Goal: Information Seeking & Learning: Learn about a topic

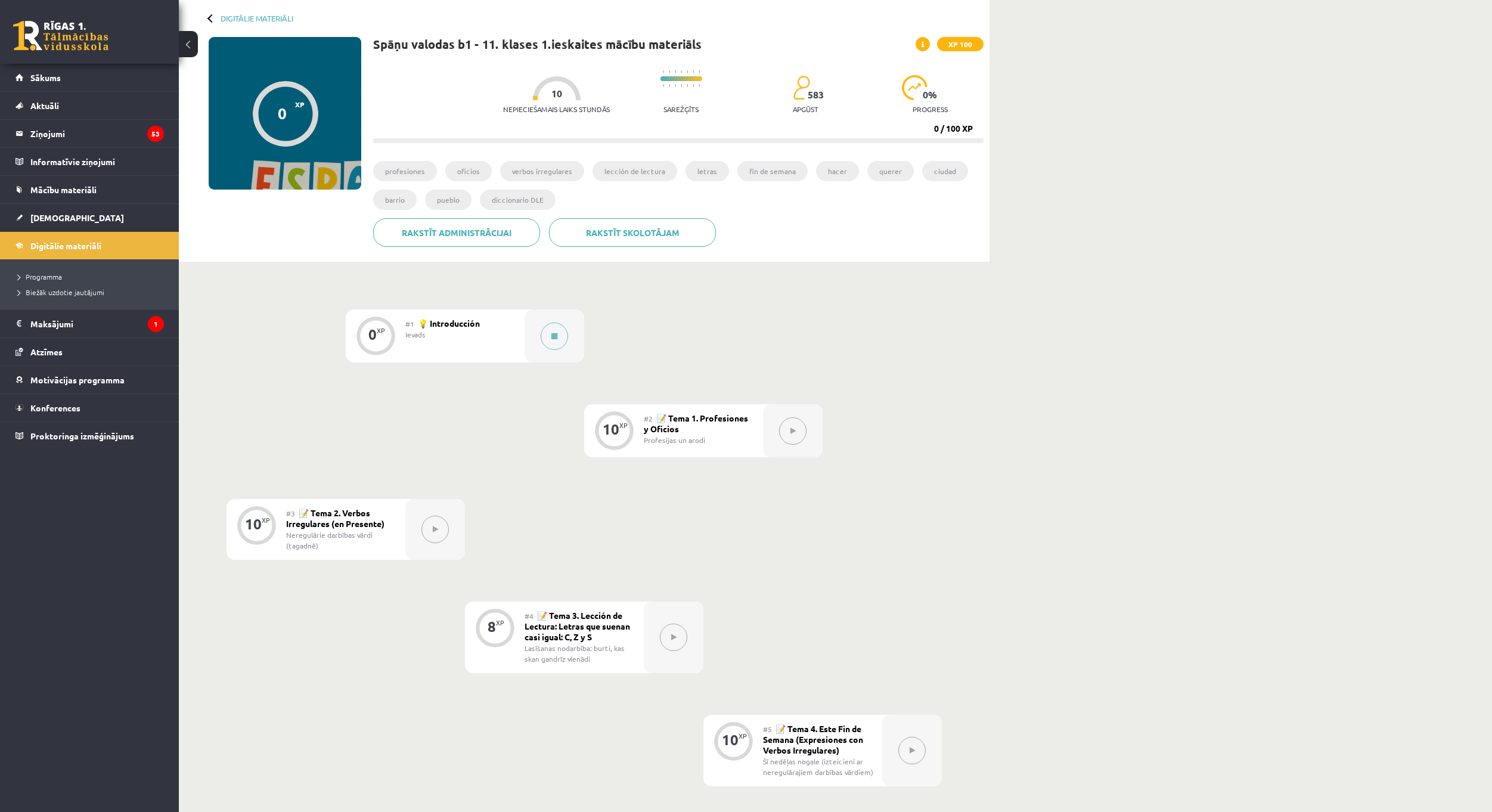
scroll to position [17, 0]
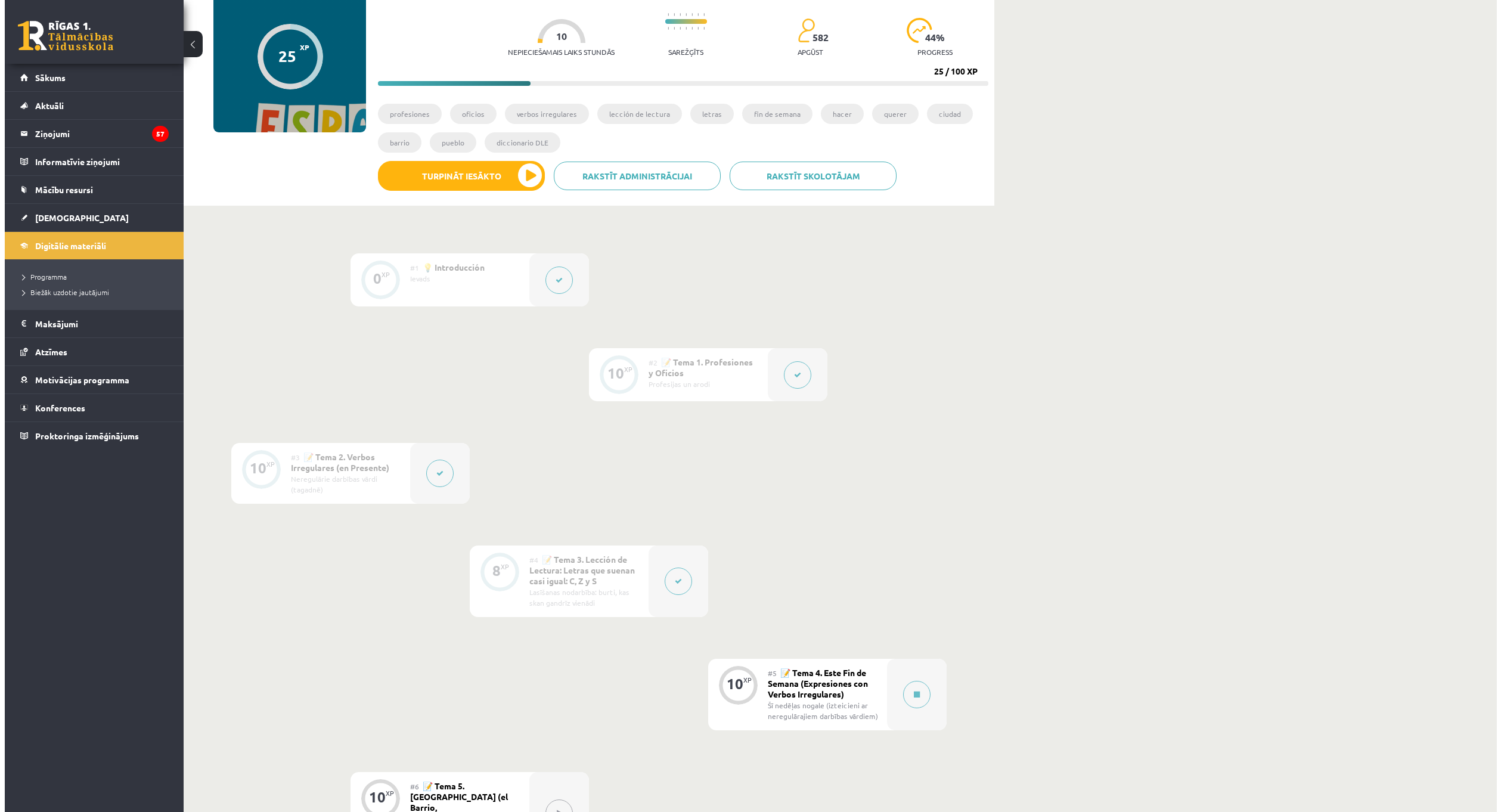
scroll to position [313, 0]
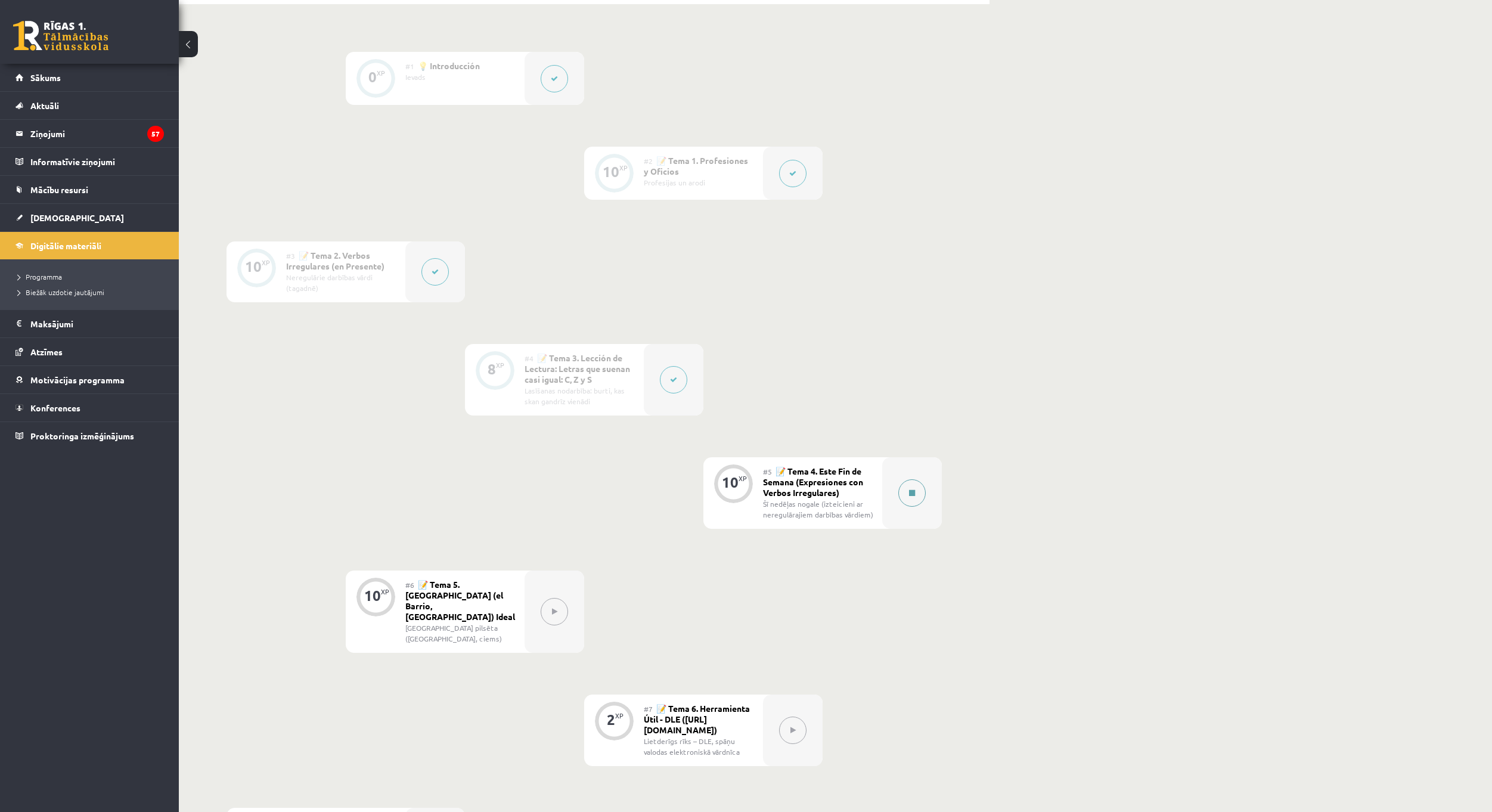
click at [897, 506] on div at bounding box center [912, 492] width 60 height 72
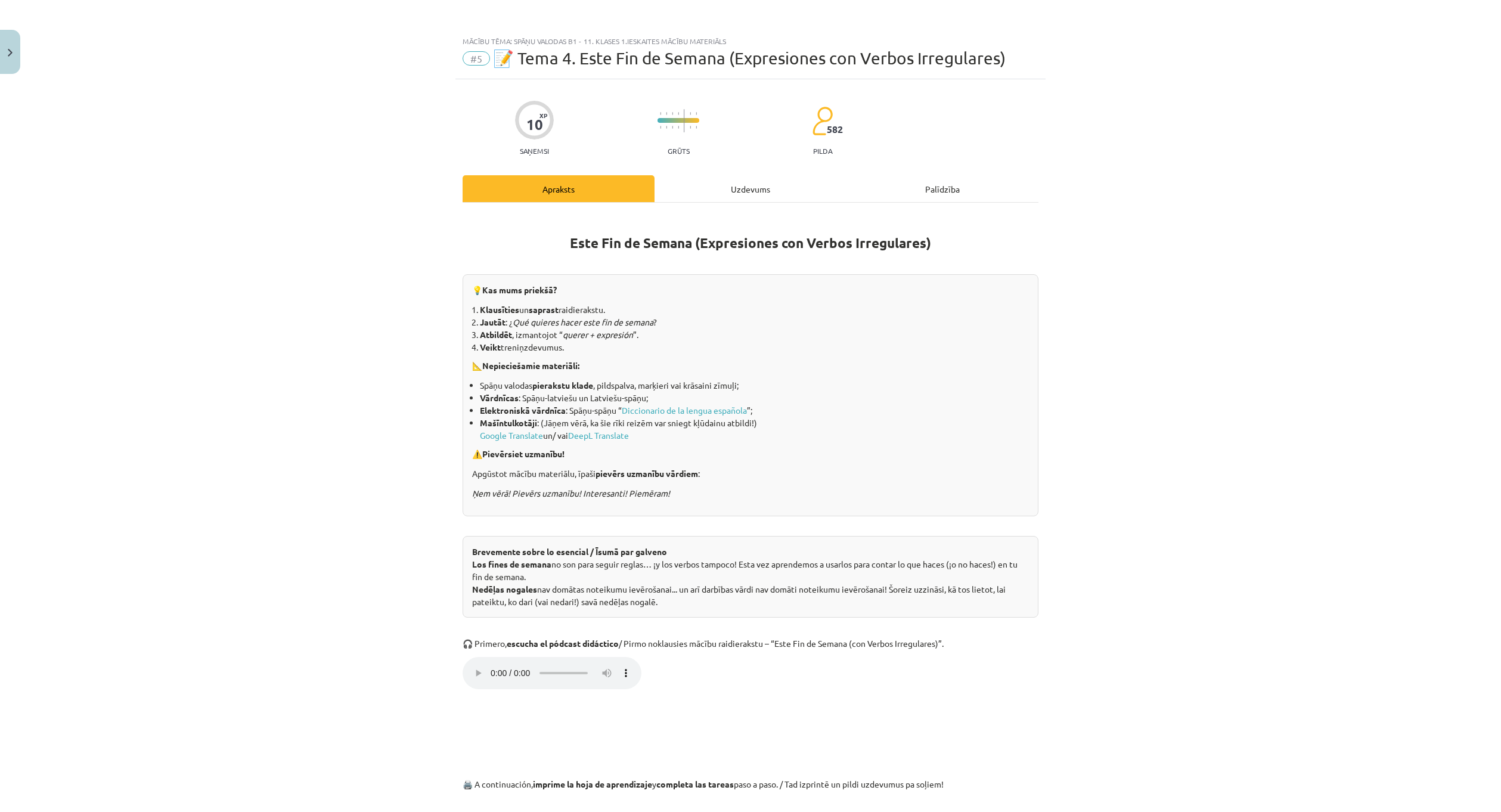
click at [751, 207] on div "Este Fin de Semana (Expresiones con Verbos Irregulares) 💡 Kas mums priekšā? Kla…" at bounding box center [750, 724] width 576 height 1044
click at [748, 201] on div "Uzdevums" at bounding box center [750, 188] width 192 height 27
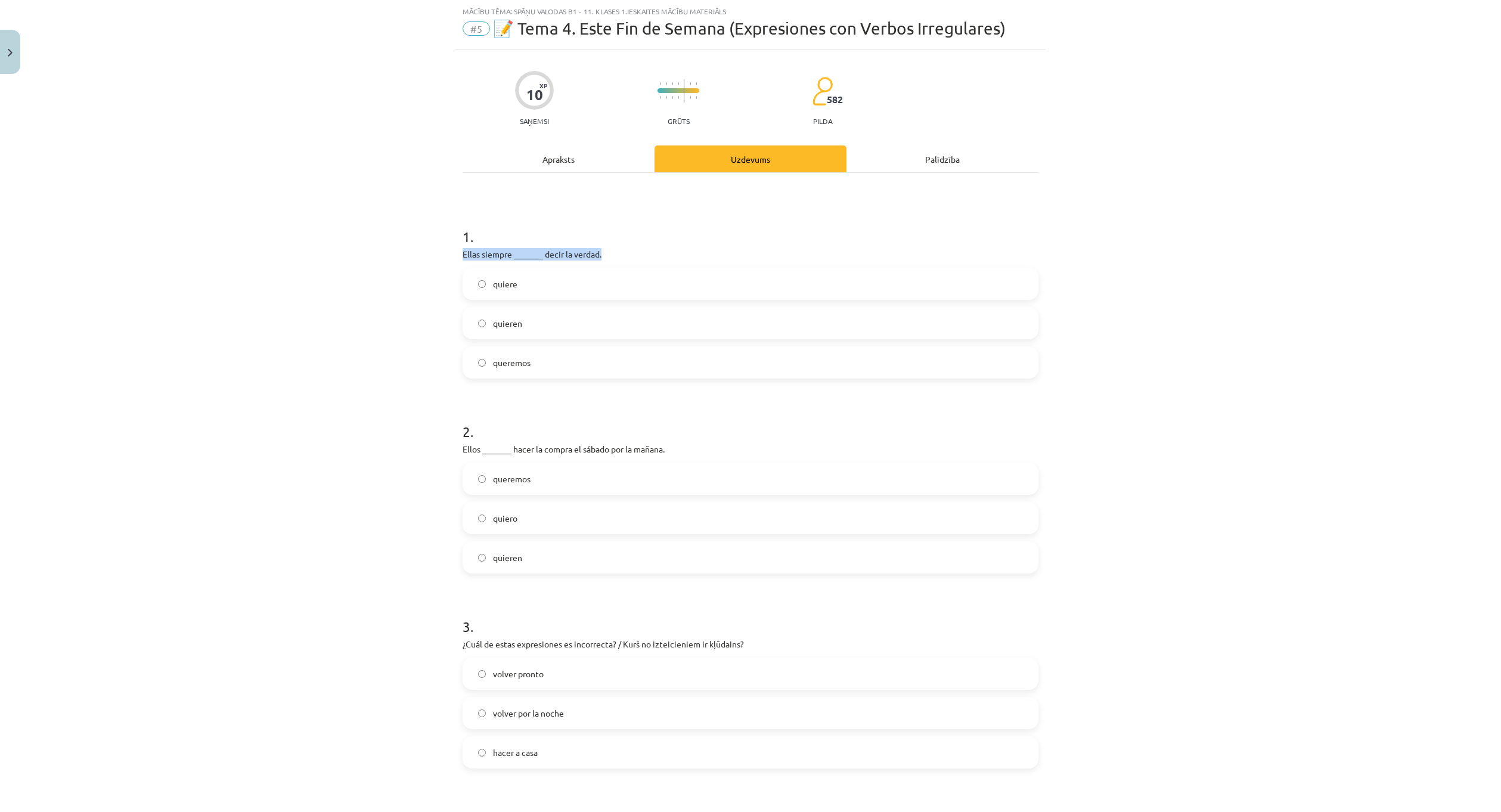
drag, startPoint x: 470, startPoint y: 250, endPoint x: 599, endPoint y: 254, distance: 129.1
click at [599, 254] on p "Ellas siempre _______ decir la verdad." at bounding box center [750, 254] width 576 height 13
click at [595, 486] on label "queremos" at bounding box center [751, 479] width 574 height 30
click at [599, 314] on label "quieren" at bounding box center [751, 323] width 574 height 30
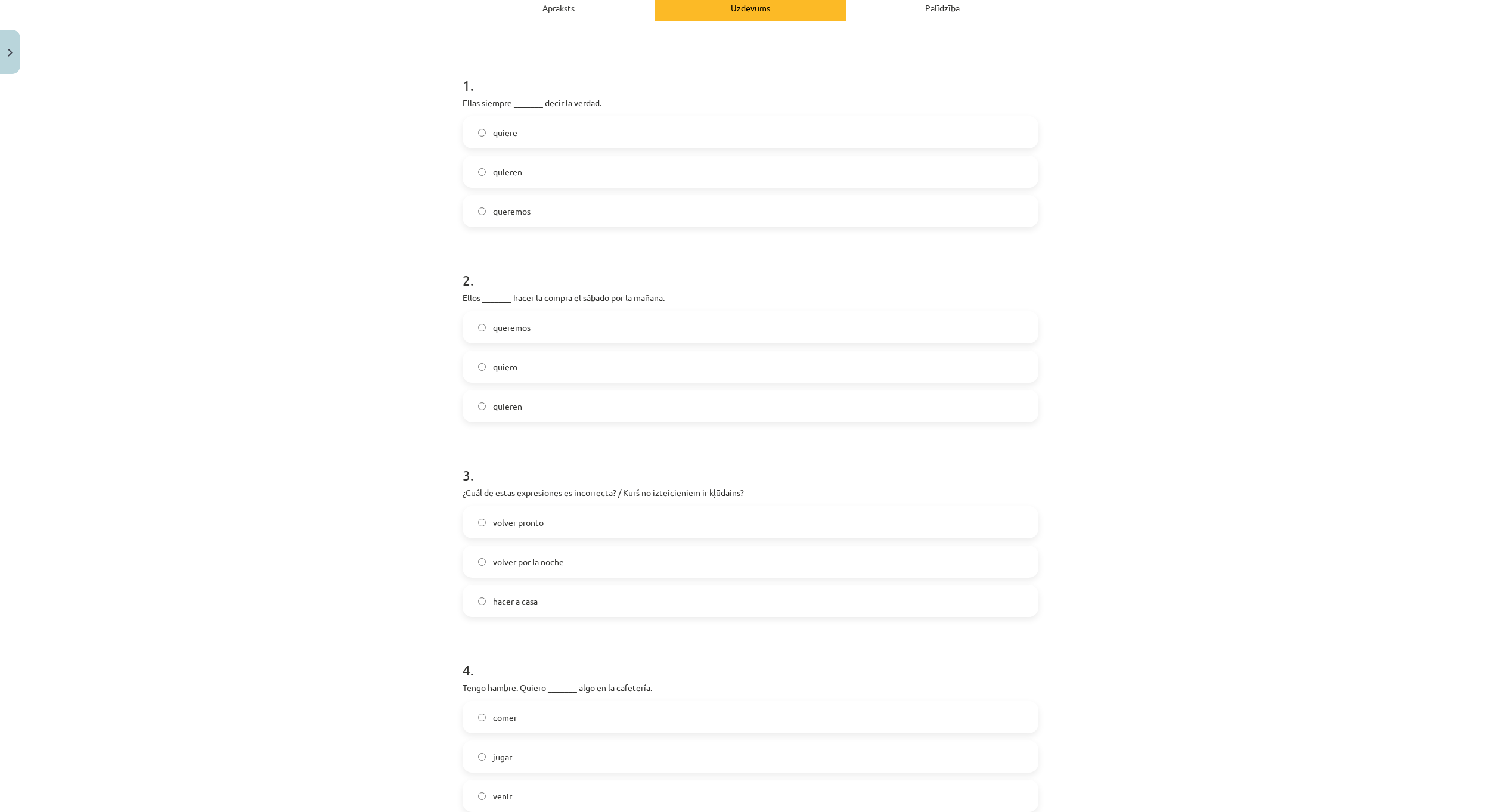
scroll to position [208, 0]
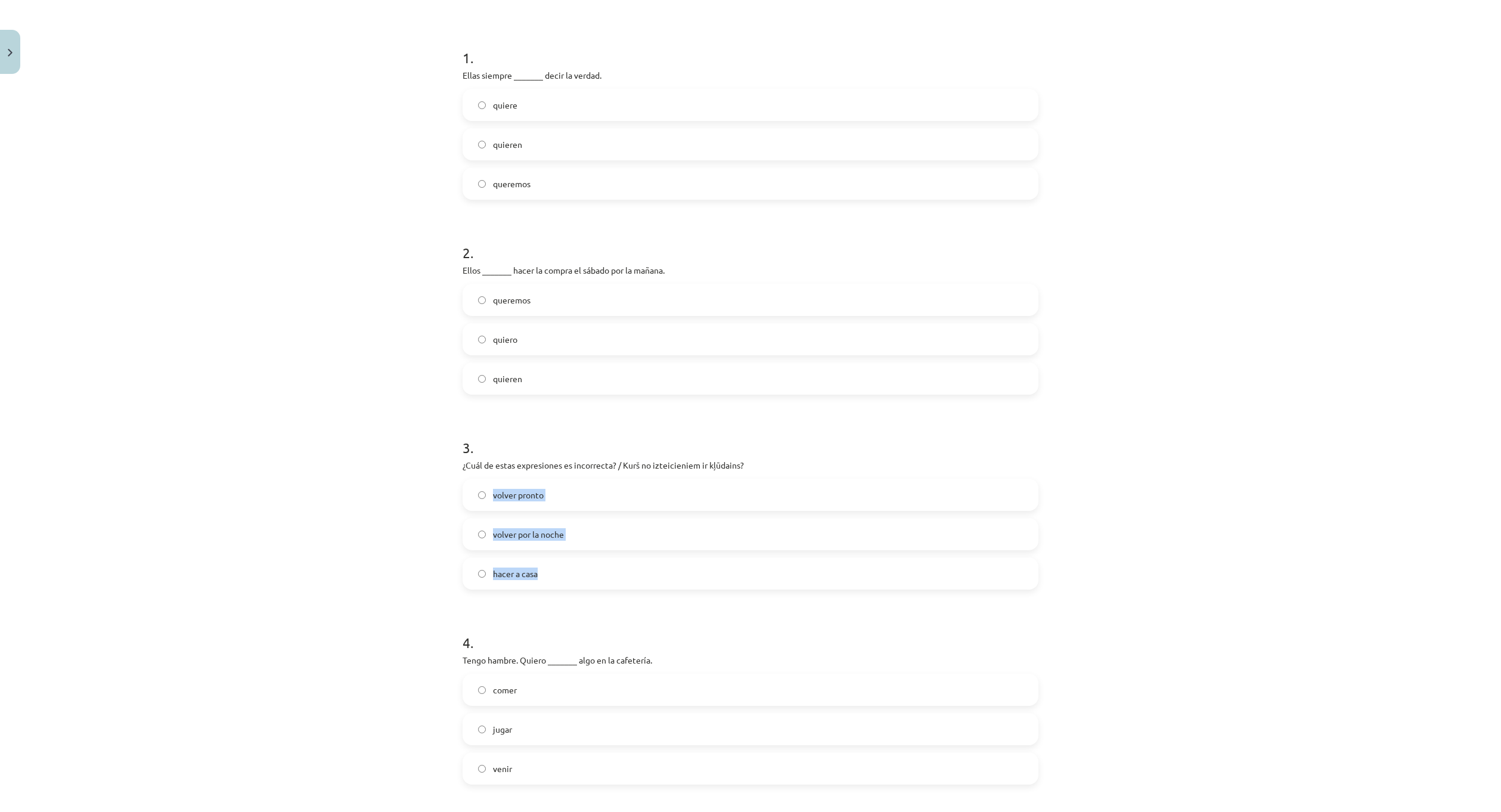
drag, startPoint x: 489, startPoint y: 493, endPoint x: 556, endPoint y: 579, distance: 109.0
click at [556, 579] on div "volver pronto volver por la noche hacer a casa" at bounding box center [750, 534] width 576 height 111
click at [547, 585] on label "hacer a casa" at bounding box center [751, 573] width 574 height 30
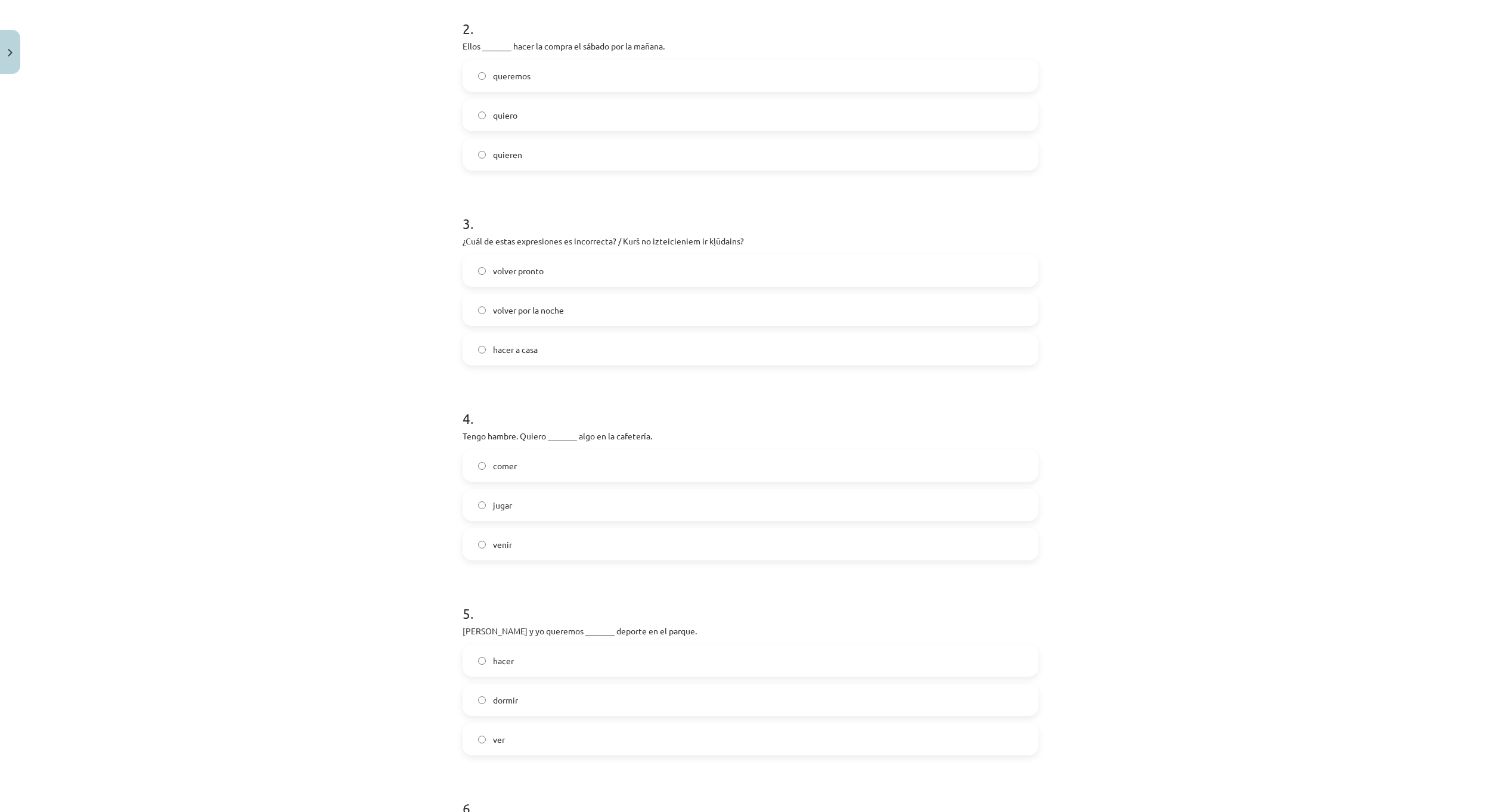
scroll to position [566, 0]
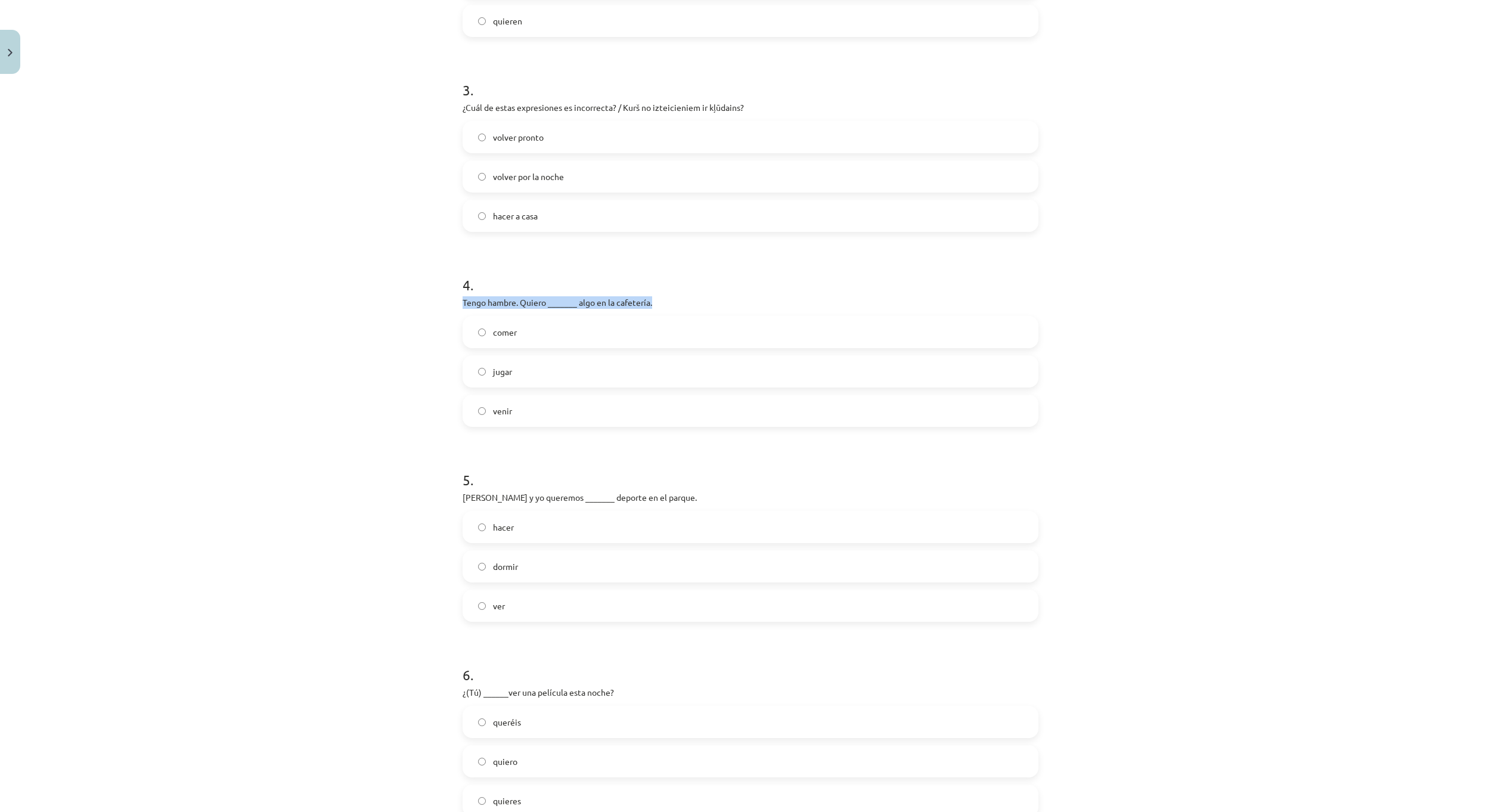
drag, startPoint x: 456, startPoint y: 297, endPoint x: 662, endPoint y: 301, distance: 206.0
click at [662, 301] on div "10 XP Saņemsi Grūts 582 pilda Apraksts Uzdevums Palīdzība 1 . Ellas siempre ___…" at bounding box center [751, 609] width 590 height 2192
click at [534, 334] on label "comer" at bounding box center [751, 332] width 574 height 30
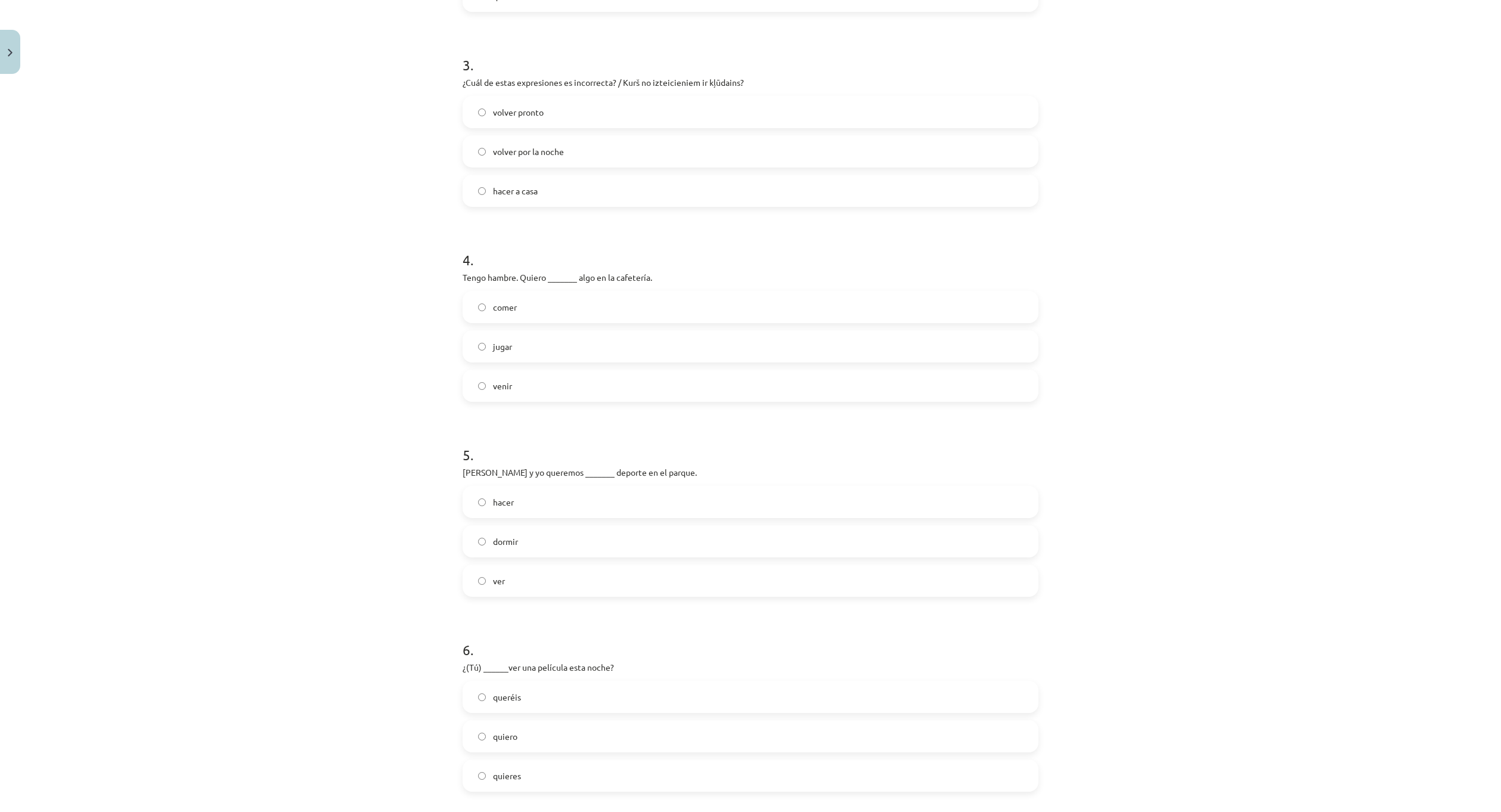
scroll to position [686, 0]
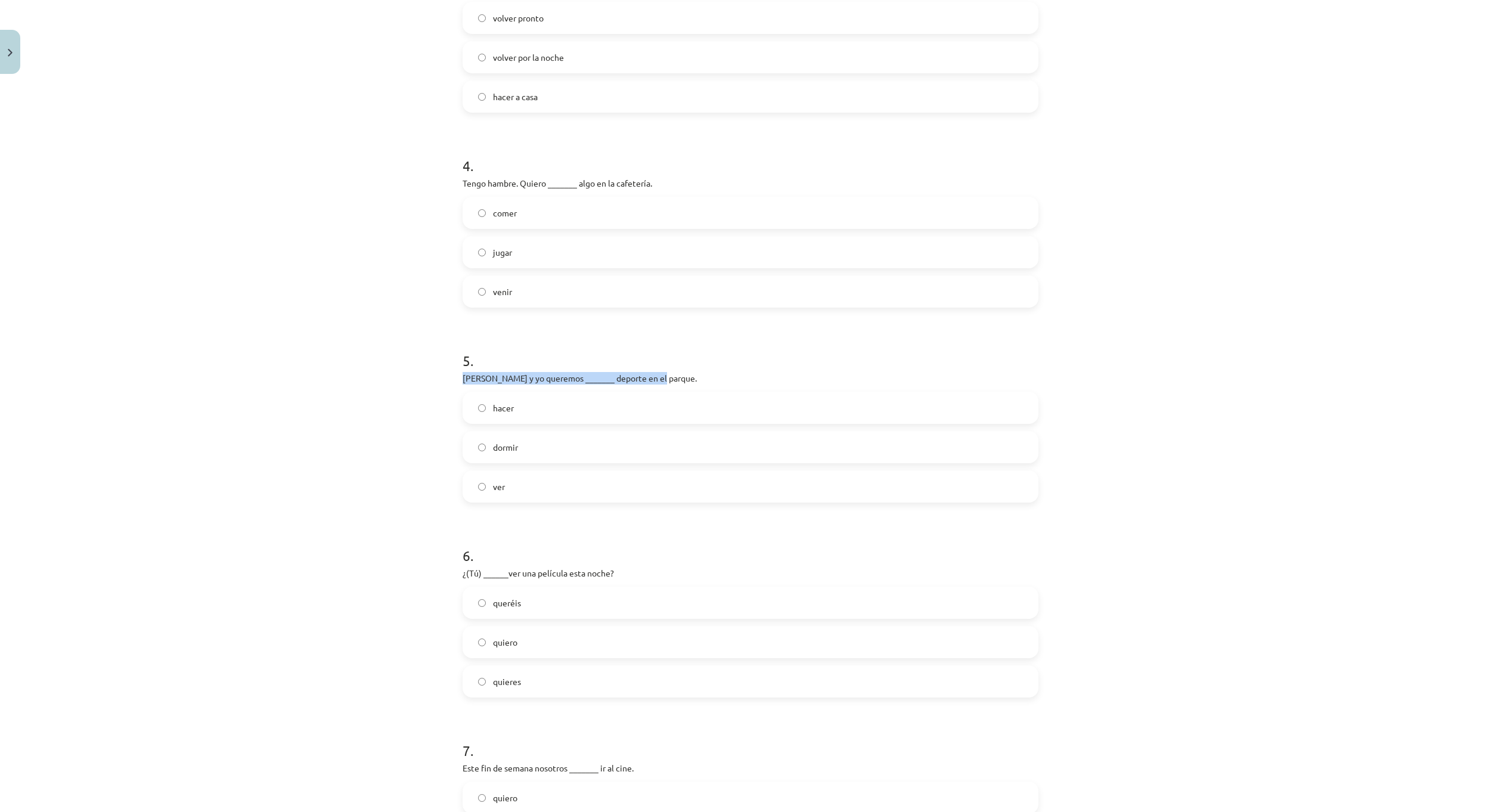
drag, startPoint x: 454, startPoint y: 376, endPoint x: 666, endPoint y: 376, distance: 212.0
click at [666, 376] on div "10 XP Saņemsi Grūts 582 pilda Apraksts Uzdevums Palīdzība 1 . Ellas siempre ___…" at bounding box center [751, 490] width 590 height 2192
click at [571, 404] on label "hacer" at bounding box center [751, 408] width 574 height 30
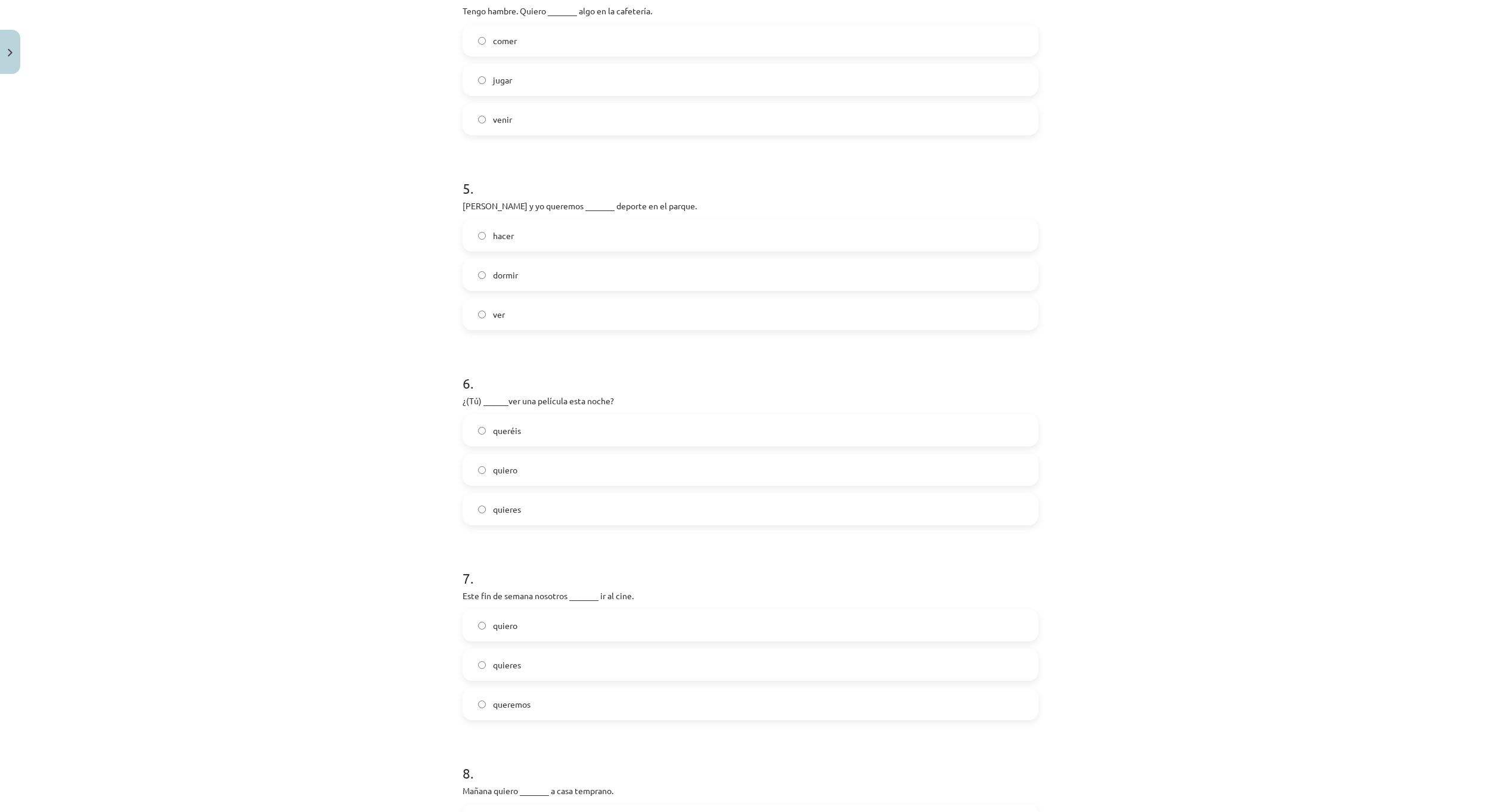
scroll to position [864, 0]
click at [579, 466] on label "quiero" at bounding box center [751, 463] width 574 height 30
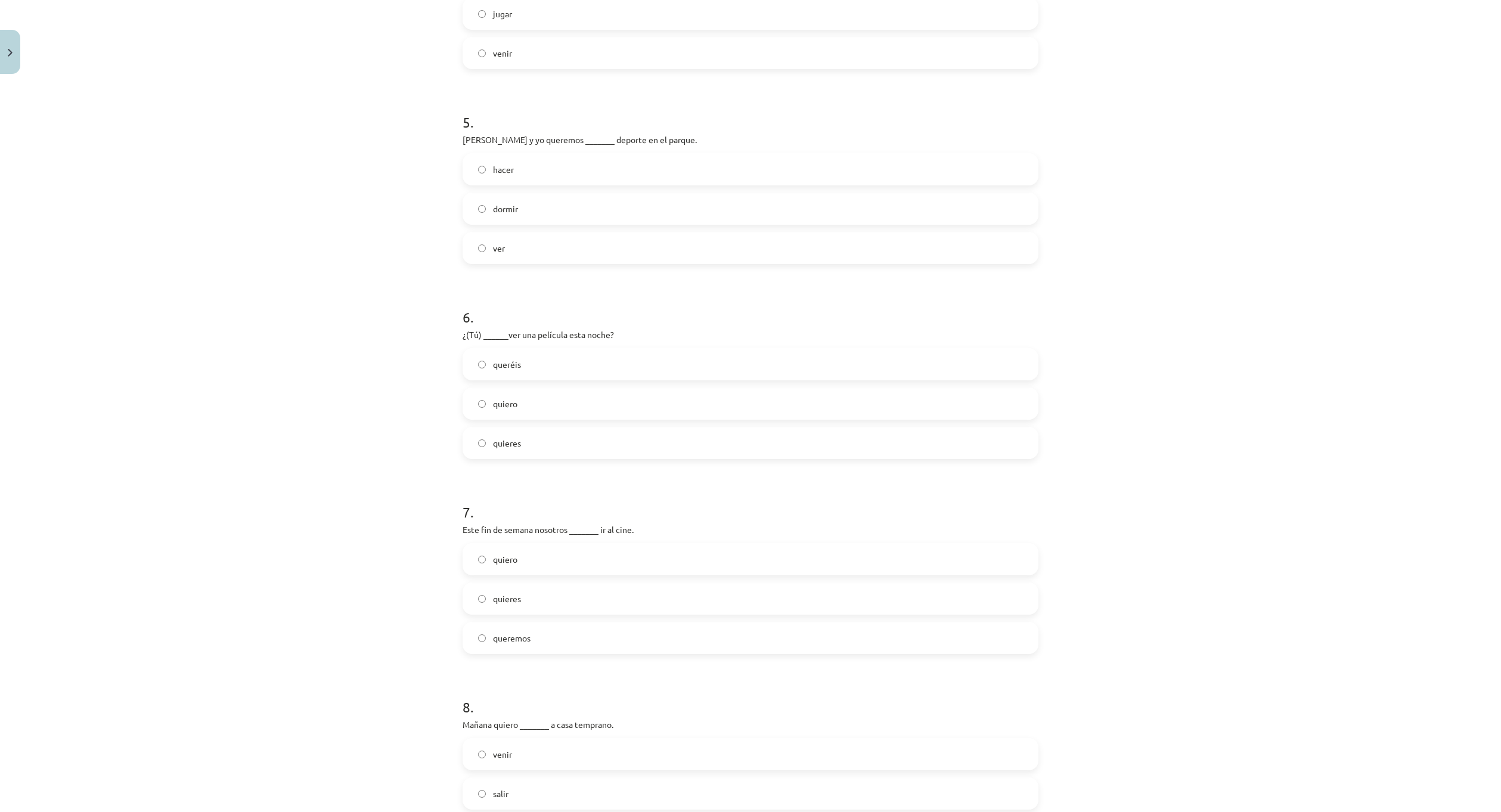
click at [535, 440] on label "quieres" at bounding box center [751, 442] width 574 height 30
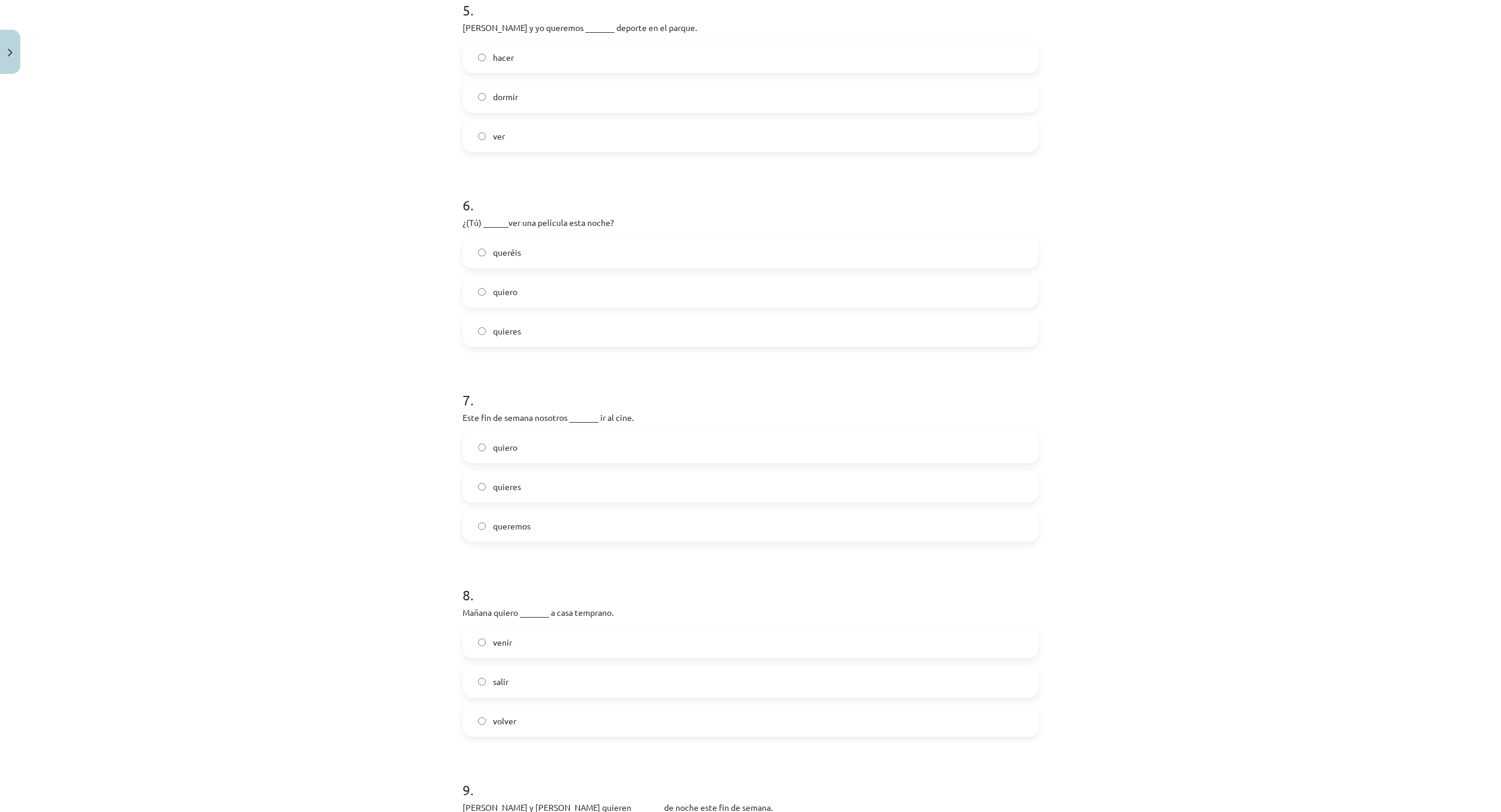
scroll to position [1043, 0]
click at [560, 517] on label "queremos" at bounding box center [751, 518] width 574 height 30
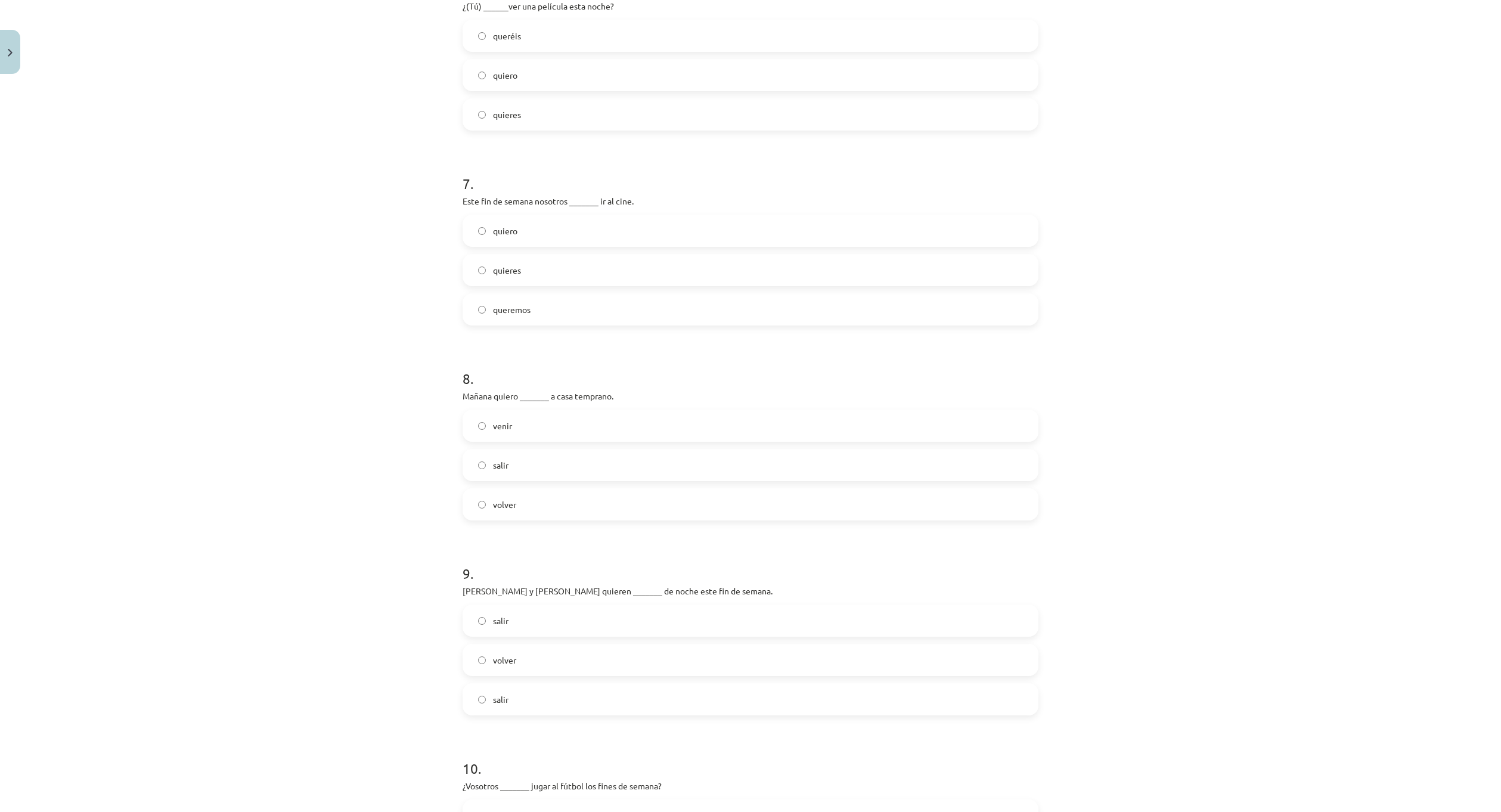
scroll to position [1282, 0]
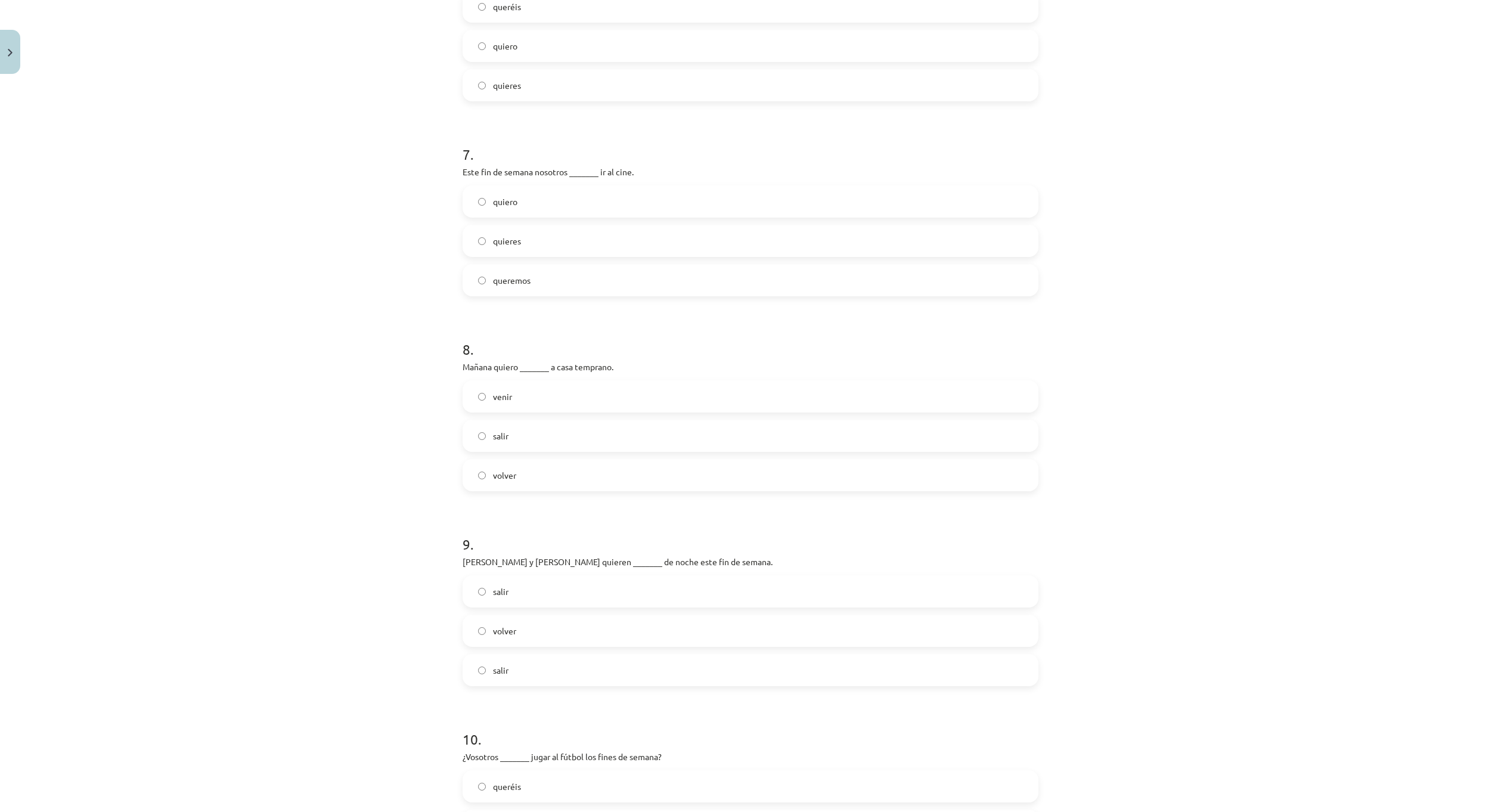
click at [526, 488] on label "volver" at bounding box center [751, 475] width 574 height 30
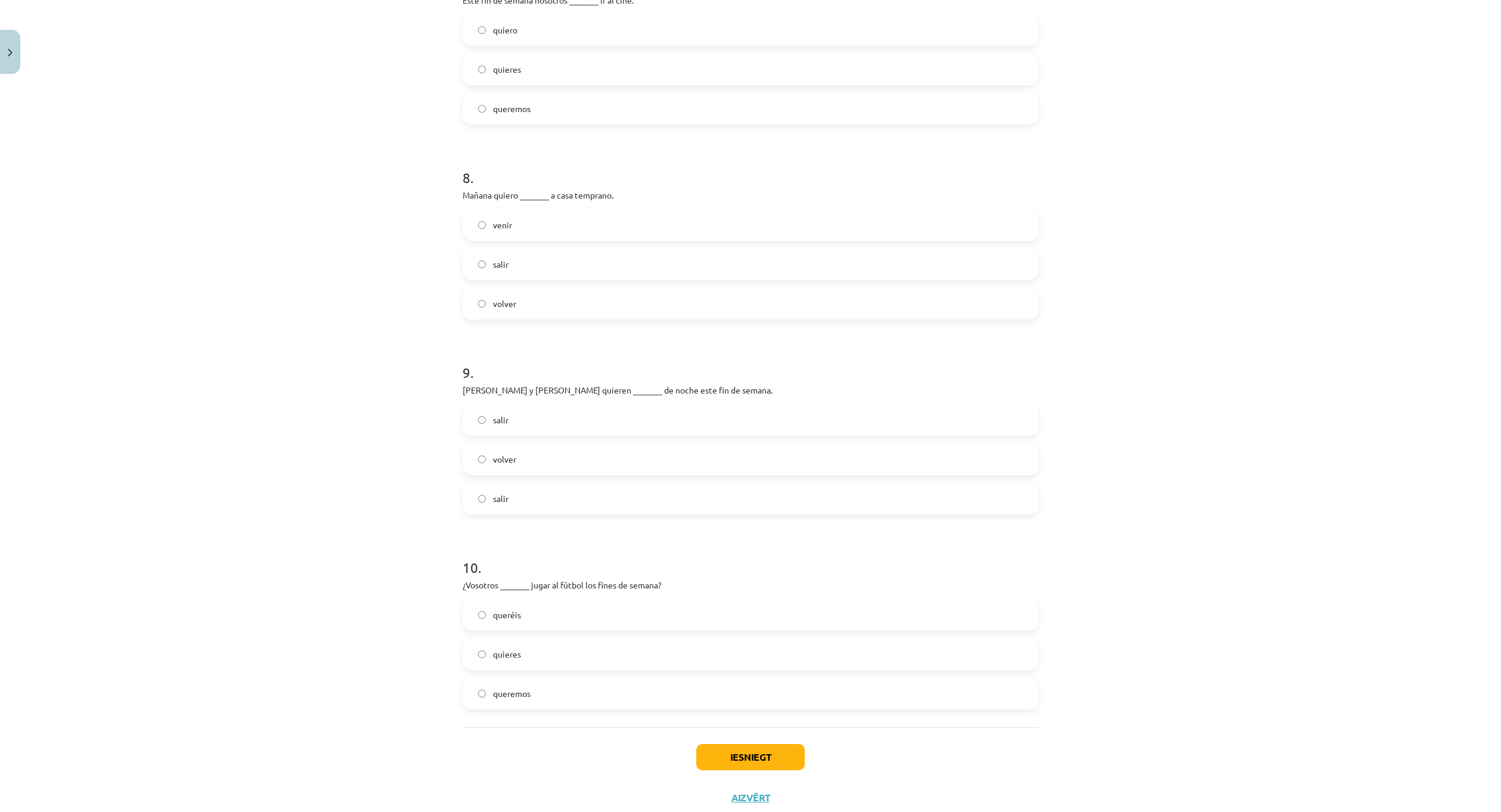
scroll to position [1461, 0]
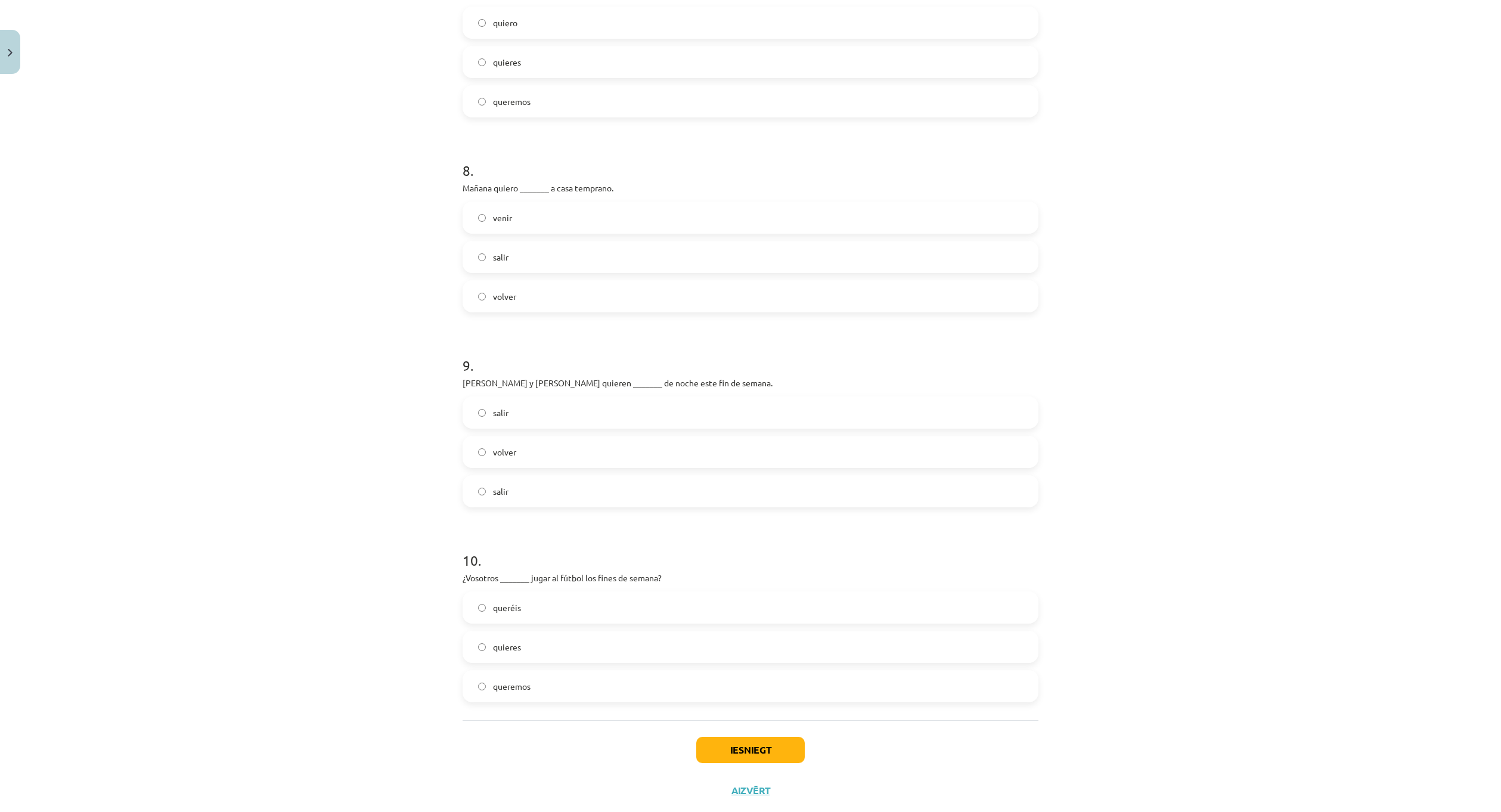
click at [529, 686] on label "queremos" at bounding box center [751, 686] width 574 height 30
click at [546, 600] on label "queréis" at bounding box center [751, 607] width 574 height 30
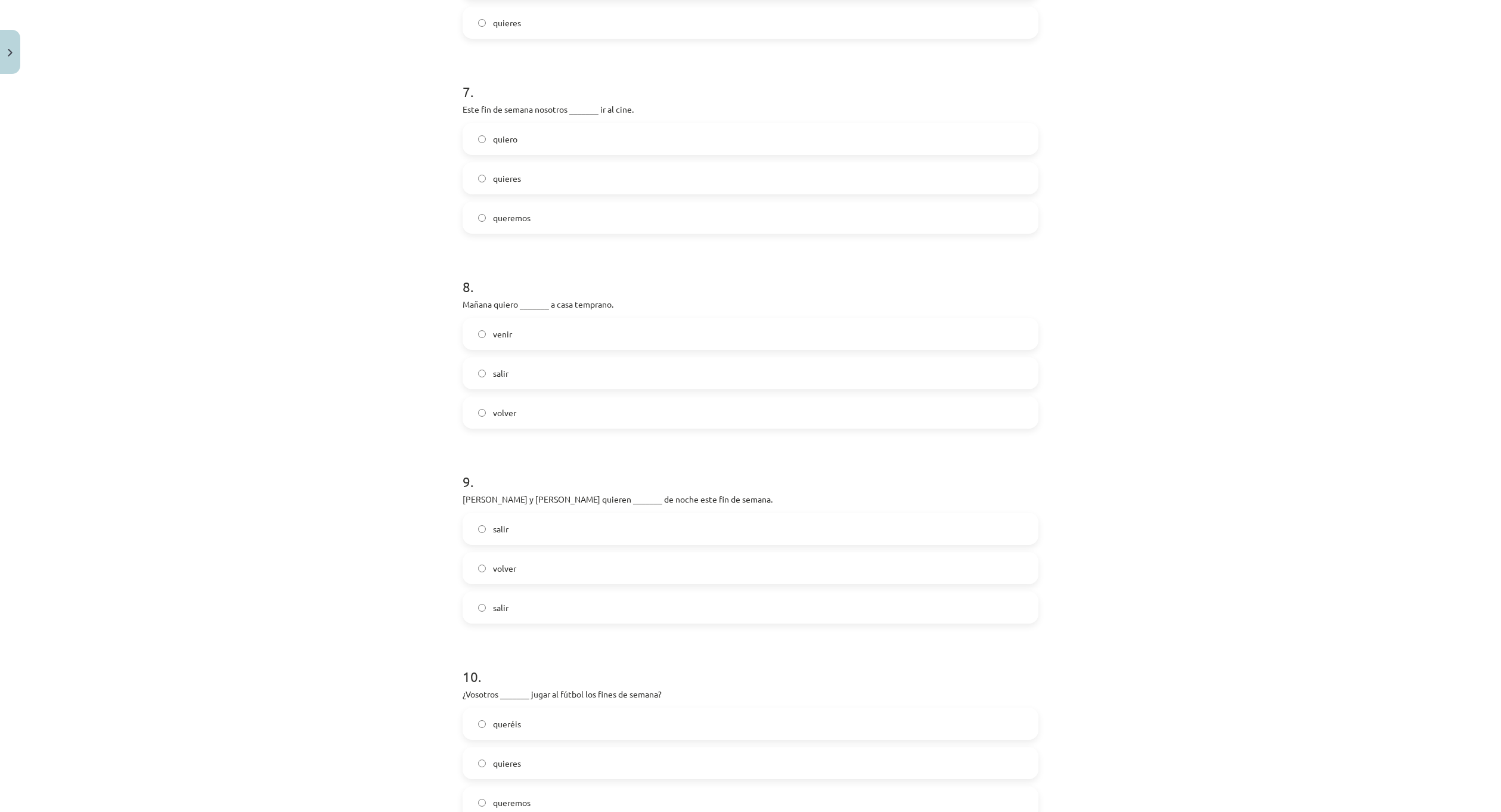
scroll to position [1341, 0]
click at [520, 560] on label "volver" at bounding box center [751, 571] width 574 height 30
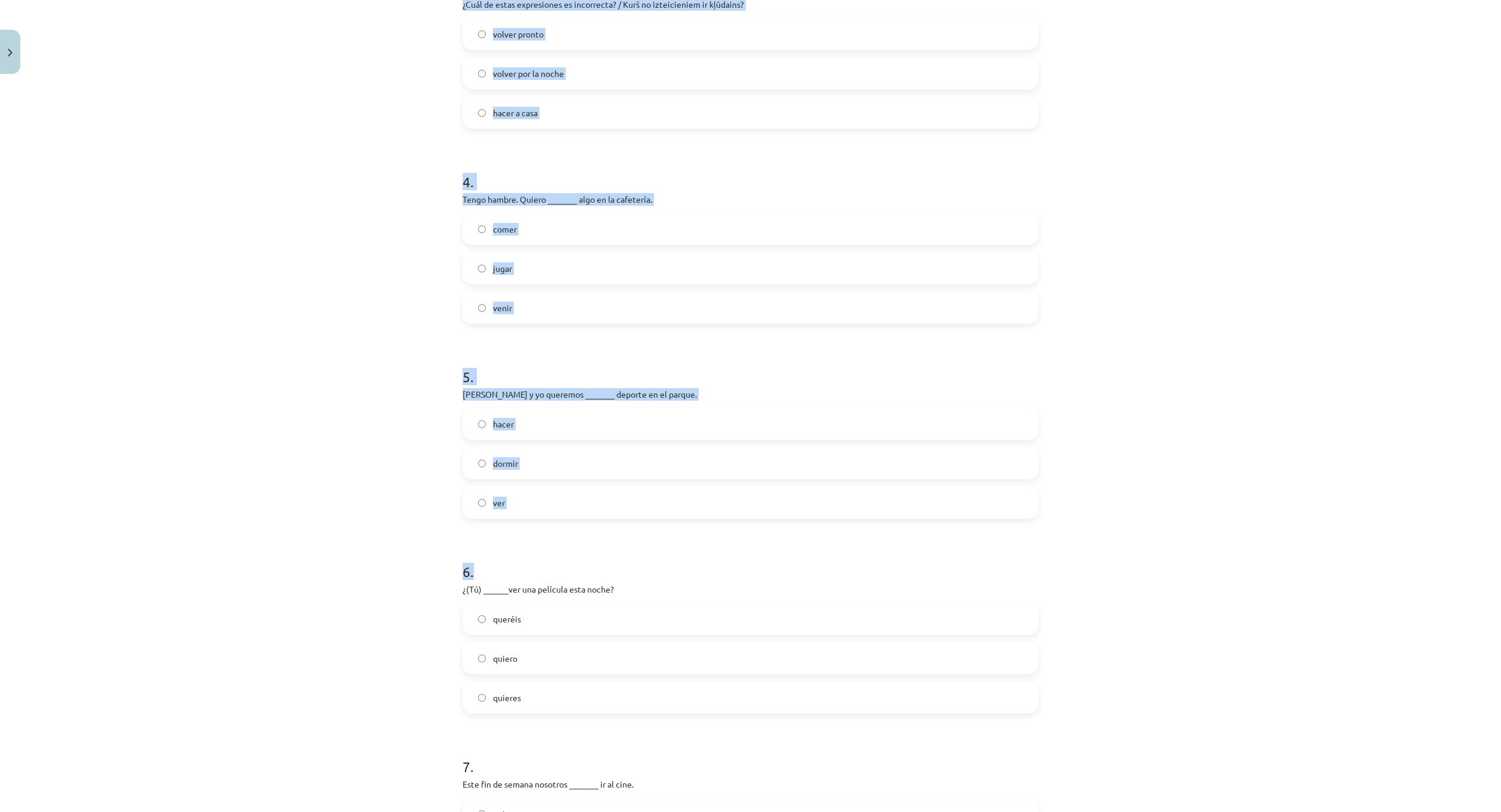
scroll to position [686, 0]
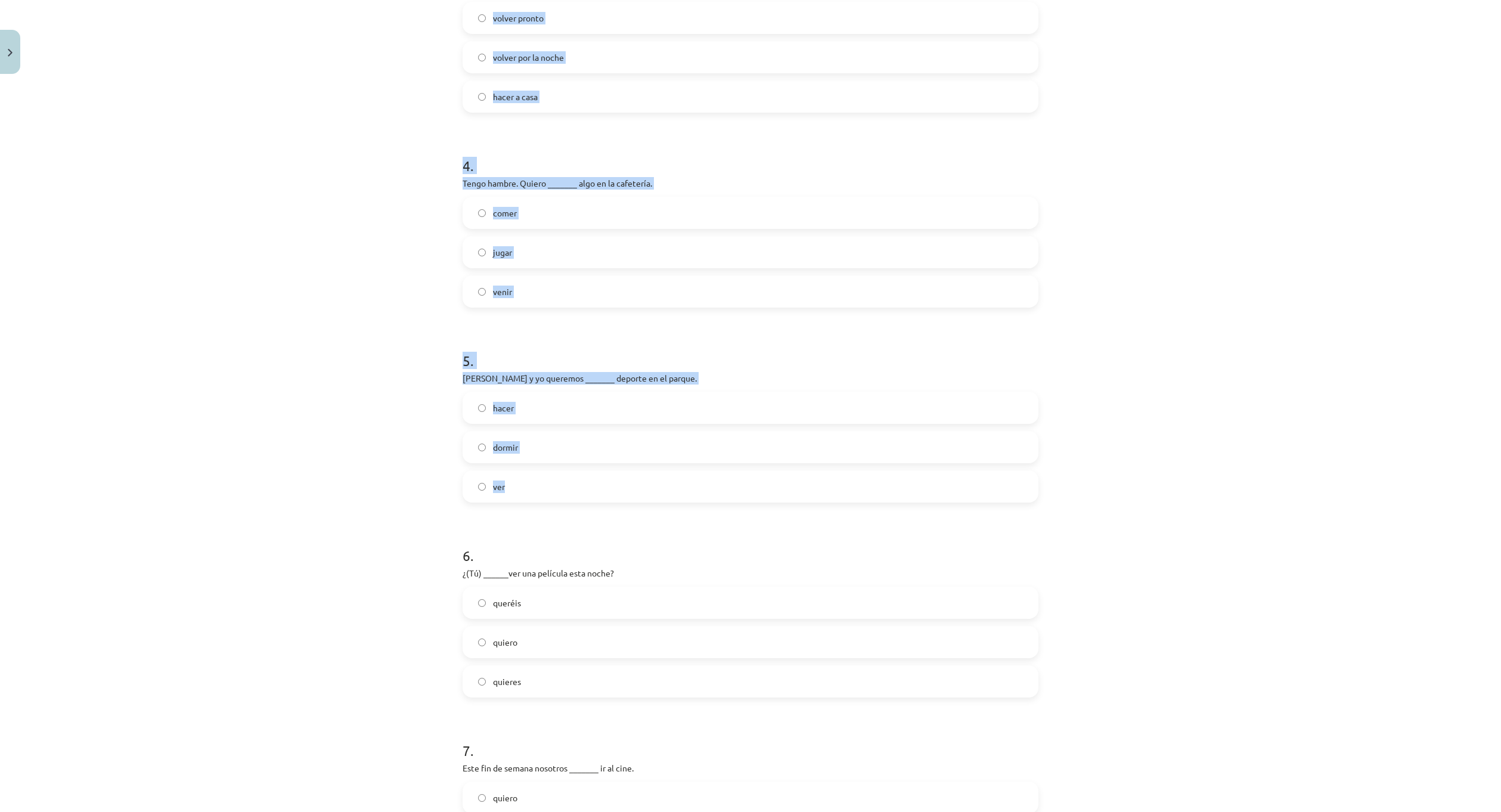
drag, startPoint x: 449, startPoint y: 169, endPoint x: 700, endPoint y: 466, distance: 388.9
click at [700, 466] on div "Mācību tēma: Spāņu valodas b1 - 11. klases 1.ieskaites mācību materiāls #5 📝 Te…" at bounding box center [750, 406] width 1501 height 812
copy form "1 . Ellas siempre _______ decir la verdad. quiere quieren queremos 2 . Ellos __…"
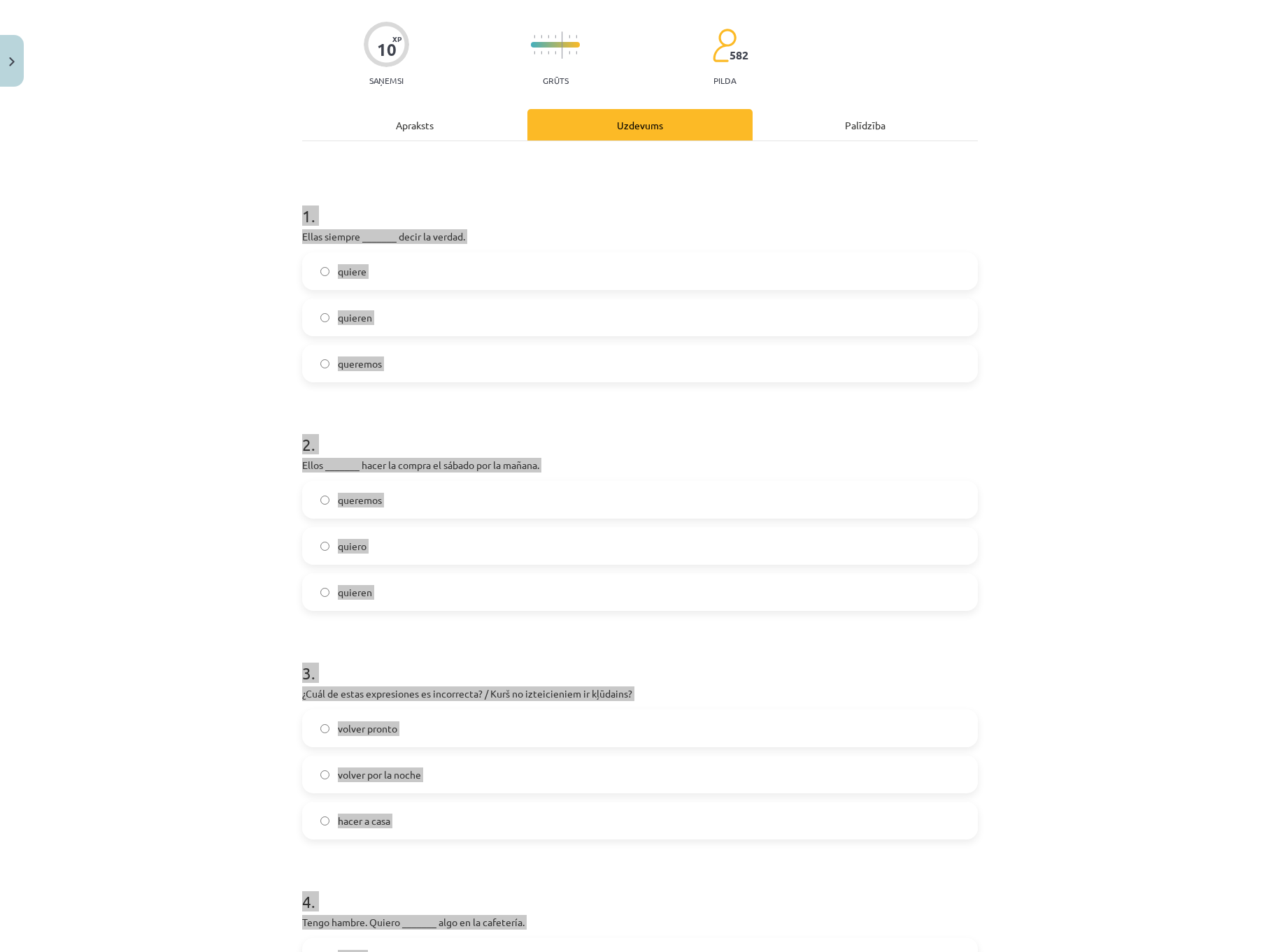
scroll to position [105, 0]
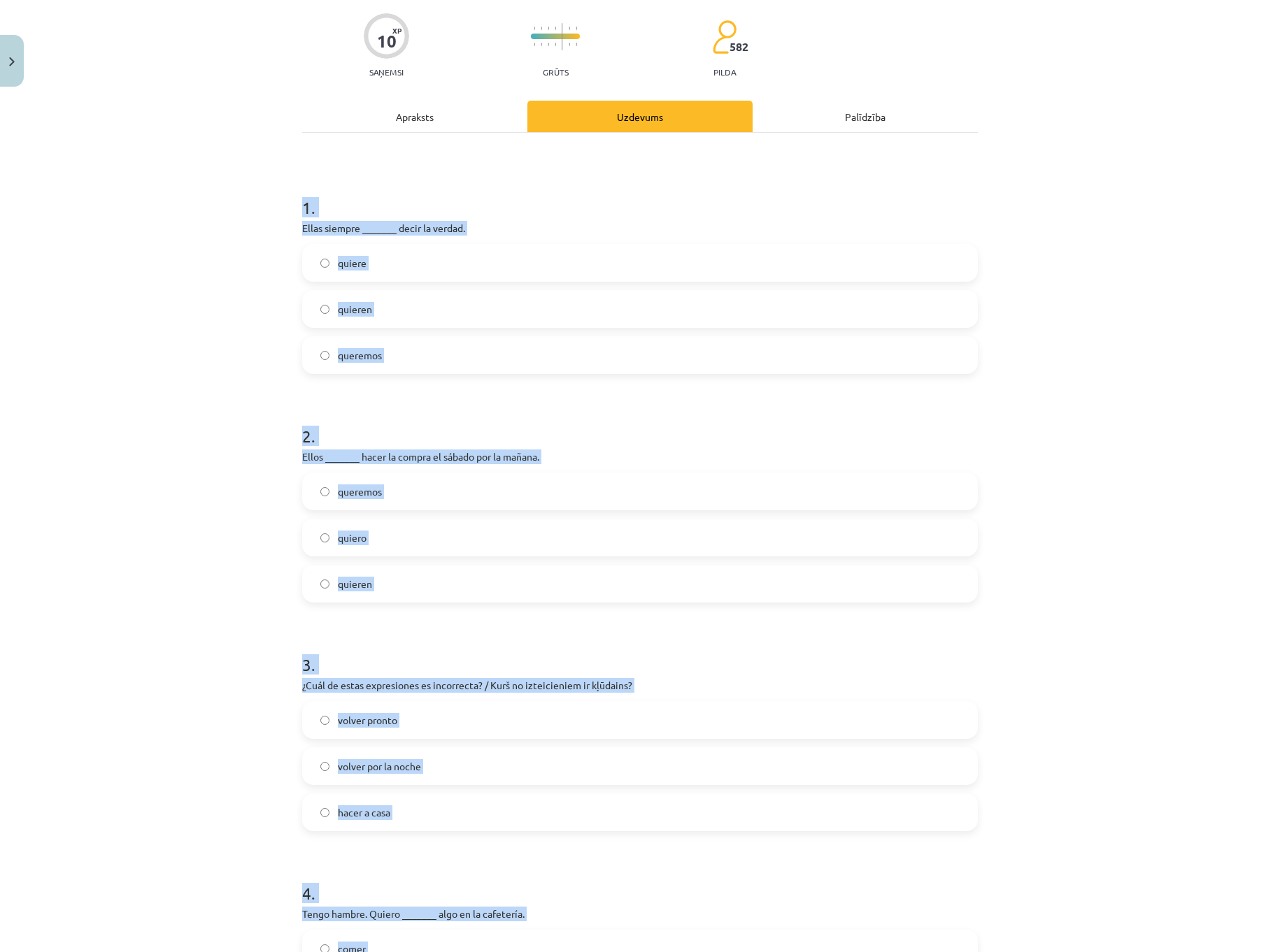
click at [381, 586] on label "quieren" at bounding box center [640, 583] width 673 height 35
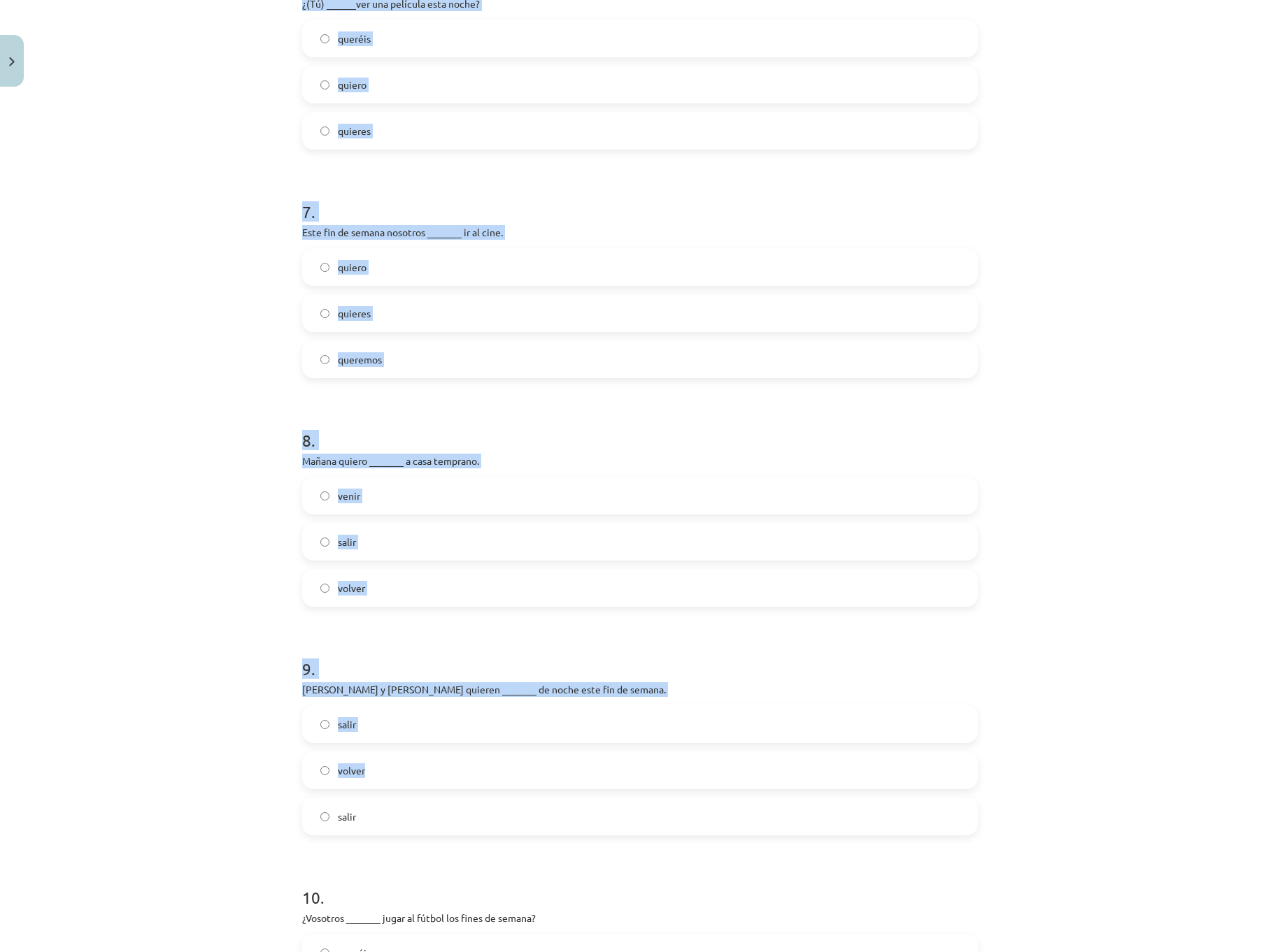
scroll to position [1746, 0]
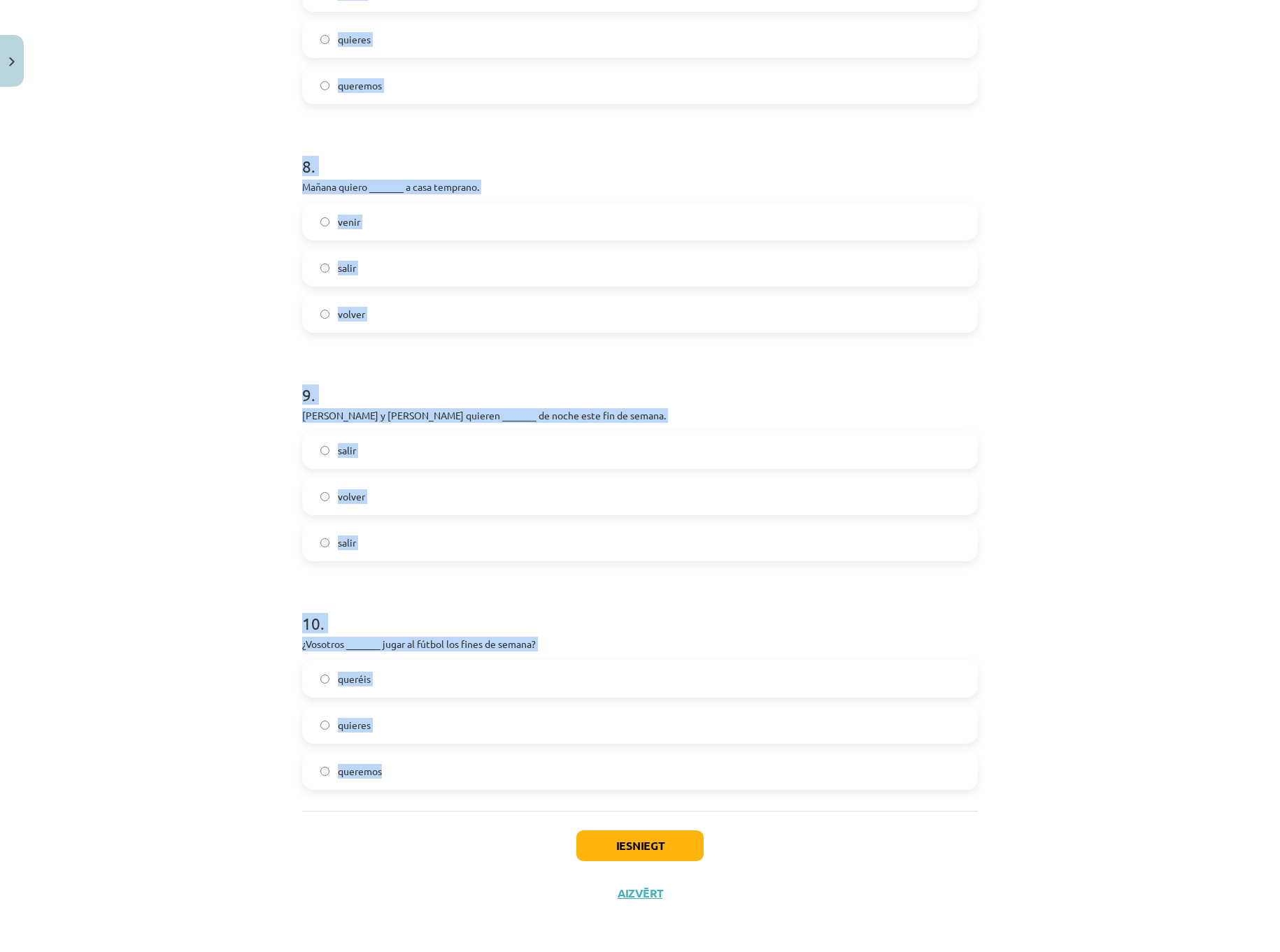
drag, startPoint x: 287, startPoint y: 370, endPoint x: 485, endPoint y: 770, distance: 446.3
click at [492, 787] on div "Mācību tēma: Spāņu valodas b1 - 11. klases 1.ieskaites mācību materiāls #5 📝 Te…" at bounding box center [640, 476] width 1280 height 952
copy form "6 . ¿(Tú) ______ver una película esta noche? queréis quiero quieres 7 . Este fi…"
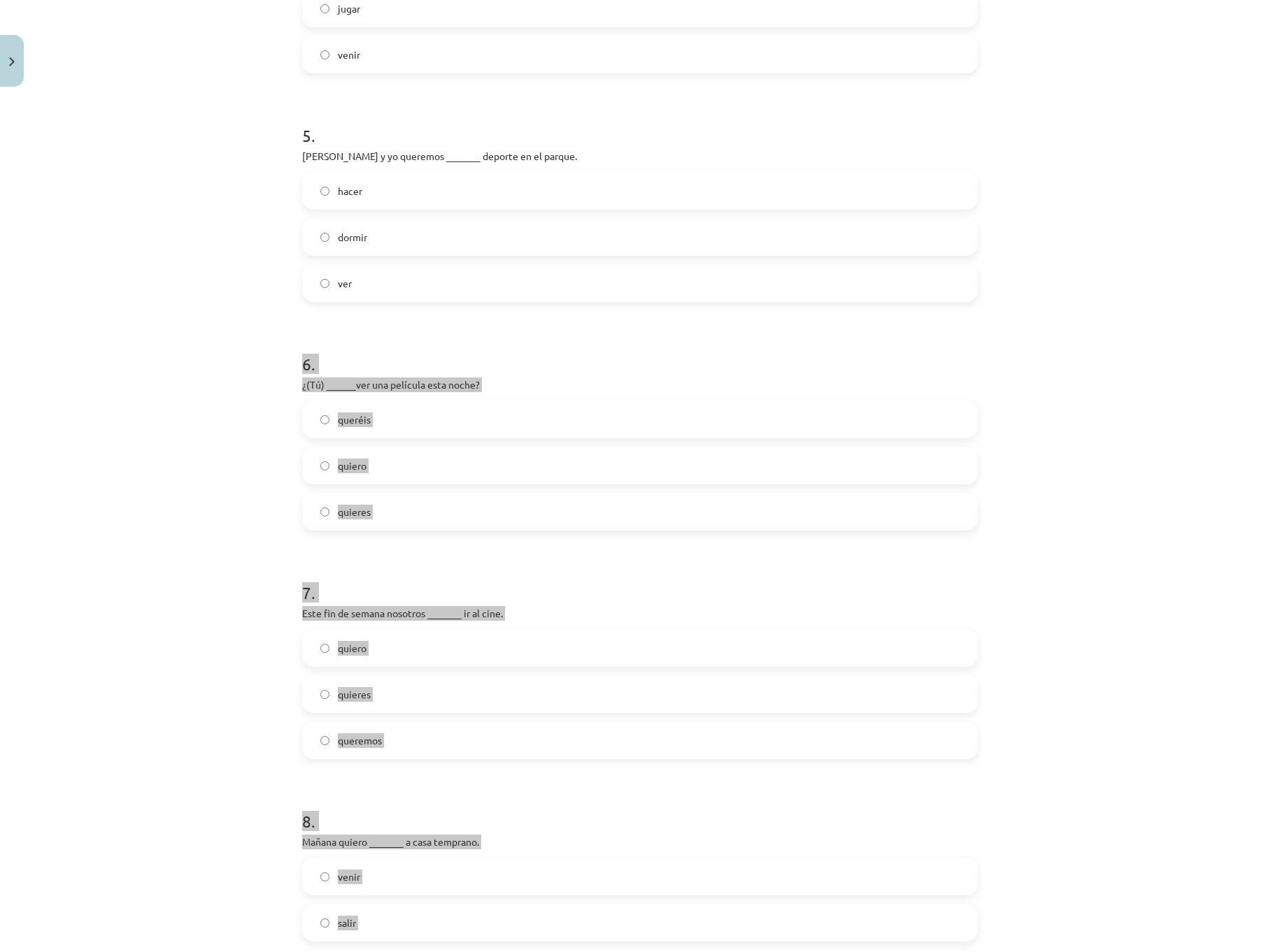
scroll to position [1047, 0]
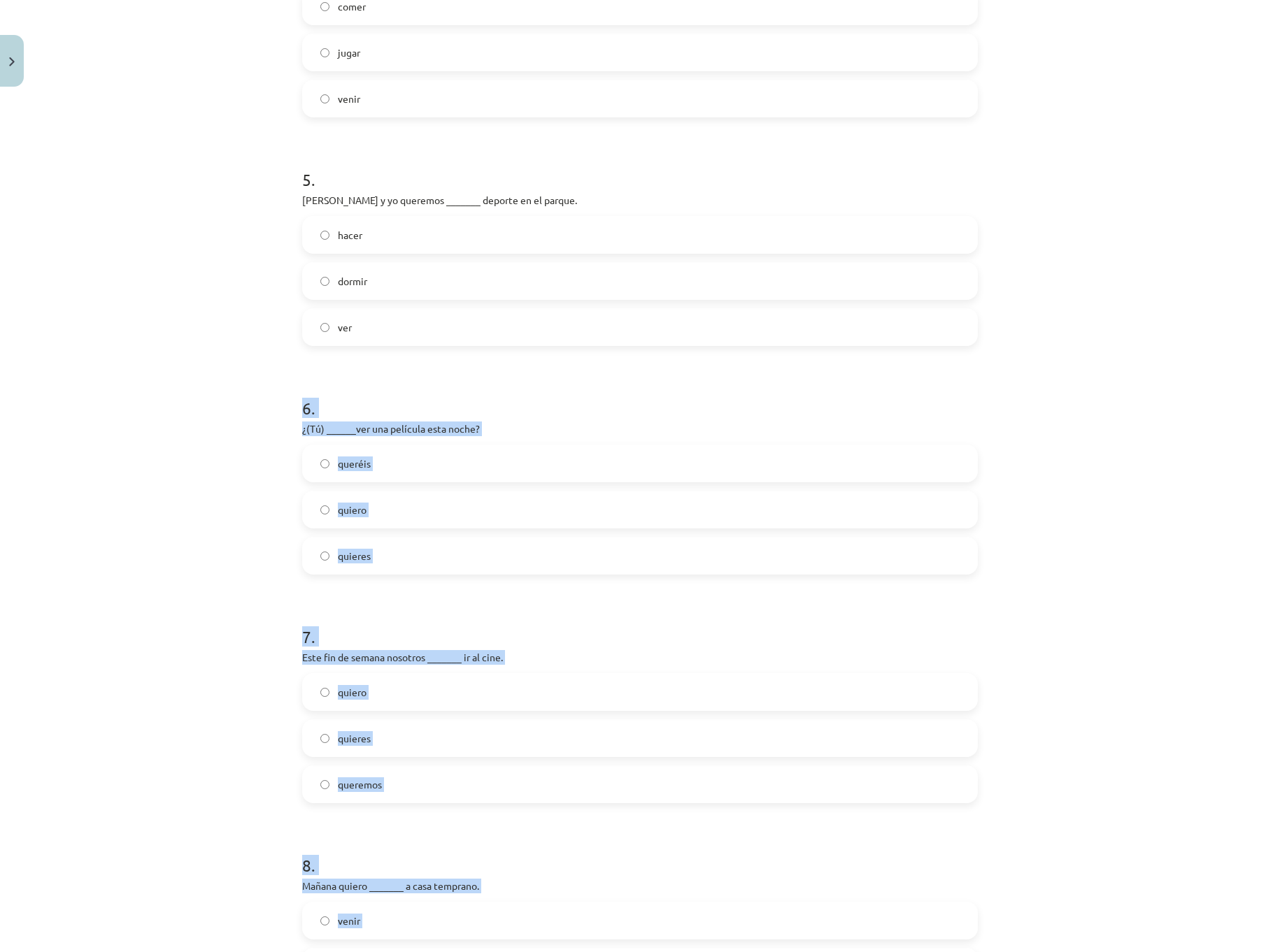
click at [389, 466] on label "queréis" at bounding box center [640, 463] width 673 height 35
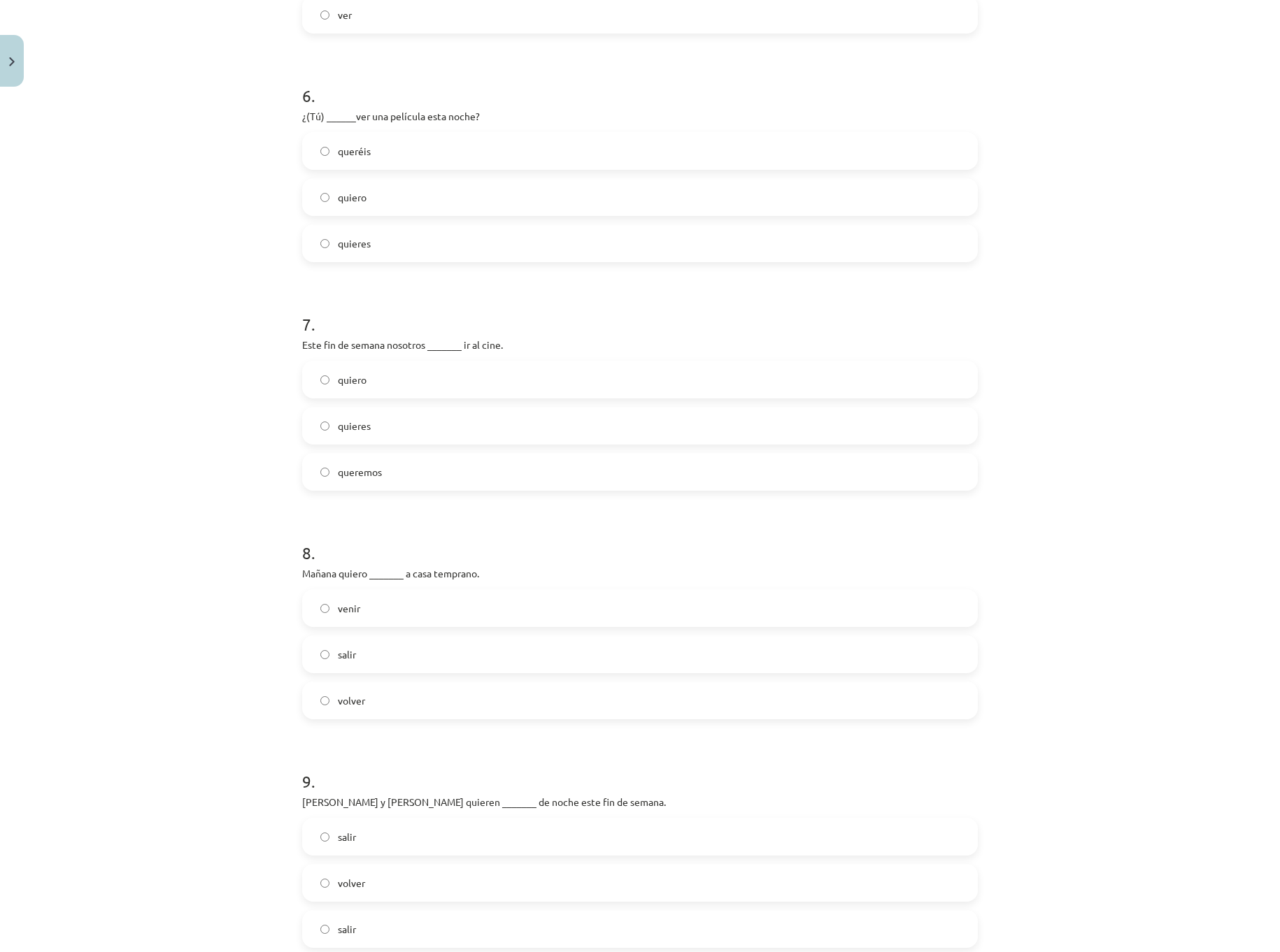
scroll to position [1606, 0]
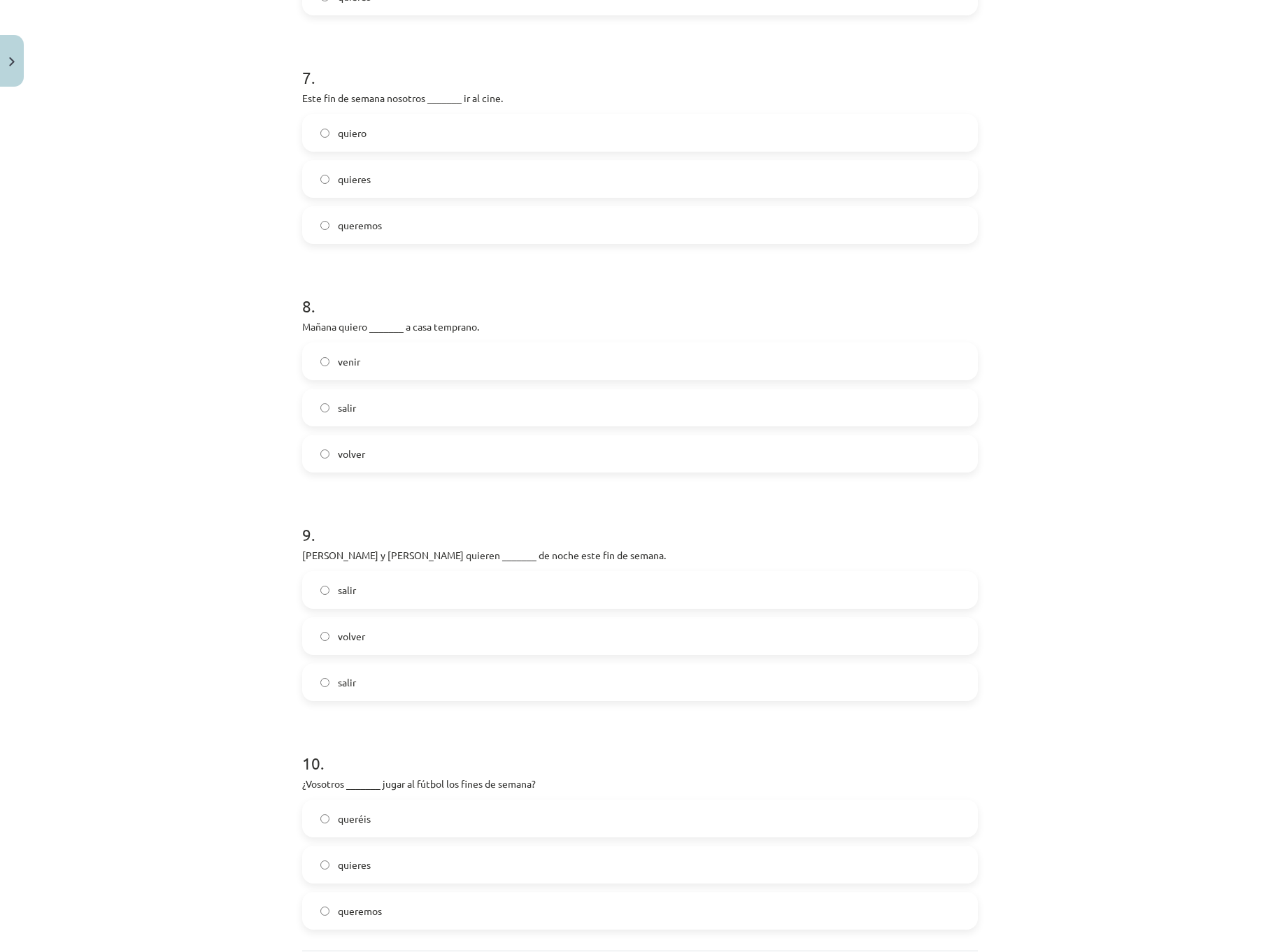
click at [363, 596] on label "salir" at bounding box center [640, 590] width 673 height 35
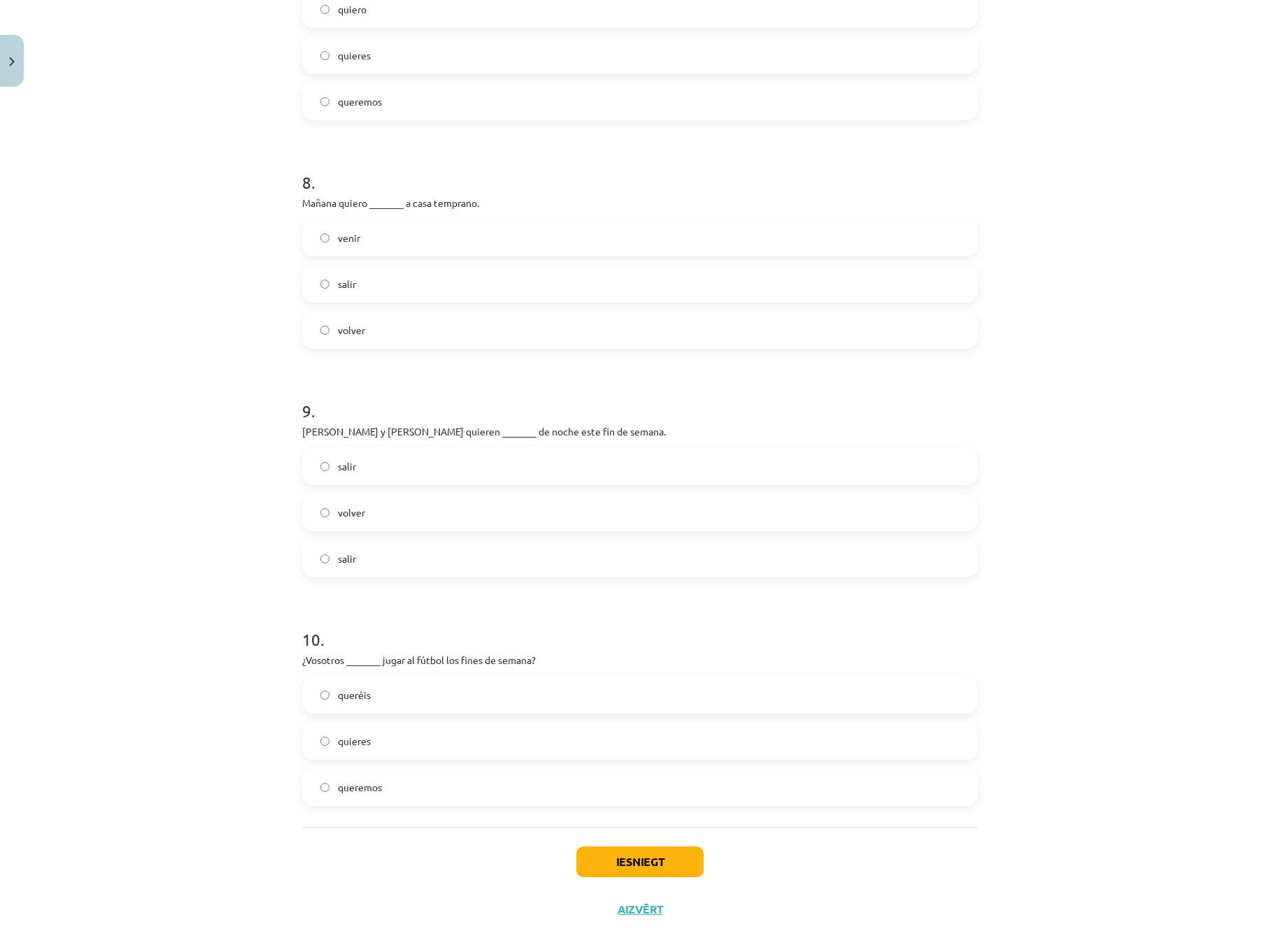
scroll to position [1746, 0]
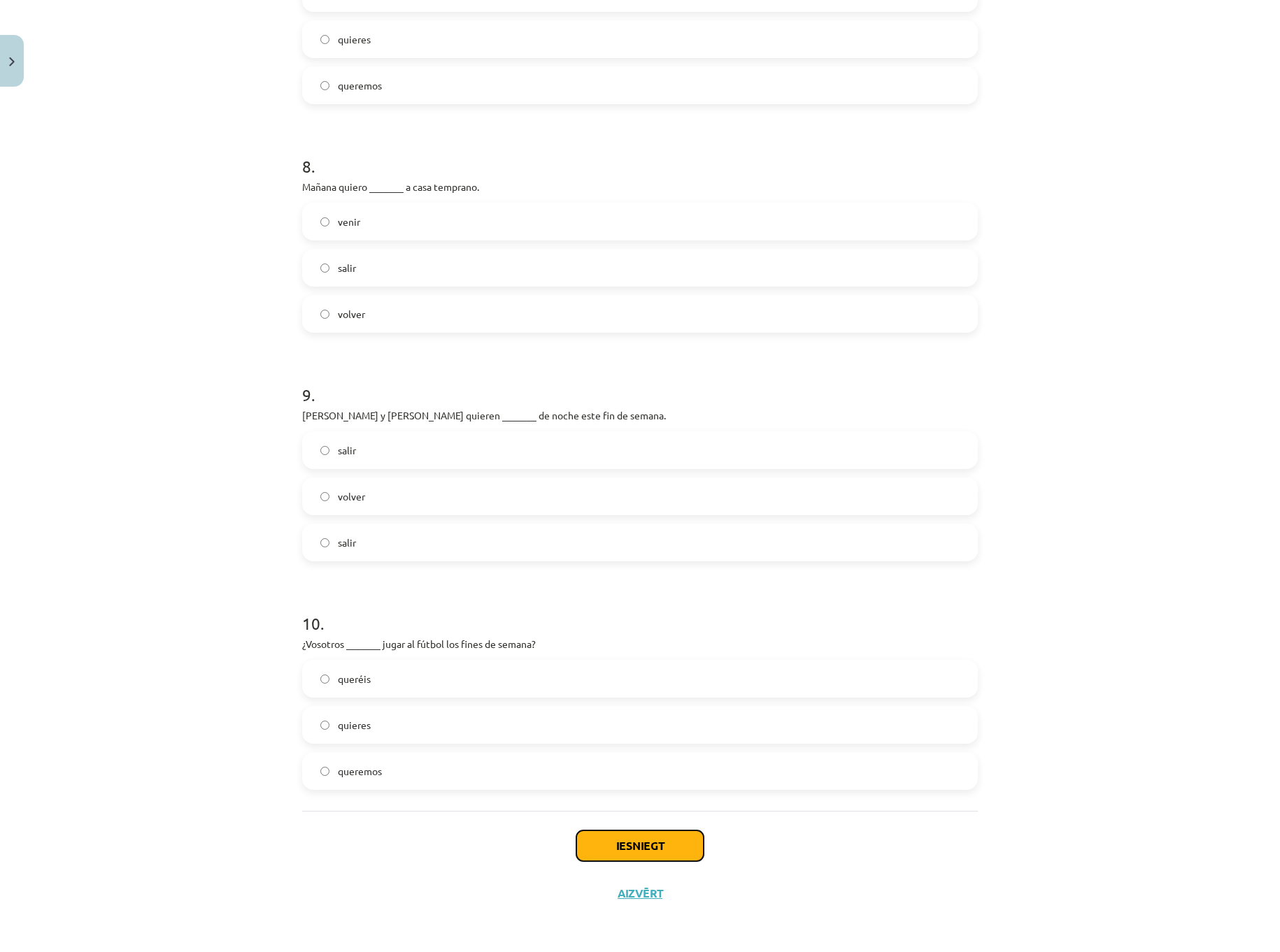
click at [635, 842] on button "Iesniegt" at bounding box center [640, 846] width 127 height 31
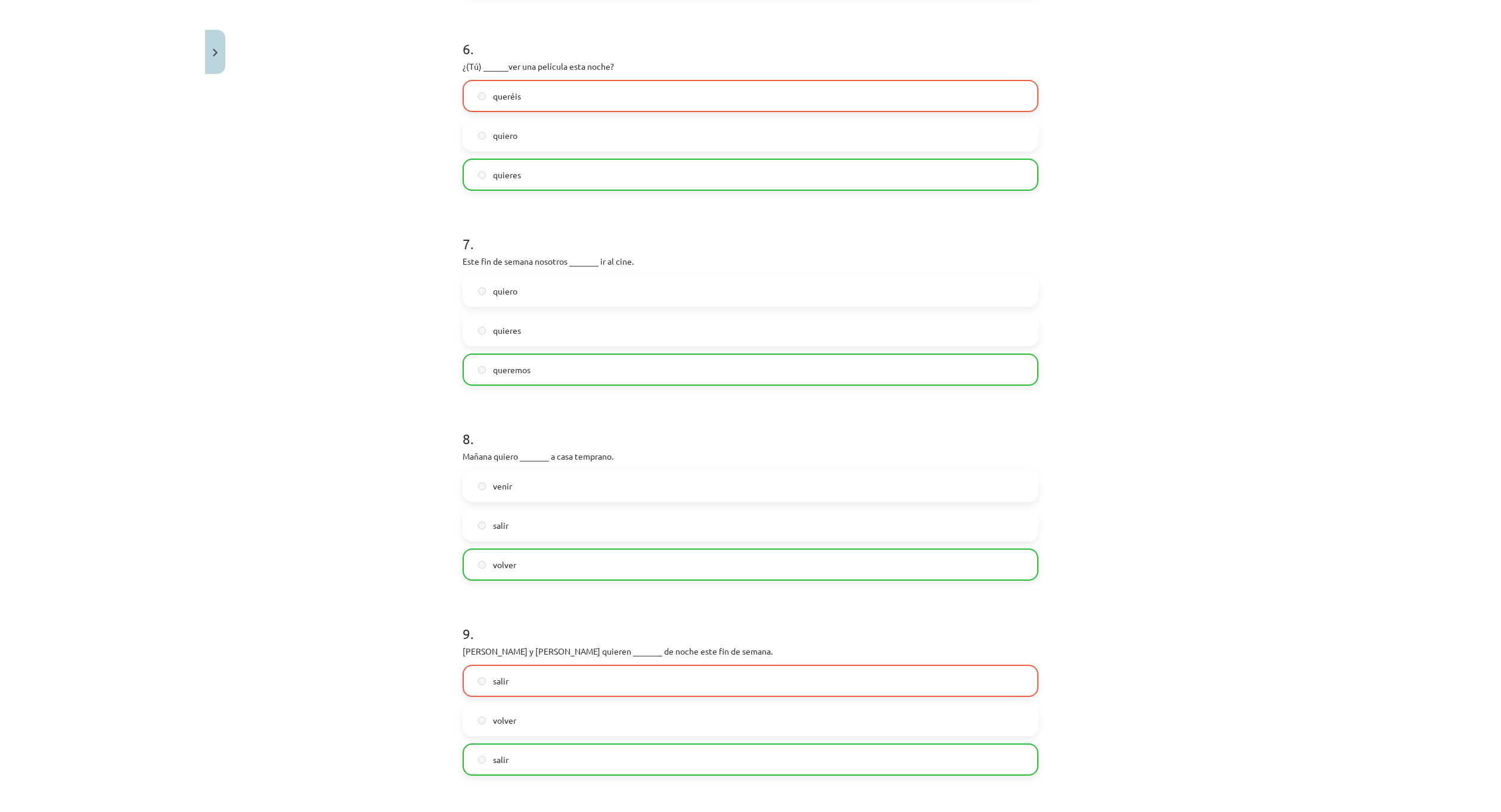
scroll to position [1527, 0]
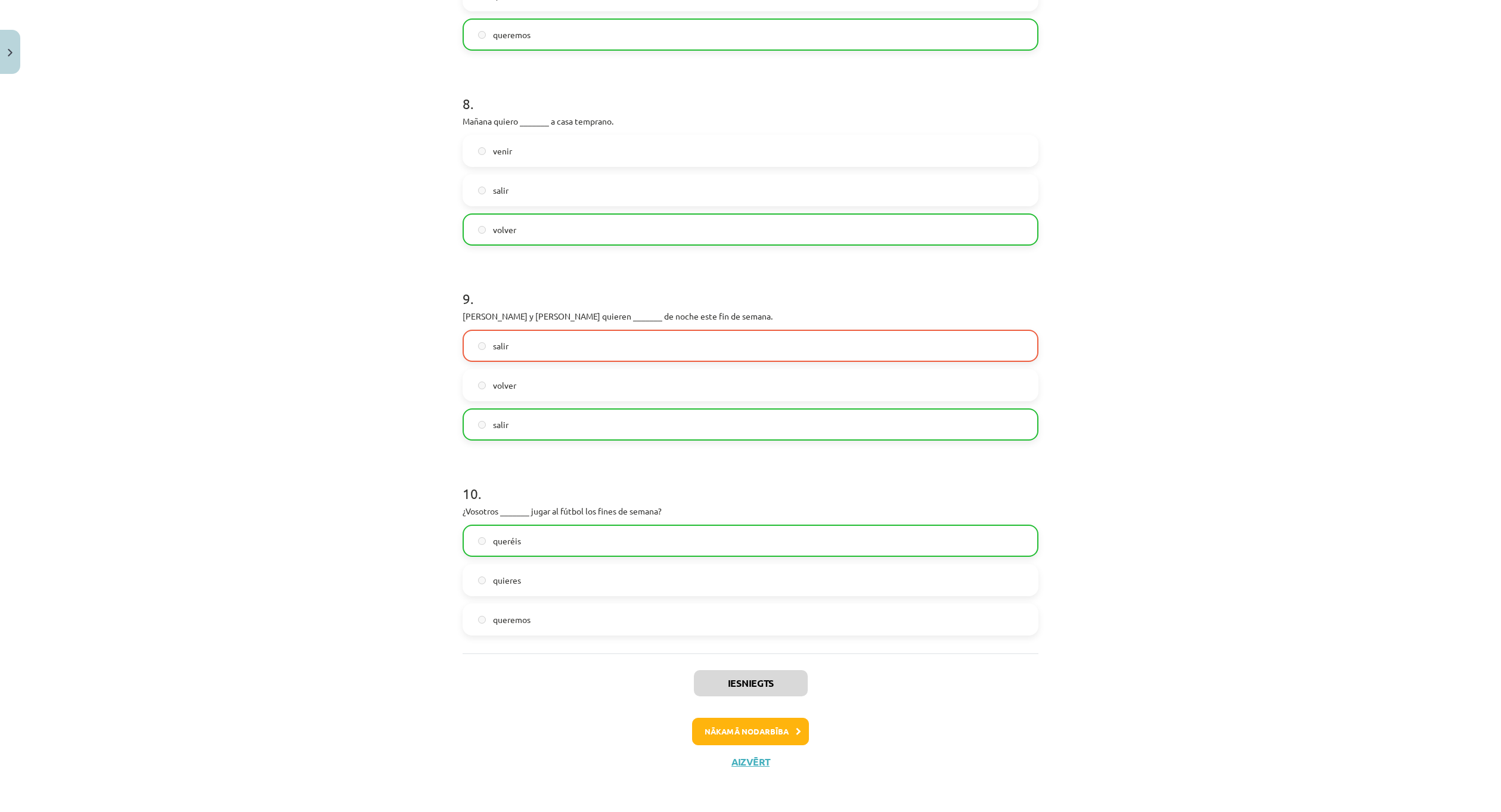
click at [584, 285] on h1 "9 ." at bounding box center [750, 288] width 576 height 37
drag, startPoint x: 479, startPoint y: 319, endPoint x: 680, endPoint y: 420, distance: 224.9
click at [680, 420] on div "Mācību tēma: Spāņu valodas b1 - 11. klases 1.ieskaites mācību materiāls #5 📝 Te…" at bounding box center [750, 406] width 1501 height 812
click at [1303, 524] on div "Mācību tēma: Spāņu valodas b1 - 11. klases 1.ieskaites mācību materiāls #5 📝 Te…" at bounding box center [750, 406] width 1501 height 812
click at [565, 677] on div "Iesniegts Nākamā nodarbība Aizvērt" at bounding box center [750, 714] width 576 height 122
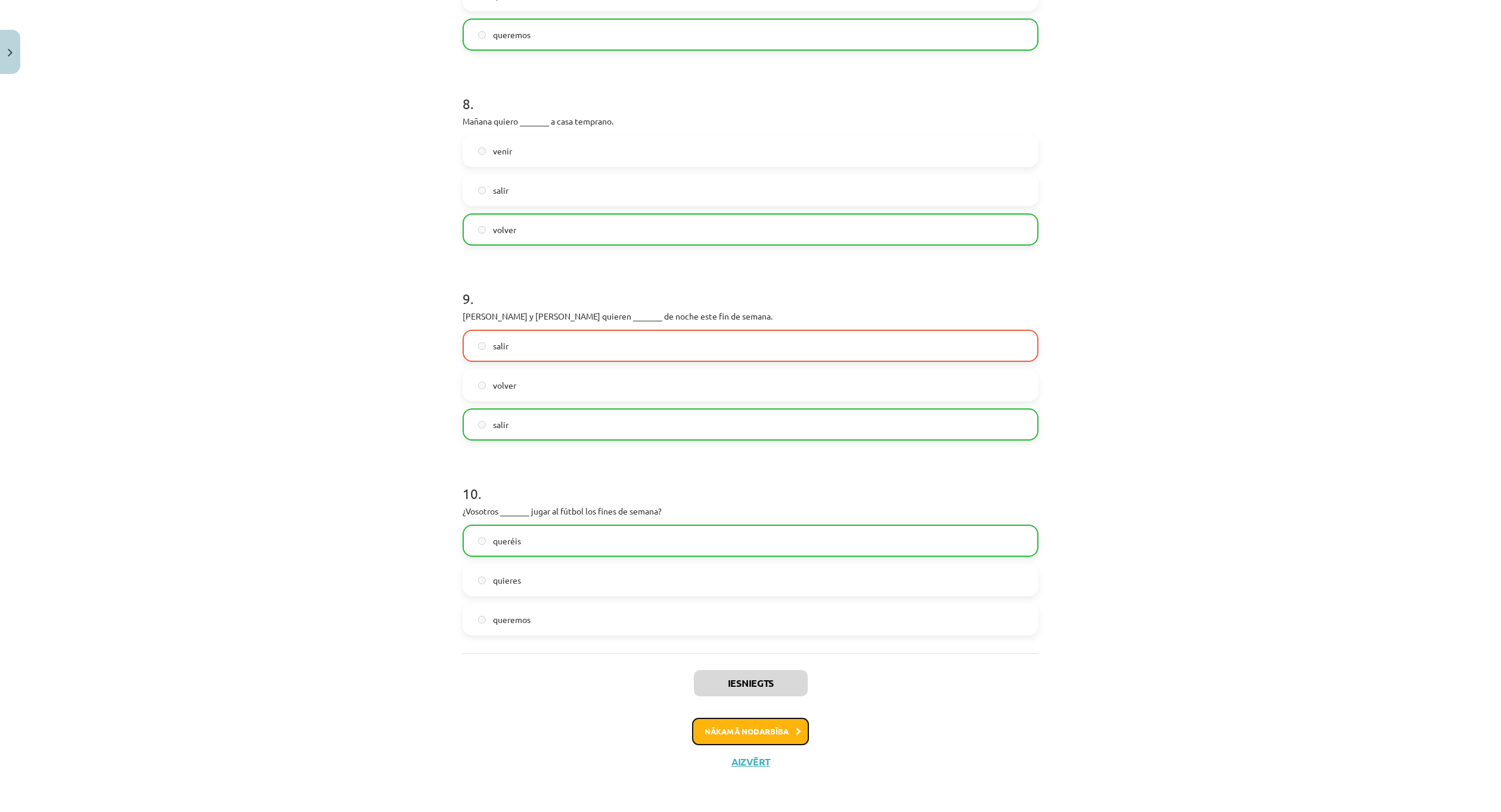
drag, startPoint x: 756, startPoint y: 722, endPoint x: 756, endPoint y: 688, distance: 34.0
click at [754, 720] on button "Nākamā nodarbība" at bounding box center [750, 731] width 117 height 27
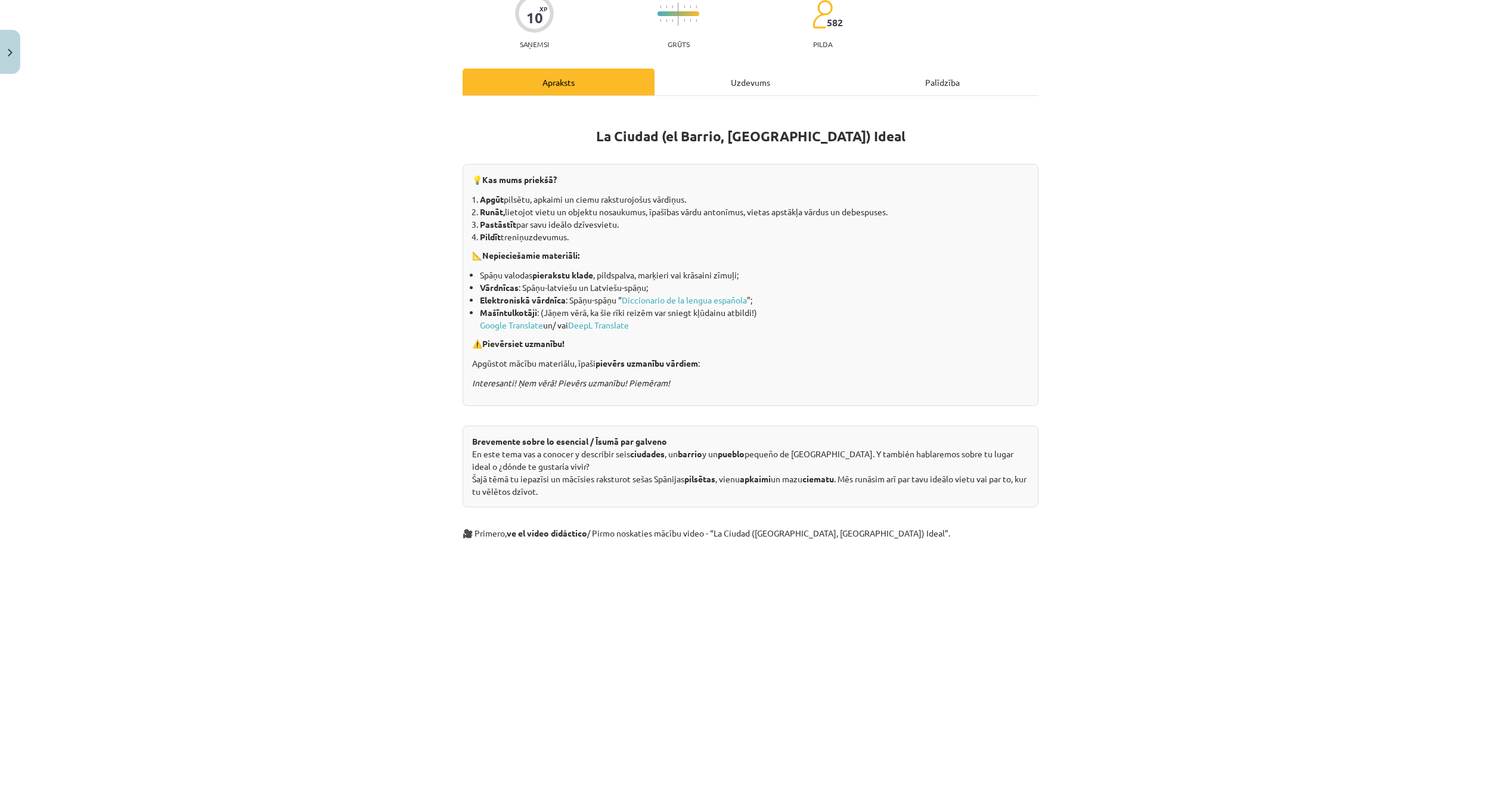
scroll to position [30, 0]
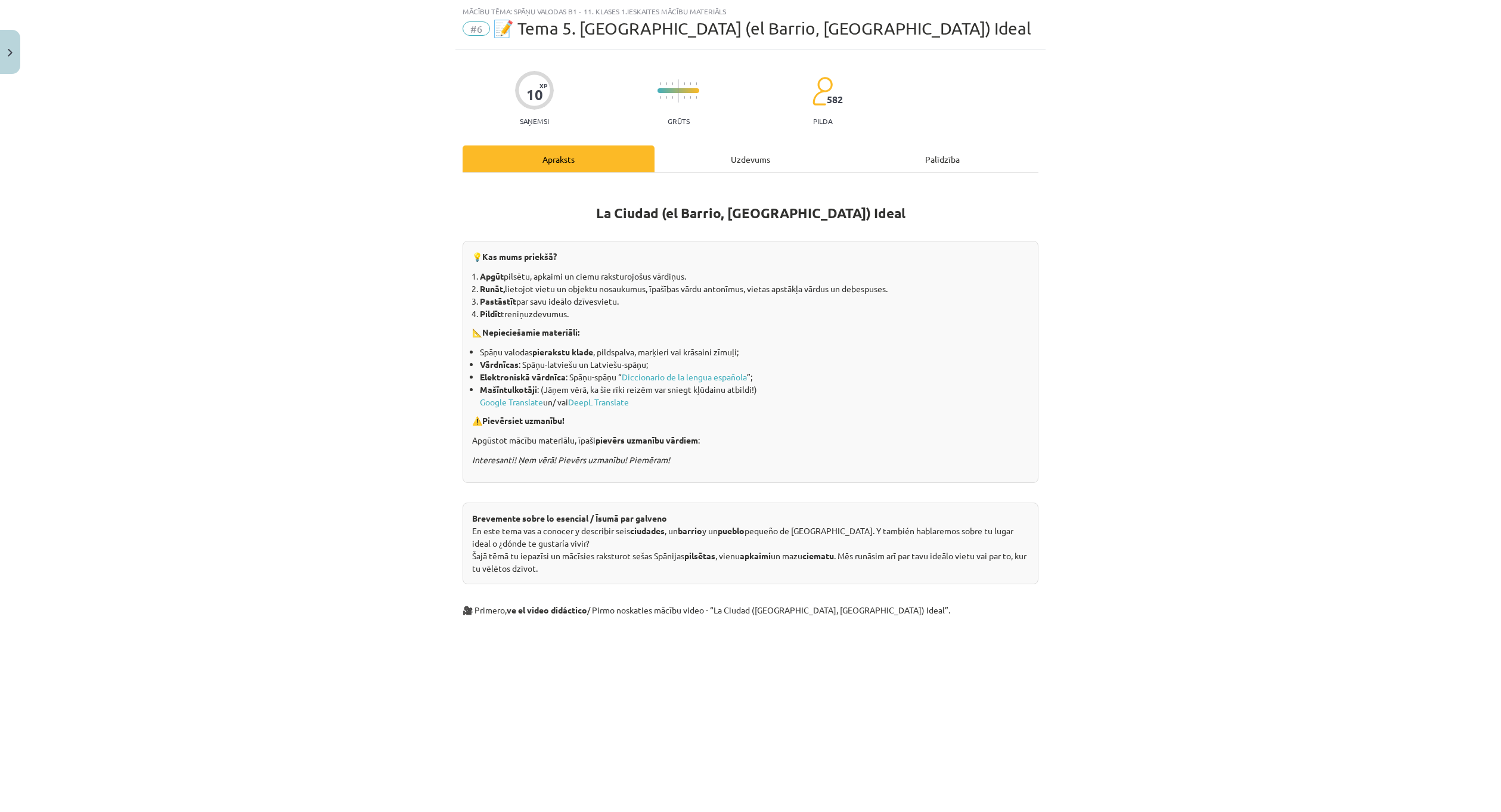
click at [742, 154] on div "Uzdevums" at bounding box center [750, 158] width 192 height 27
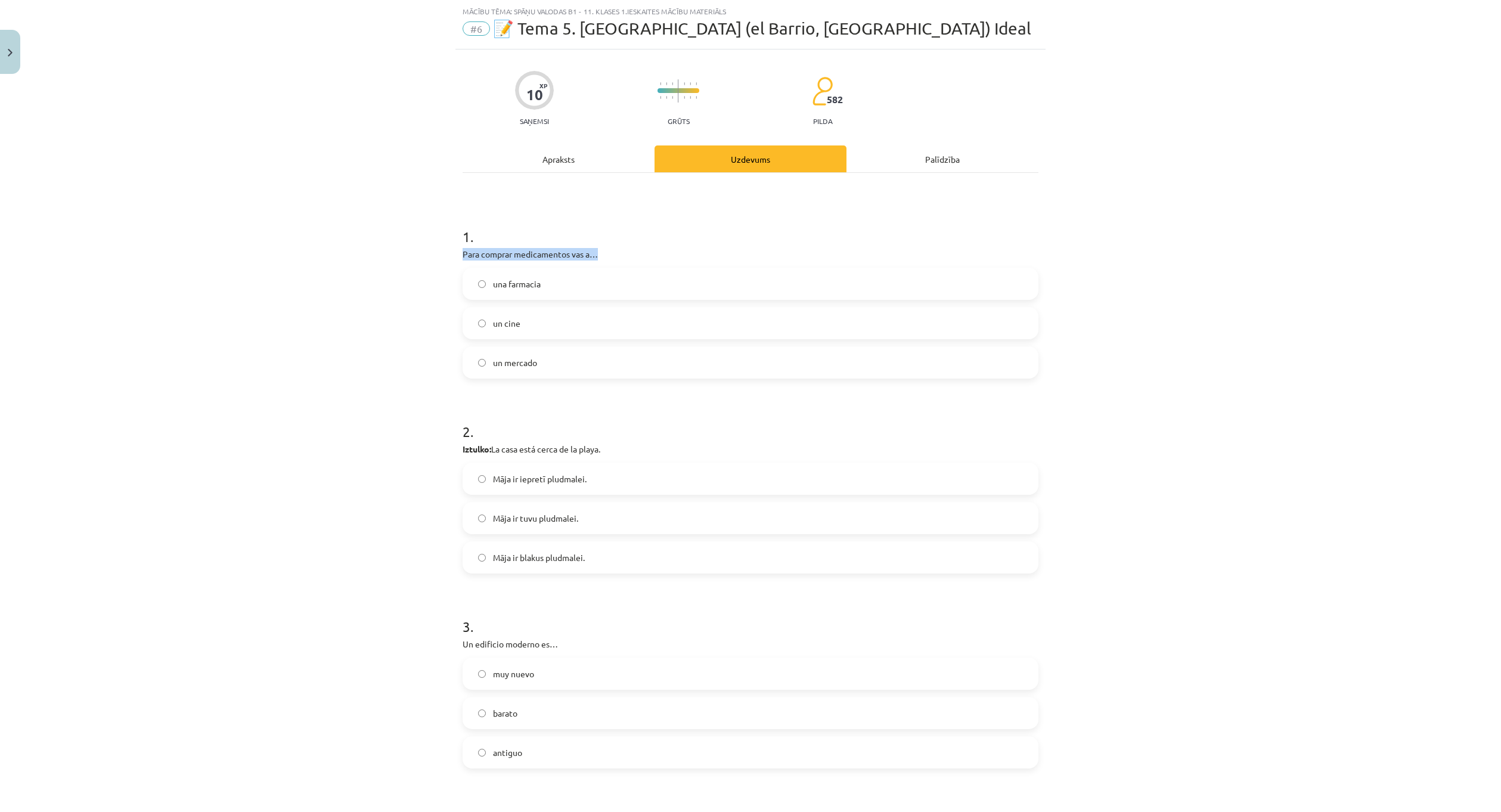
drag, startPoint x: 455, startPoint y: 250, endPoint x: 604, endPoint y: 253, distance: 149.0
click at [603, 275] on label "una farmacia" at bounding box center [751, 283] width 574 height 30
drag, startPoint x: 490, startPoint y: 447, endPoint x: 603, endPoint y: 440, distance: 113.2
click at [602, 446] on p "Iztulko: La casa está cerca de la playa." at bounding box center [750, 449] width 576 height 13
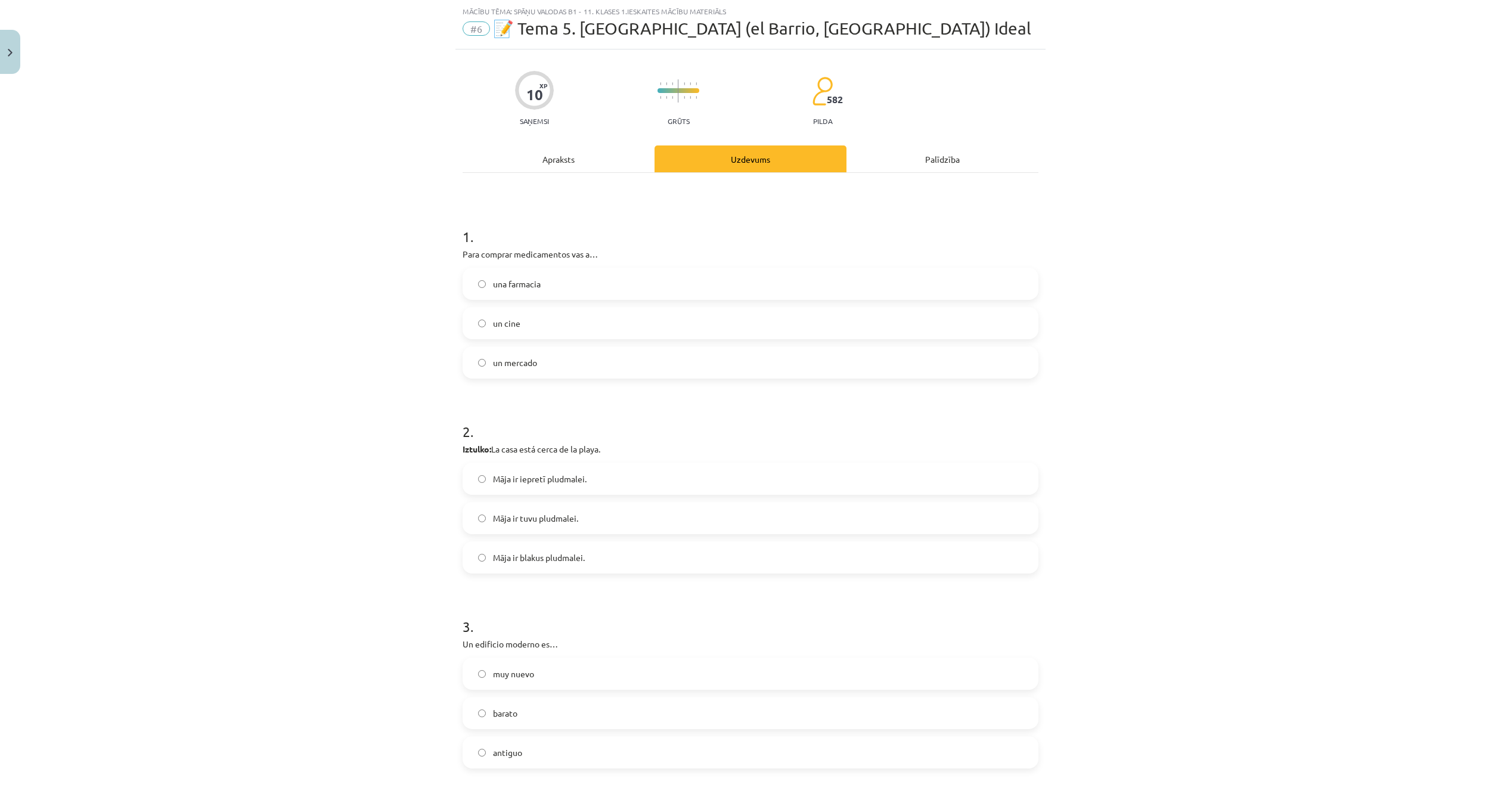
click at [636, 424] on h1 "2 ." at bounding box center [750, 420] width 576 height 37
click at [529, 515] on span "Māja ir tuvu pludmalei." at bounding box center [536, 518] width 85 height 13
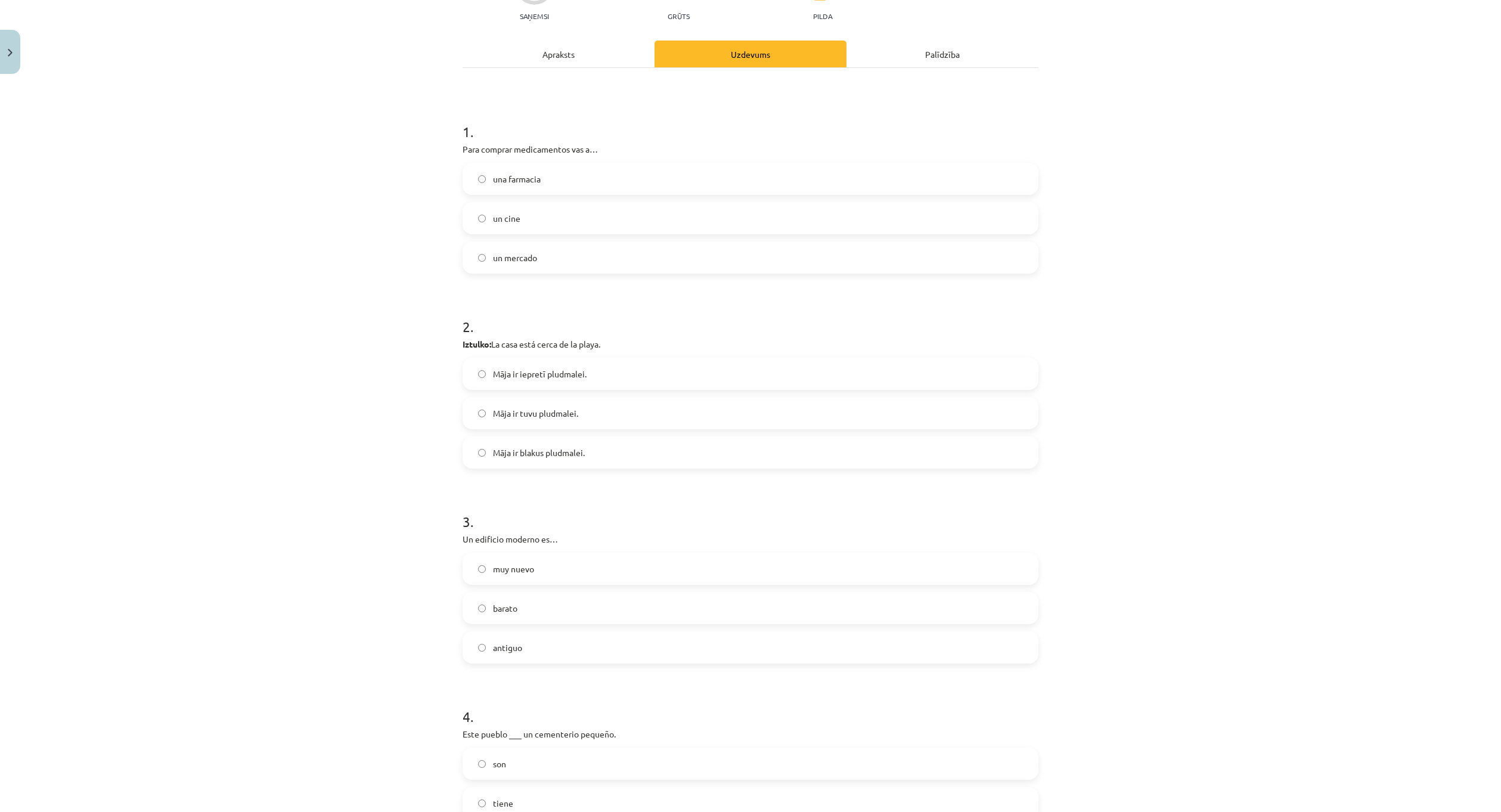
scroll to position [268, 0]
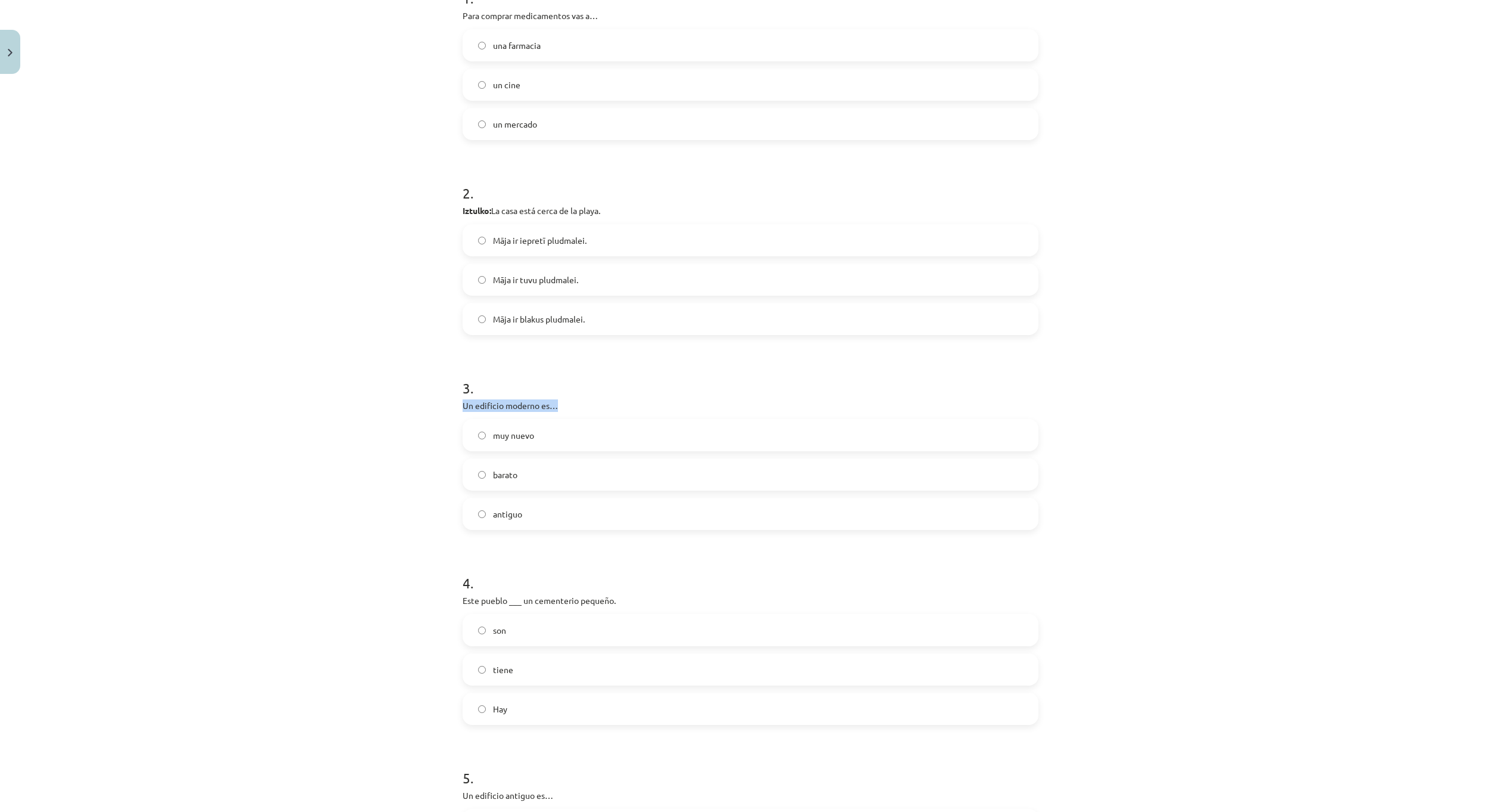
drag, startPoint x: 454, startPoint y: 405, endPoint x: 572, endPoint y: 403, distance: 118.0
drag, startPoint x: 488, startPoint y: 434, endPoint x: 574, endPoint y: 517, distance: 119.5
click at [574, 517] on div "muy nuevo barato antiguo" at bounding box center [750, 474] width 576 height 111
click at [577, 433] on label "muy nuevo" at bounding box center [751, 435] width 574 height 30
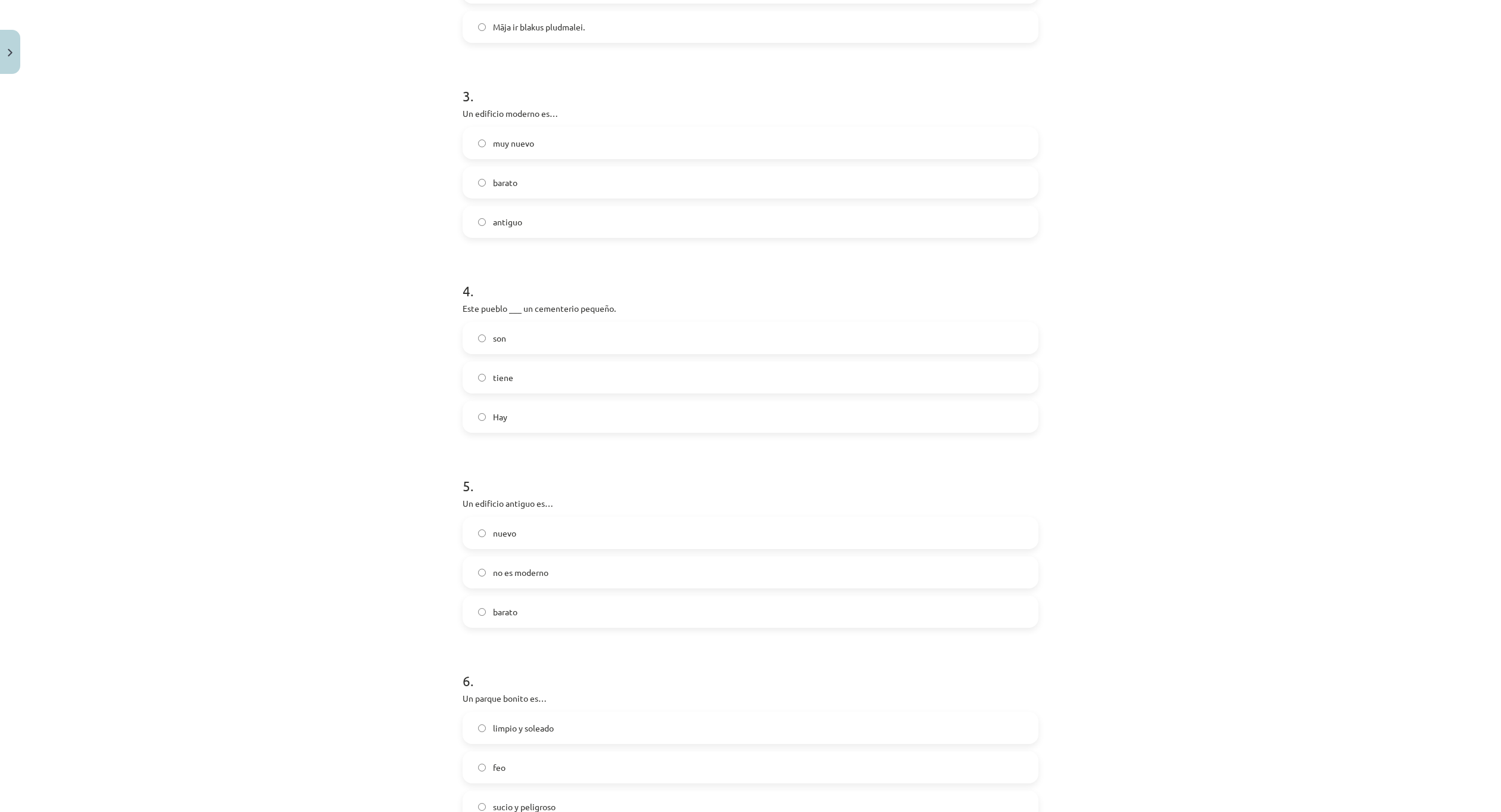
scroll to position [566, 0]
click at [566, 337] on label "son" at bounding box center [751, 332] width 574 height 30
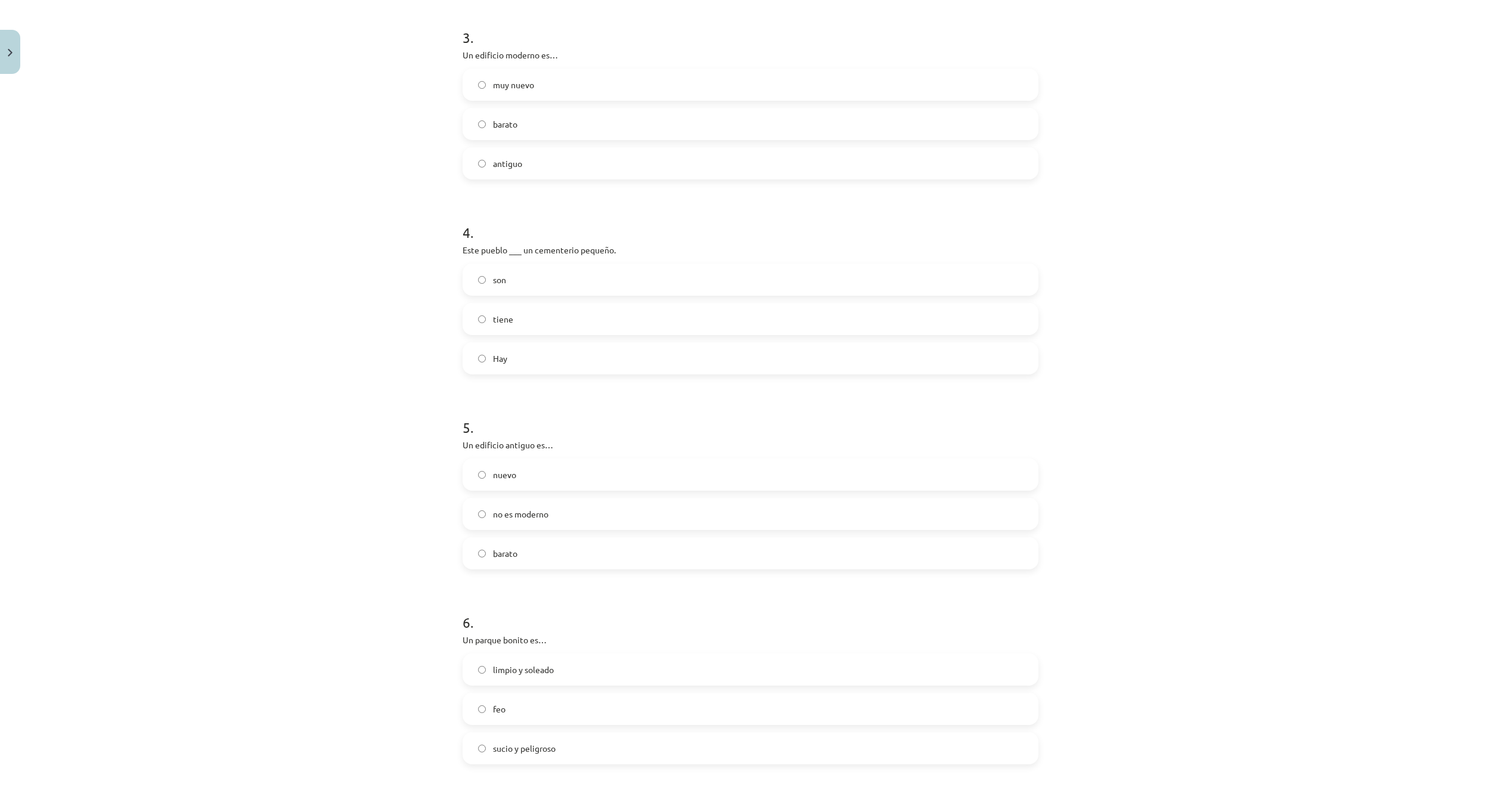
scroll to position [626, 0]
drag, startPoint x: 511, startPoint y: 433, endPoint x: 561, endPoint y: 435, distance: 50.0
click at [559, 435] on div "10 XP Saņemsi Grūts 582 pilda Apraksts Uzdevums Palīdzība 1 . Para comprar medi…" at bounding box center [751, 549] width 590 height 2192
drag, startPoint x: 487, startPoint y: 467, endPoint x: 584, endPoint y: 582, distance: 150.4
click at [584, 582] on form "1 . Para comprar medicamentos vas a… una farmacia un cine un mercado 2 . Iztulk…" at bounding box center [750, 574] width 576 height 1925
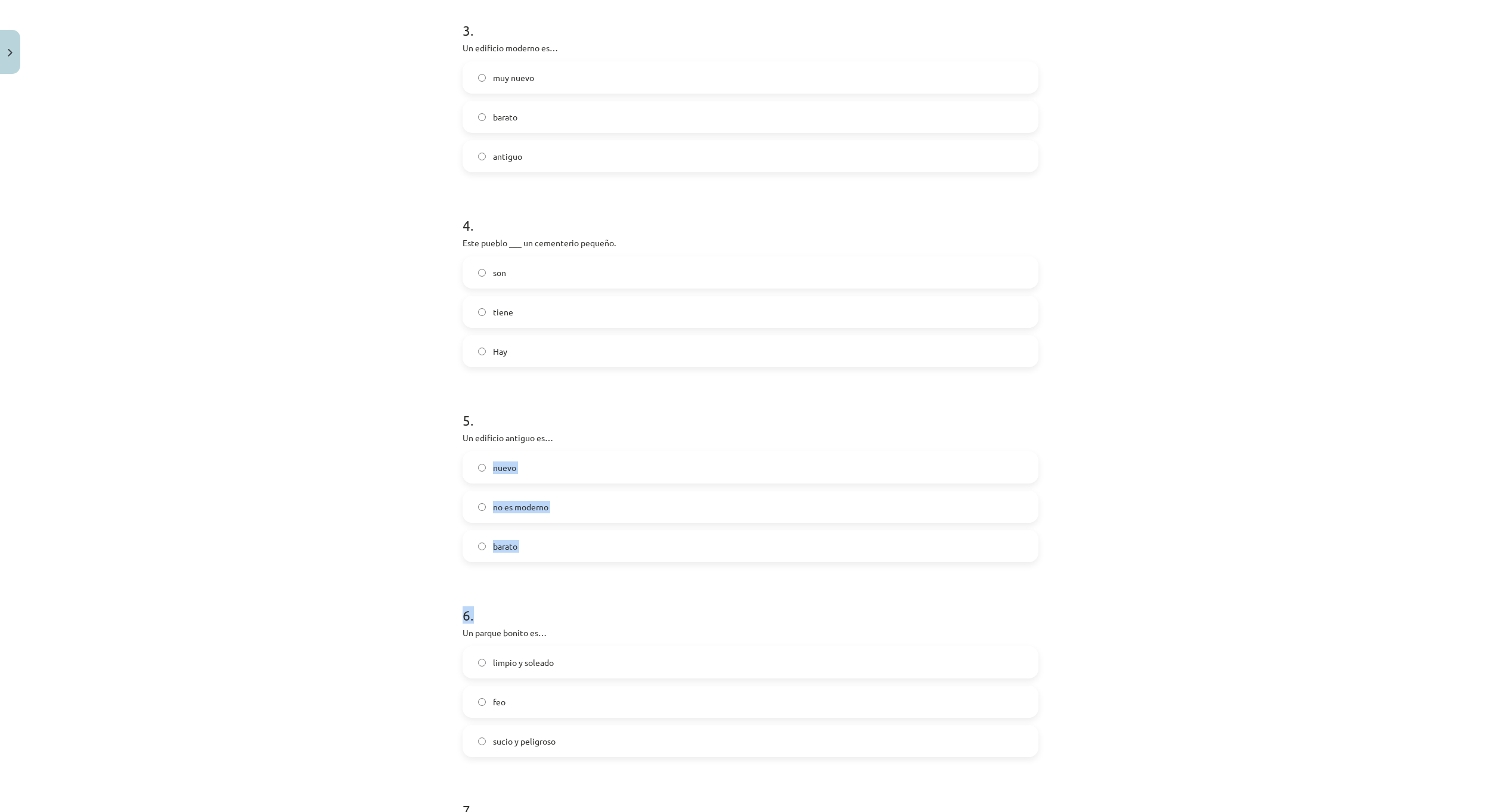
click at [630, 586] on form "1 . Para comprar medicamentos vas a… una farmacia un cine un mercado 2 . Iztulk…" at bounding box center [750, 574] width 576 height 1925
click at [575, 578] on form "1 . Para comprar medicamentos vas a… una farmacia un cine un mercado 2 . Iztulk…" at bounding box center [750, 574] width 576 height 1925
click at [464, 467] on label "nuevo" at bounding box center [751, 467] width 574 height 30
drag, startPoint x: 490, startPoint y: 465, endPoint x: 560, endPoint y: 539, distance: 101.9
click at [556, 547] on div "nuevo no es moderno barato" at bounding box center [750, 507] width 576 height 111
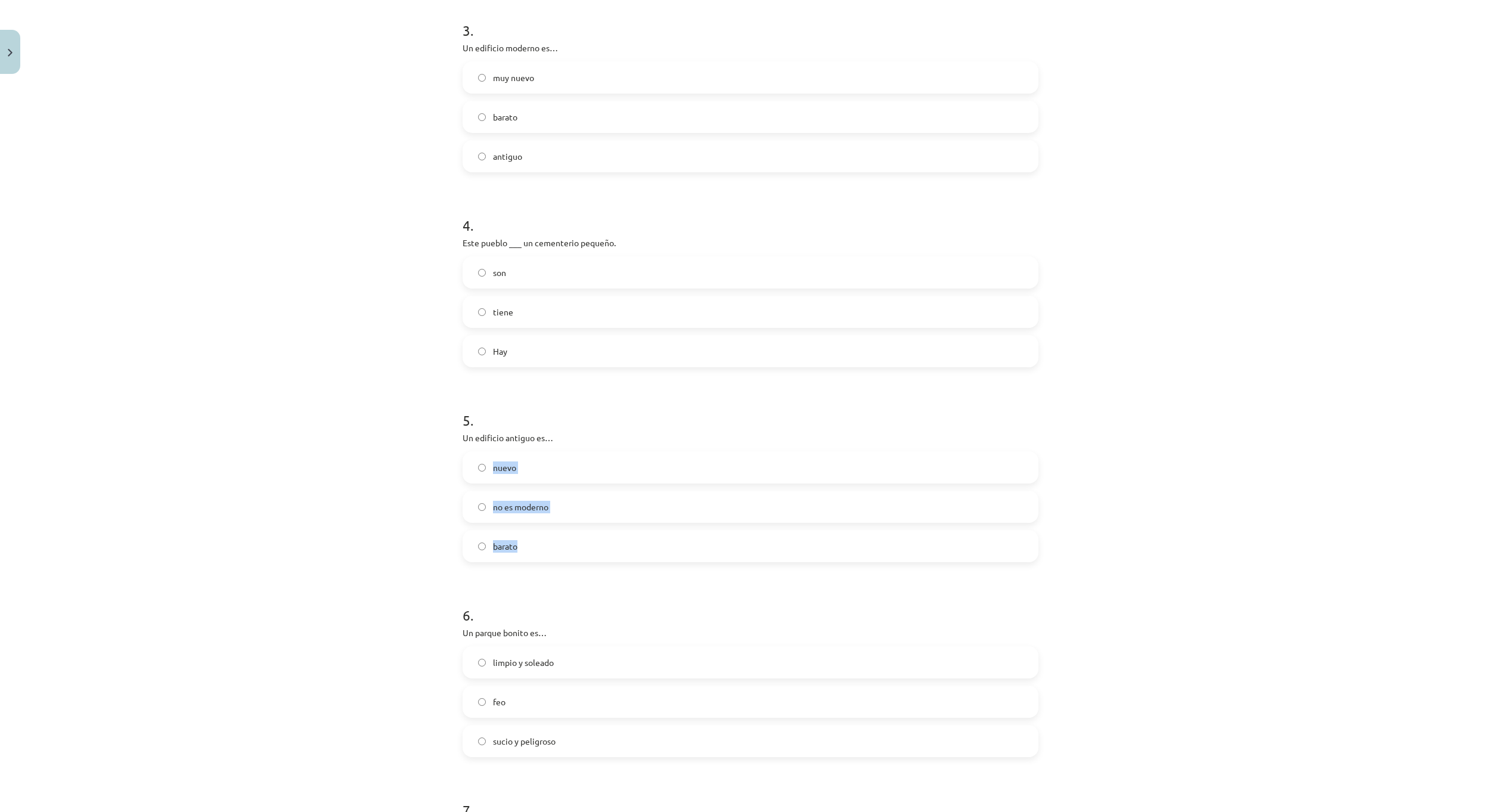
click at [565, 495] on label "no es moderno" at bounding box center [751, 506] width 574 height 30
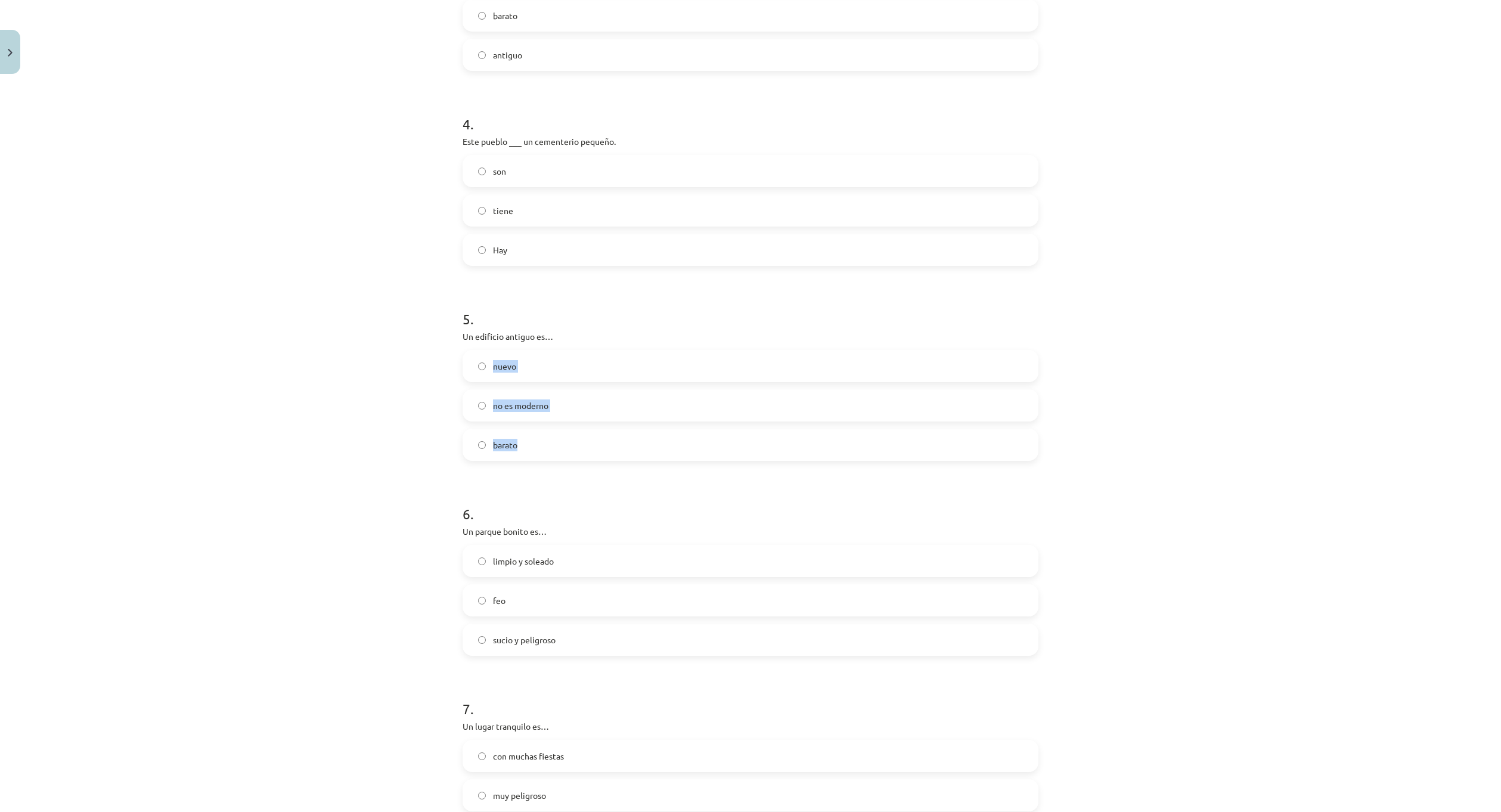
scroll to position [924, 0]
drag, startPoint x: 556, startPoint y: 418, endPoint x: 599, endPoint y: 462, distance: 61.5
click at [599, 462] on form "1 . Para comprar medicamentos vas a… una farmacia un cine un mercado 2 . Iztulk…" at bounding box center [750, 276] width 576 height 1925
click at [629, 476] on form "1 . Para comprar medicamentos vas a… una farmacia un cine un mercado 2 . Iztulk…" at bounding box center [750, 276] width 576 height 1925
drag, startPoint x: 576, startPoint y: 444, endPoint x: 485, endPoint y: 358, distance: 125.2
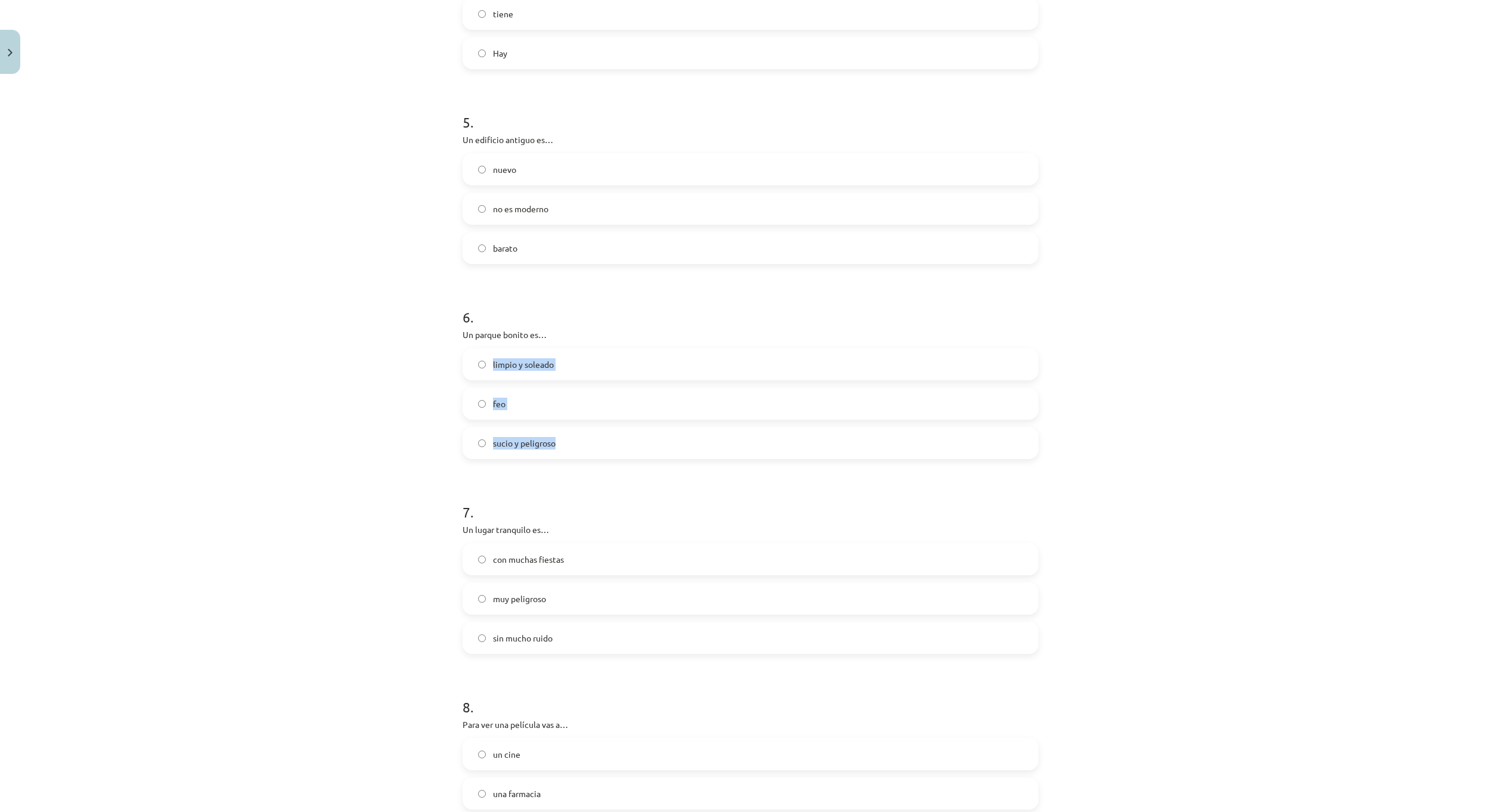
click at [485, 358] on div "limpio y soleado feo sucio y peligroso" at bounding box center [750, 404] width 576 height 111
click at [581, 364] on label "limpio y soleado" at bounding box center [751, 364] width 574 height 30
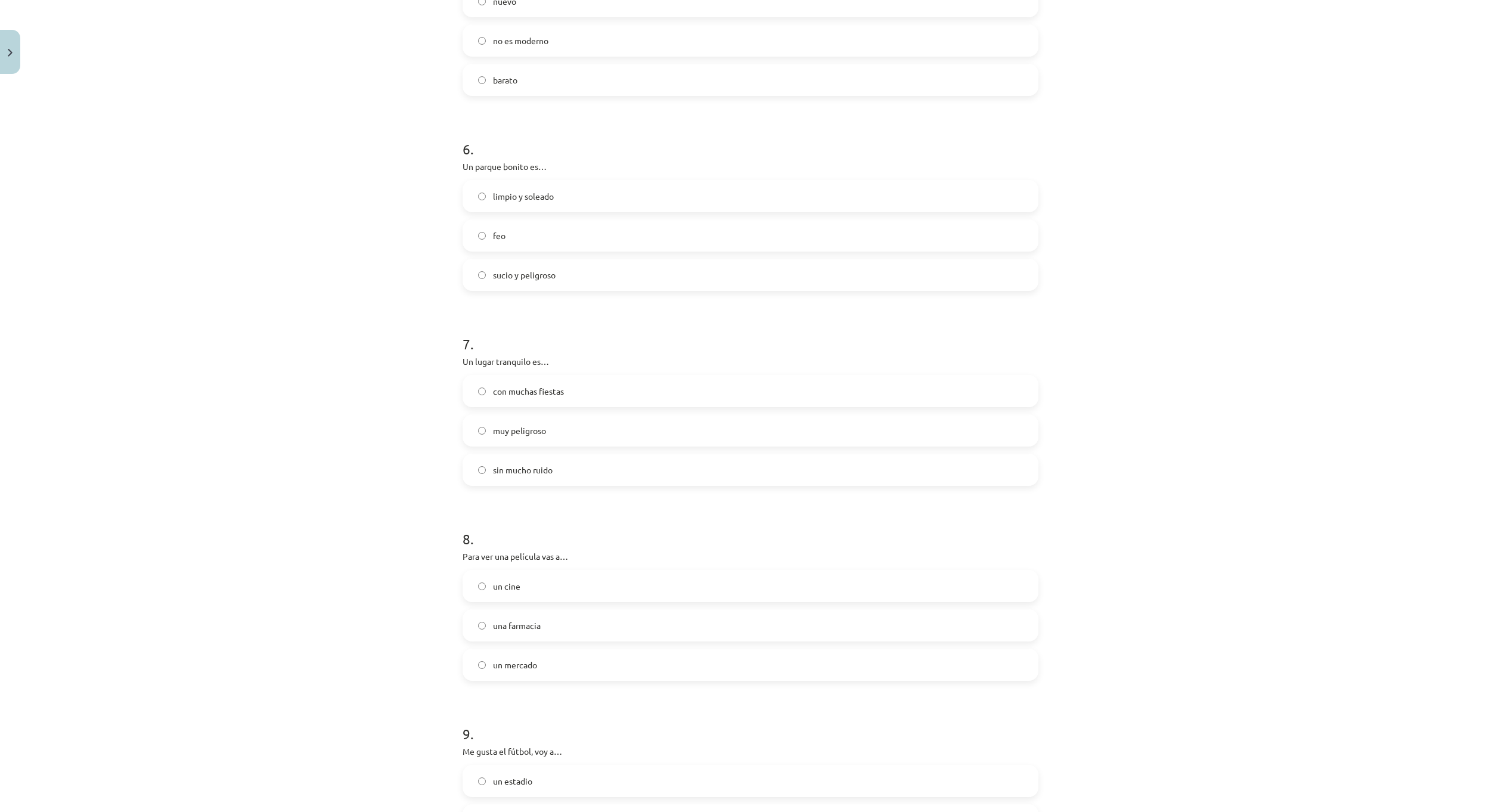
scroll to position [1103, 0]
drag, startPoint x: 458, startPoint y: 351, endPoint x: 590, endPoint y: 349, distance: 132.0
click at [586, 350] on p "Un lugar tranquilo es…" at bounding box center [750, 351] width 576 height 13
drag, startPoint x: 488, startPoint y: 376, endPoint x: 608, endPoint y: 464, distance: 148.8
click at [608, 464] on div "con muchas fiestas muy peligroso sin mucho ruido" at bounding box center [750, 420] width 576 height 111
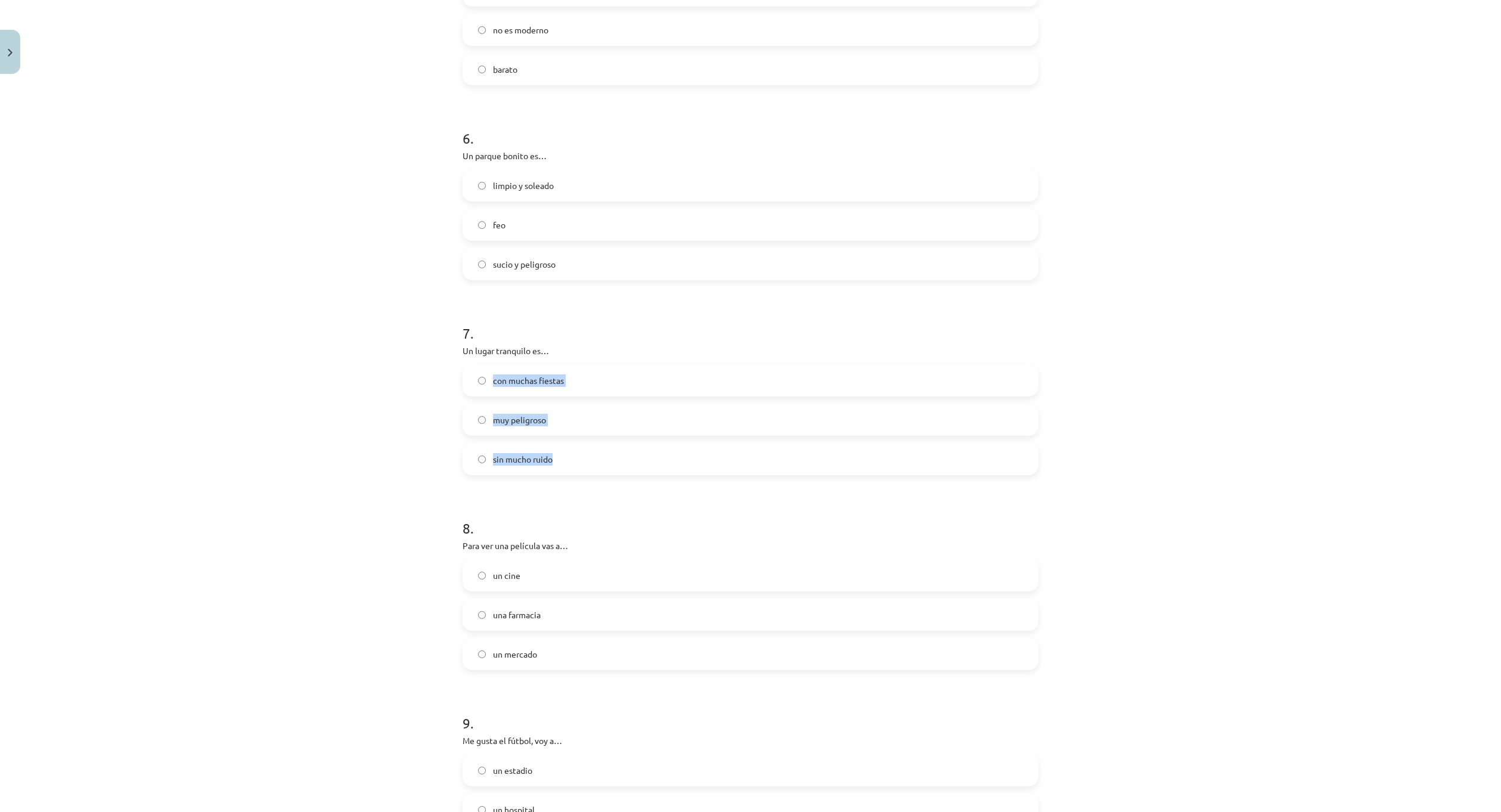
click at [568, 452] on label "sin mucho ruido" at bounding box center [751, 458] width 574 height 30
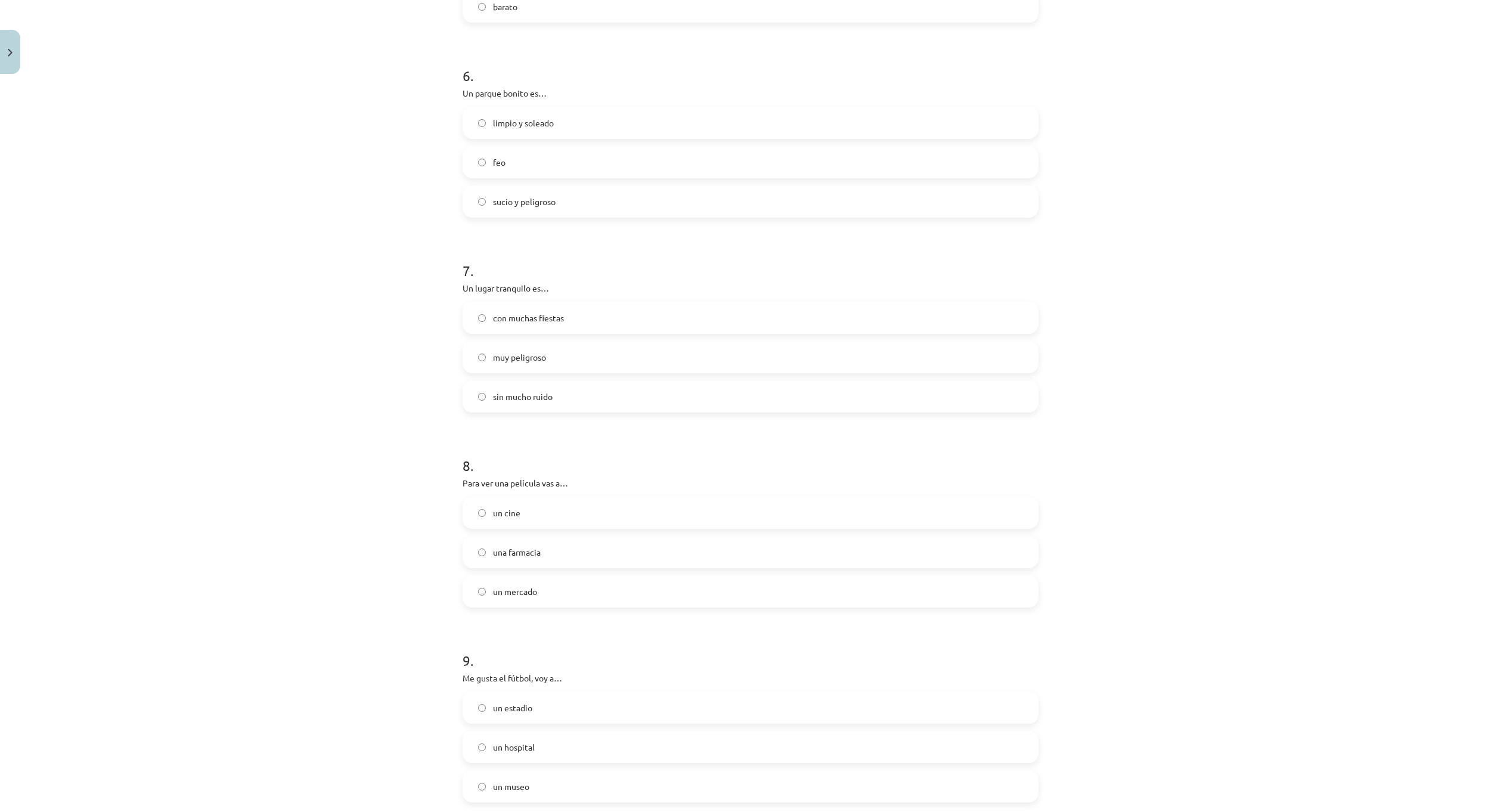
scroll to position [1282, 0]
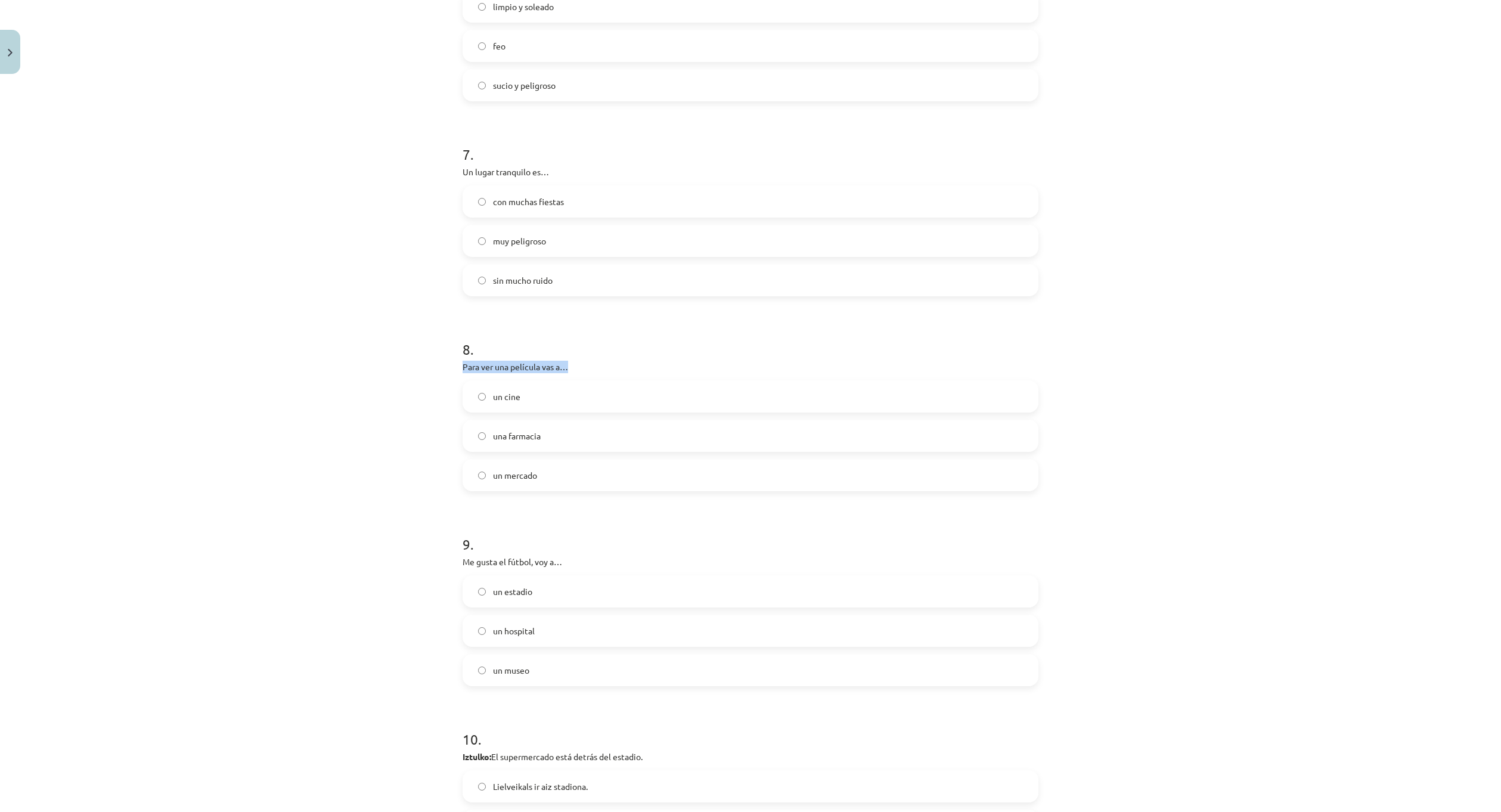
drag, startPoint x: 473, startPoint y: 365, endPoint x: 594, endPoint y: 360, distance: 121.1
click at [542, 401] on label "un cine" at bounding box center [751, 396] width 574 height 30
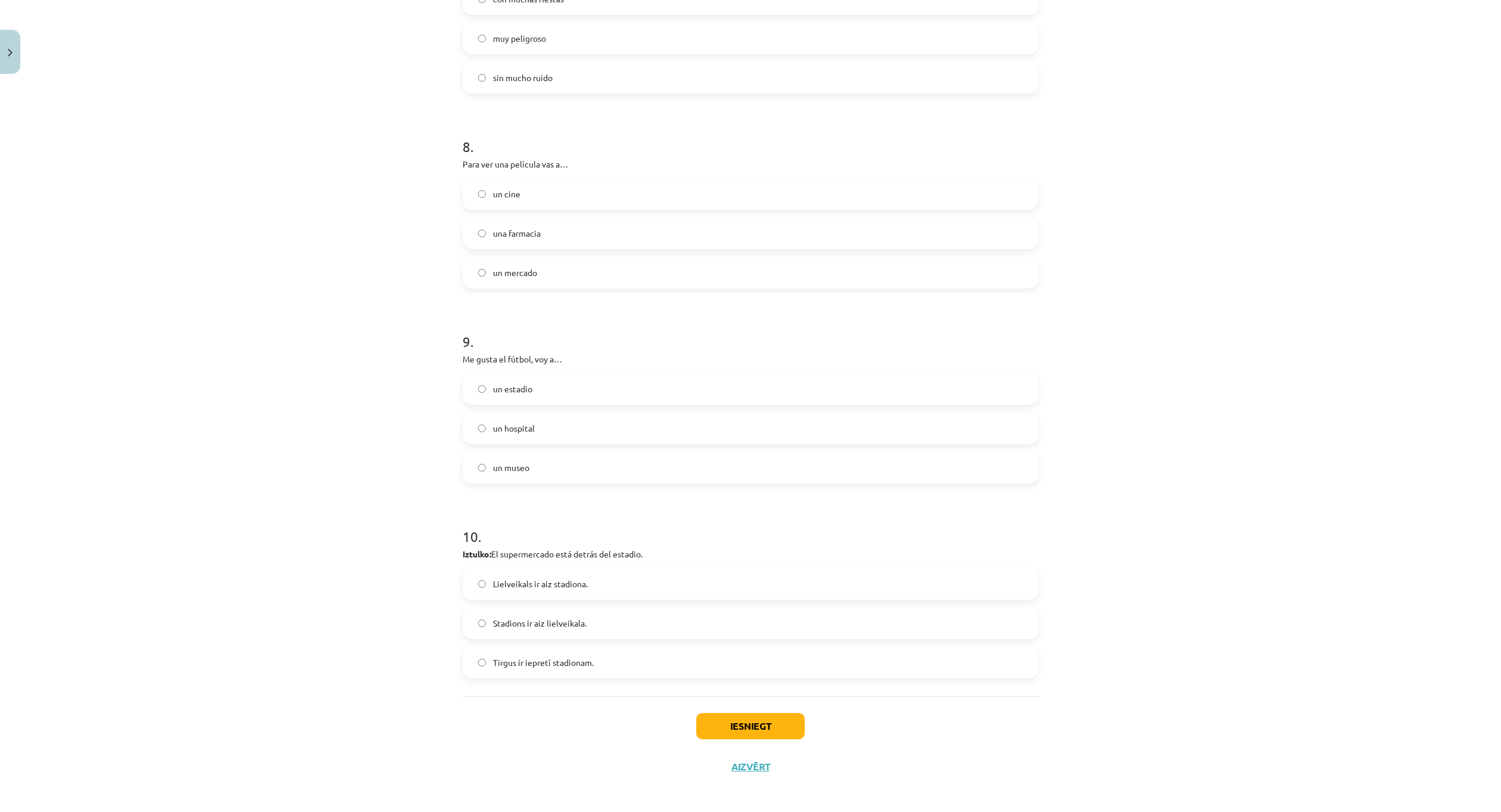
scroll to position [1489, 0]
drag, startPoint x: 448, startPoint y: 351, endPoint x: 589, endPoint y: 354, distance: 141.0
click at [589, 354] on div "Mācību tēma: Spāņu valodas b1 - 11. klases 1.ieskaites mācību materiāls #6 📝 Te…" at bounding box center [750, 406] width 1501 height 812
drag, startPoint x: 486, startPoint y: 381, endPoint x: 562, endPoint y: 382, distance: 76.0
click at [562, 382] on label "un estadio" at bounding box center [751, 383] width 574 height 30
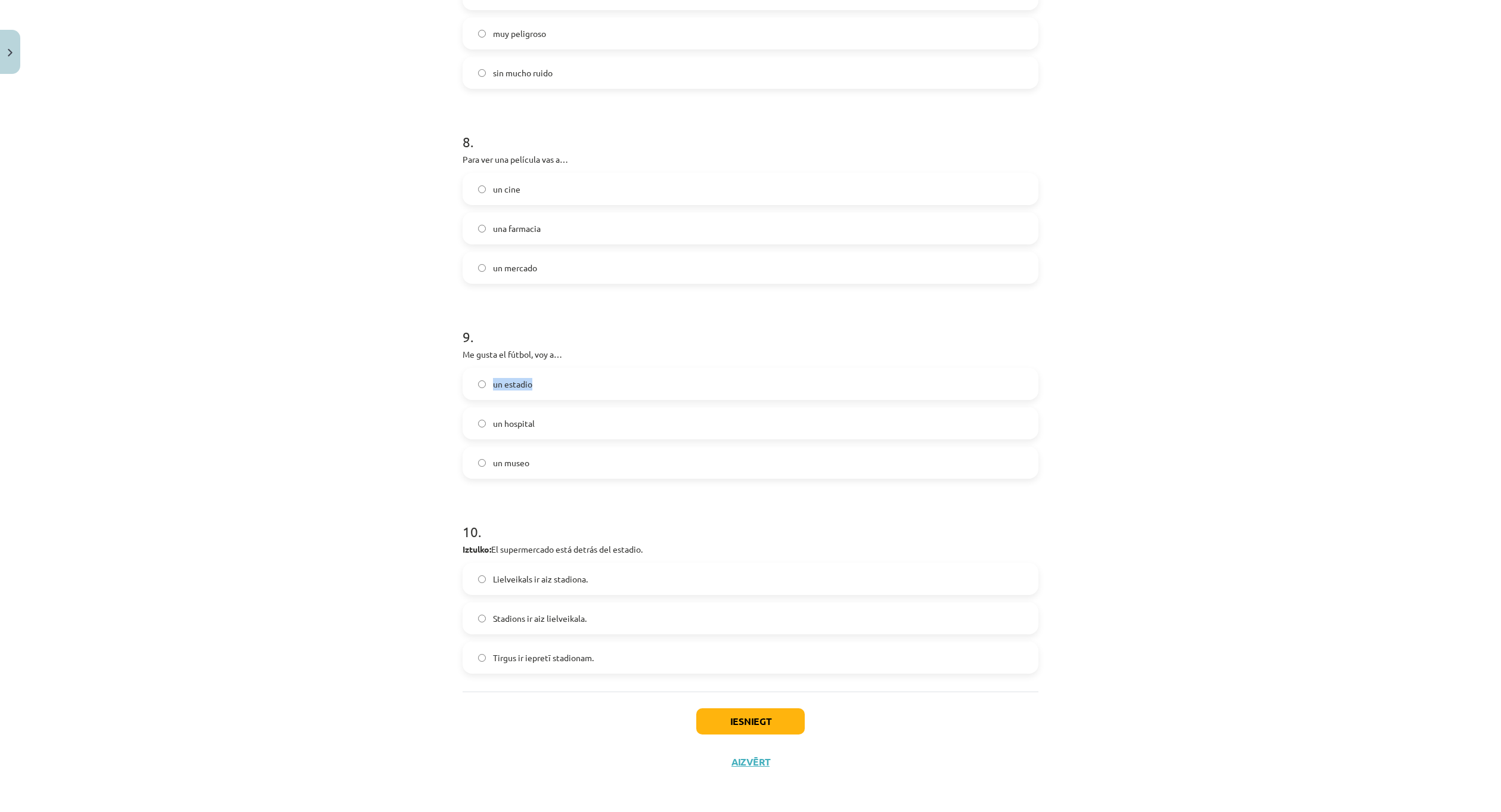
click at [488, 364] on div "9 . Me gusta el fútbol, voy a… un estadio un hospital un museo" at bounding box center [750, 393] width 576 height 171
drag, startPoint x: 483, startPoint y: 366, endPoint x: 570, endPoint y: 468, distance: 134.1
click at [570, 468] on div "9 . Me gusta el fútbol, voy a… un estadio un hospital un museo" at bounding box center [750, 393] width 576 height 171
click at [568, 371] on label "un estadio" at bounding box center [751, 383] width 574 height 30
drag, startPoint x: 491, startPoint y: 548, endPoint x: 661, endPoint y: 547, distance: 170.0
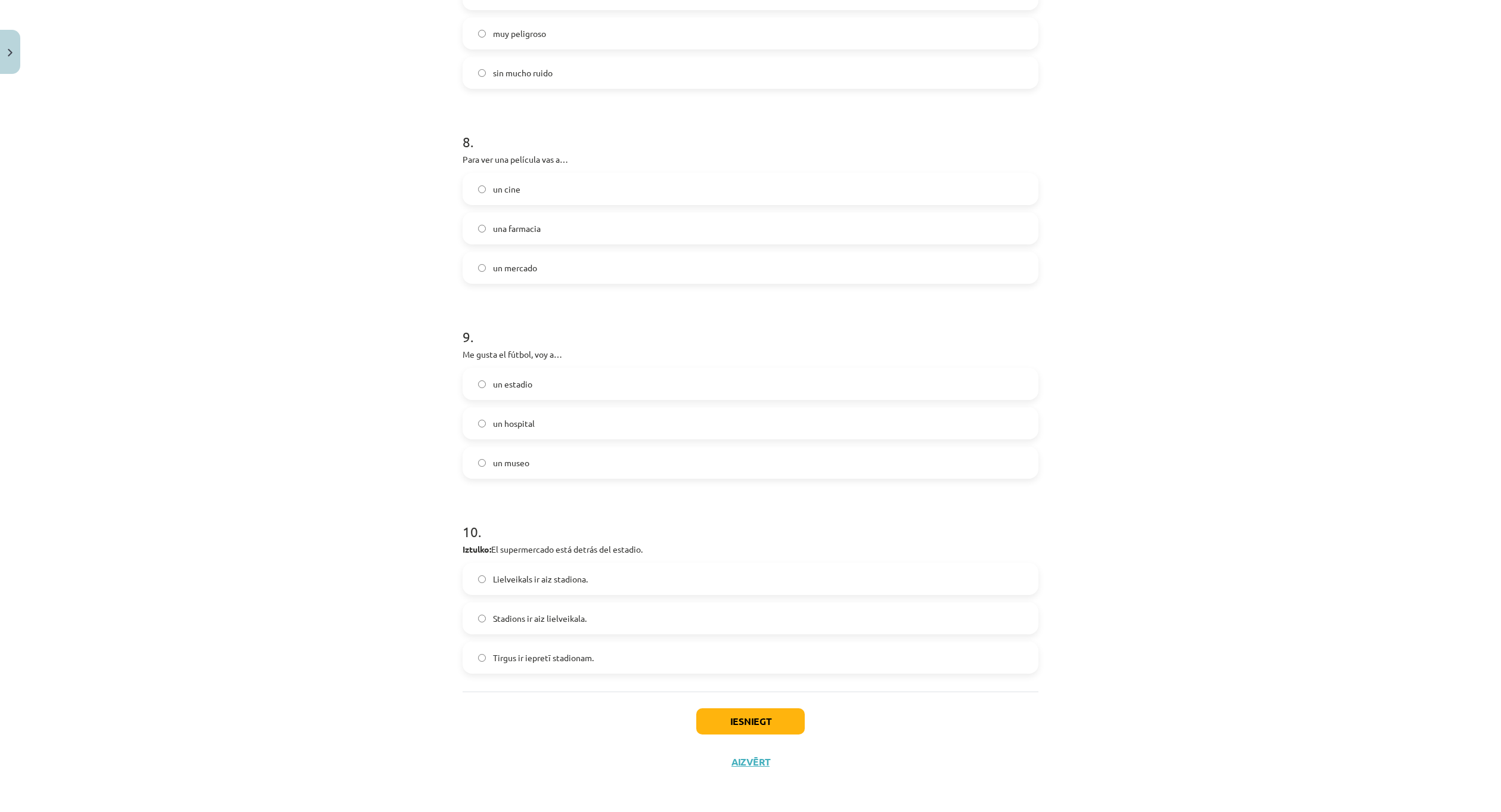
click at [660, 547] on p "Iztulko: El supermercado está detrás del estadio." at bounding box center [750, 549] width 576 height 13
click at [637, 574] on label "Lielveikals ir aiz stadiona." at bounding box center [751, 579] width 574 height 30
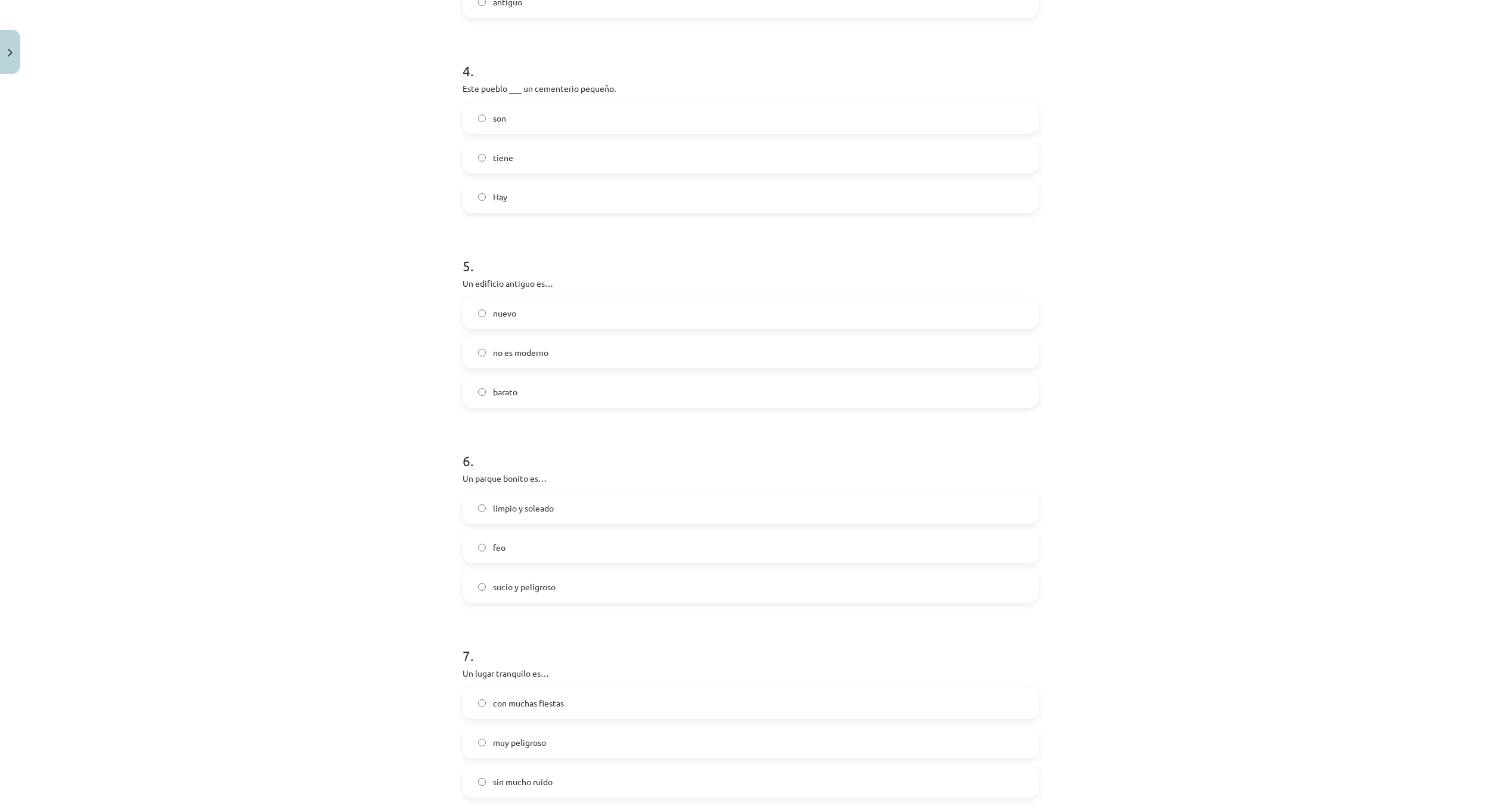
scroll to position [595, 0]
drag, startPoint x: 454, startPoint y: 268, endPoint x: 670, endPoint y: 370, distance: 238.9
click at [670, 370] on div "10 XP Saņemsi Grūts 582 pilda Apraksts Uzdevums Palīdzība 1 . Para comprar medi…" at bounding box center [751, 581] width 590 height 2192
copy div "Este pueblo ___ un cementerio pequeño. son tiene Hay"
click at [538, 215] on form "1 . Para comprar medicamentos vas a… una farmacia un cine un mercado 2 . Iztulk…" at bounding box center [750, 605] width 576 height 1925
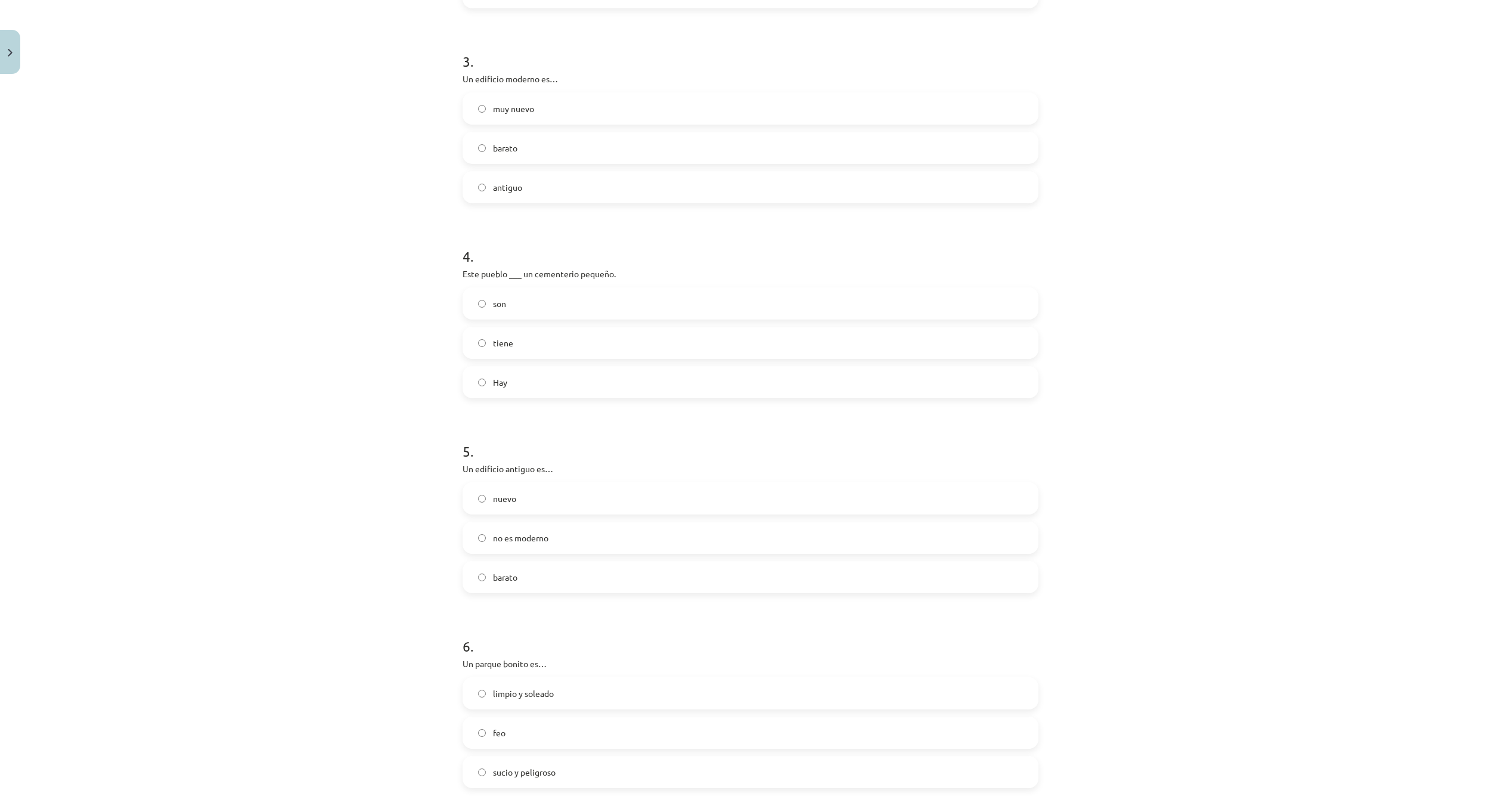
click at [549, 340] on label "tiene" at bounding box center [751, 342] width 574 height 30
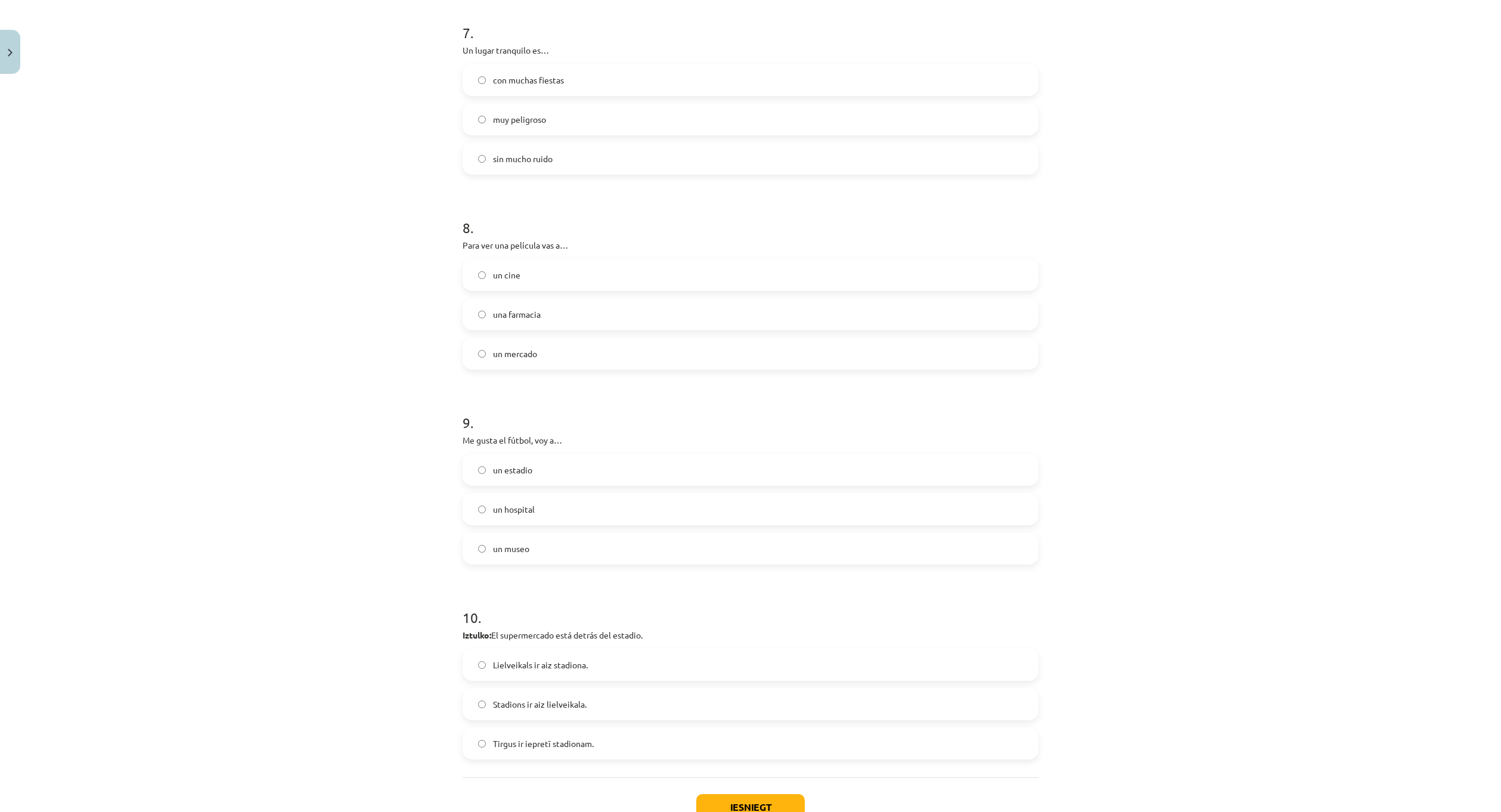
scroll to position [1489, 0]
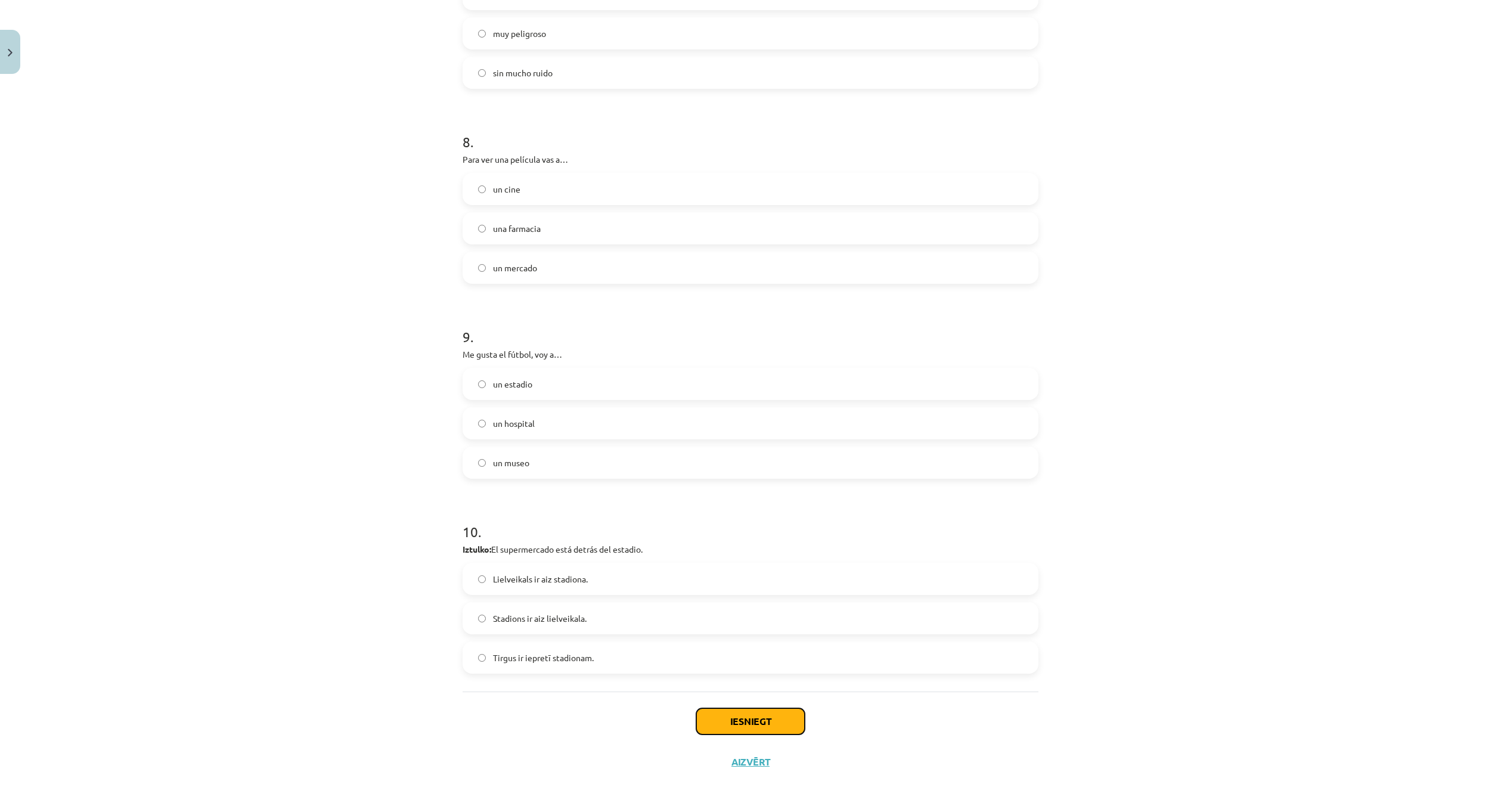
click at [761, 719] on button "Iesniegt" at bounding box center [750, 722] width 108 height 26
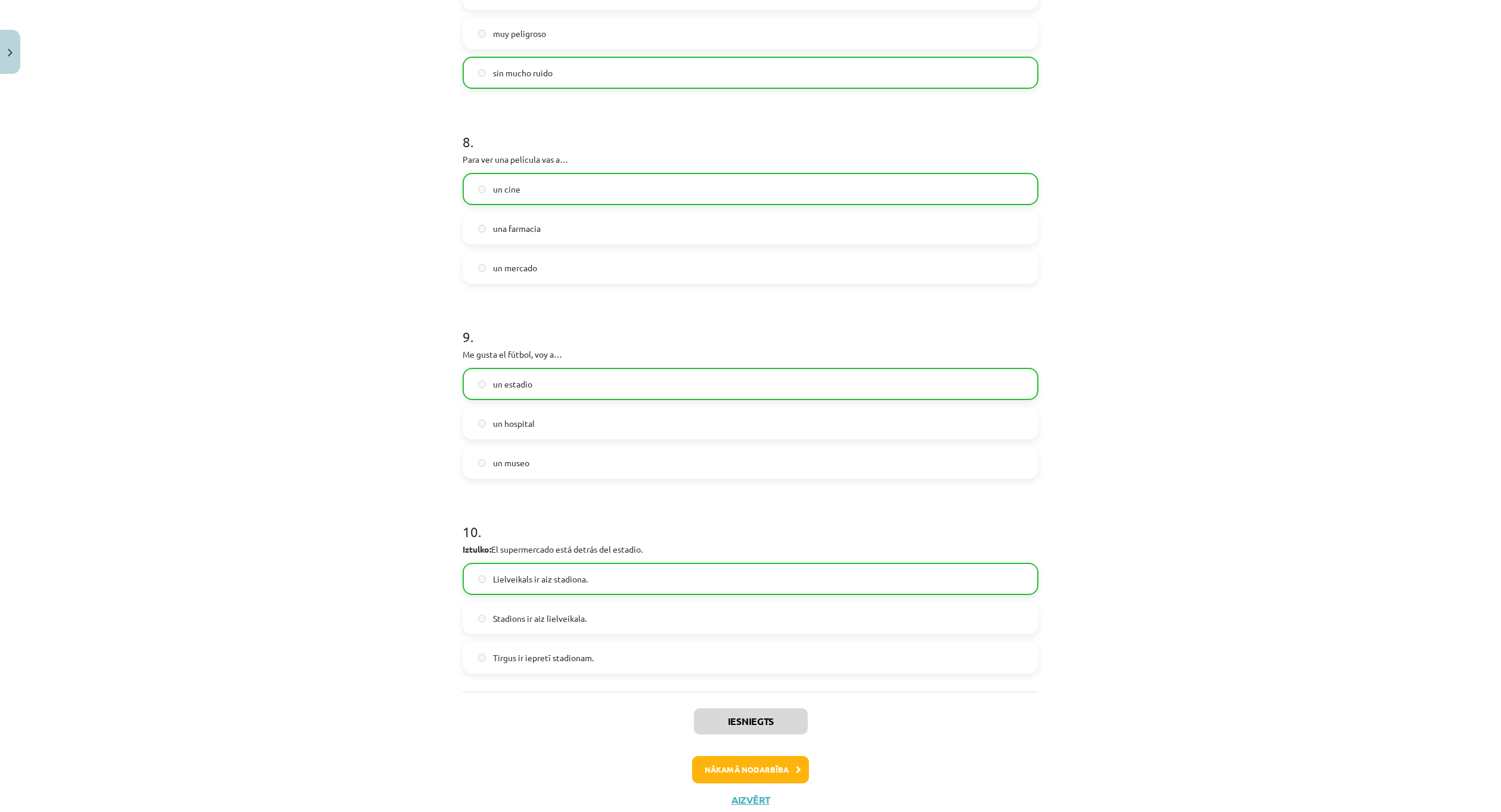
click at [855, 768] on div "Nākamā nodarbība" at bounding box center [750, 769] width 561 height 27
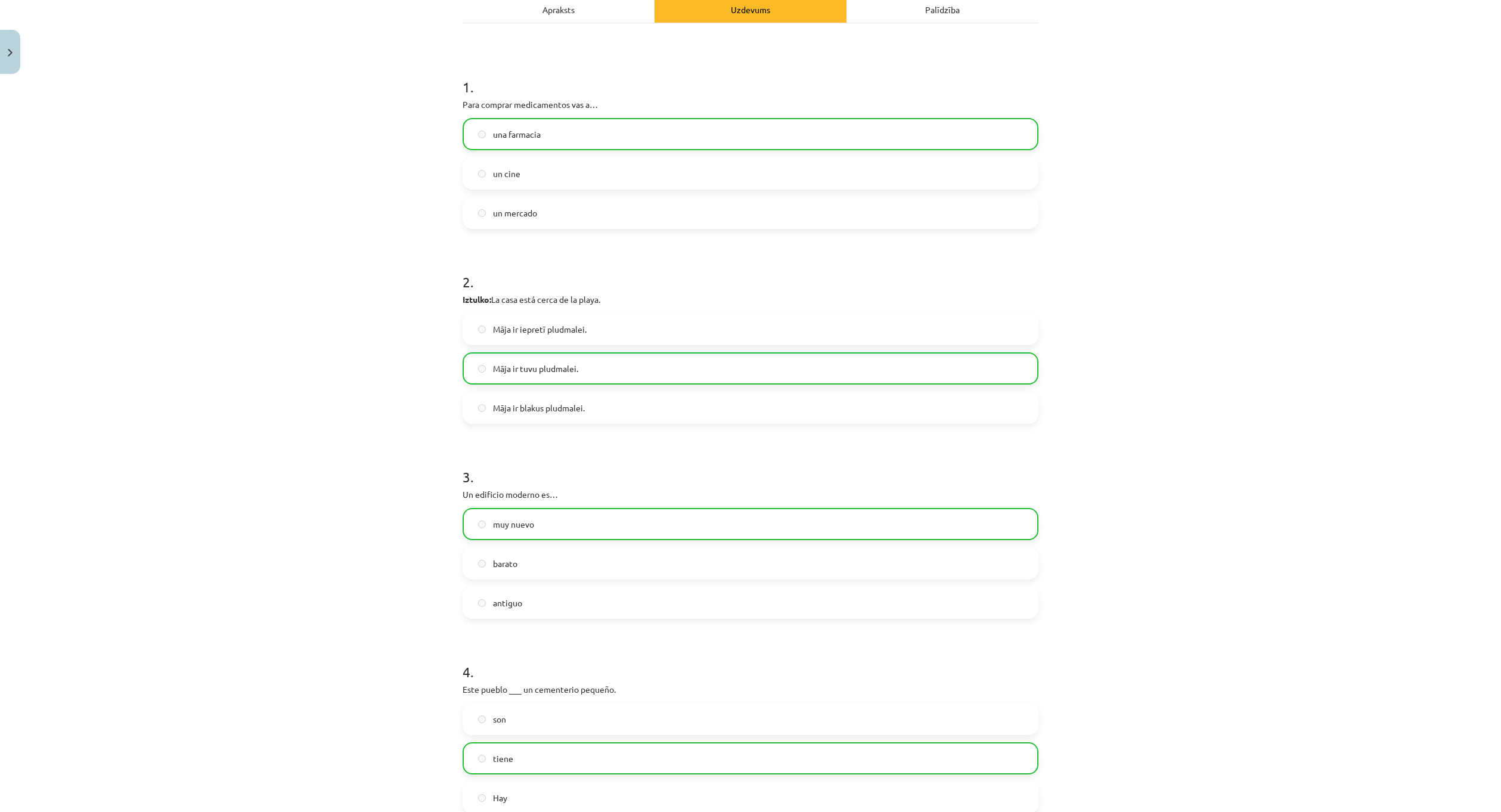
scroll to position [0, 0]
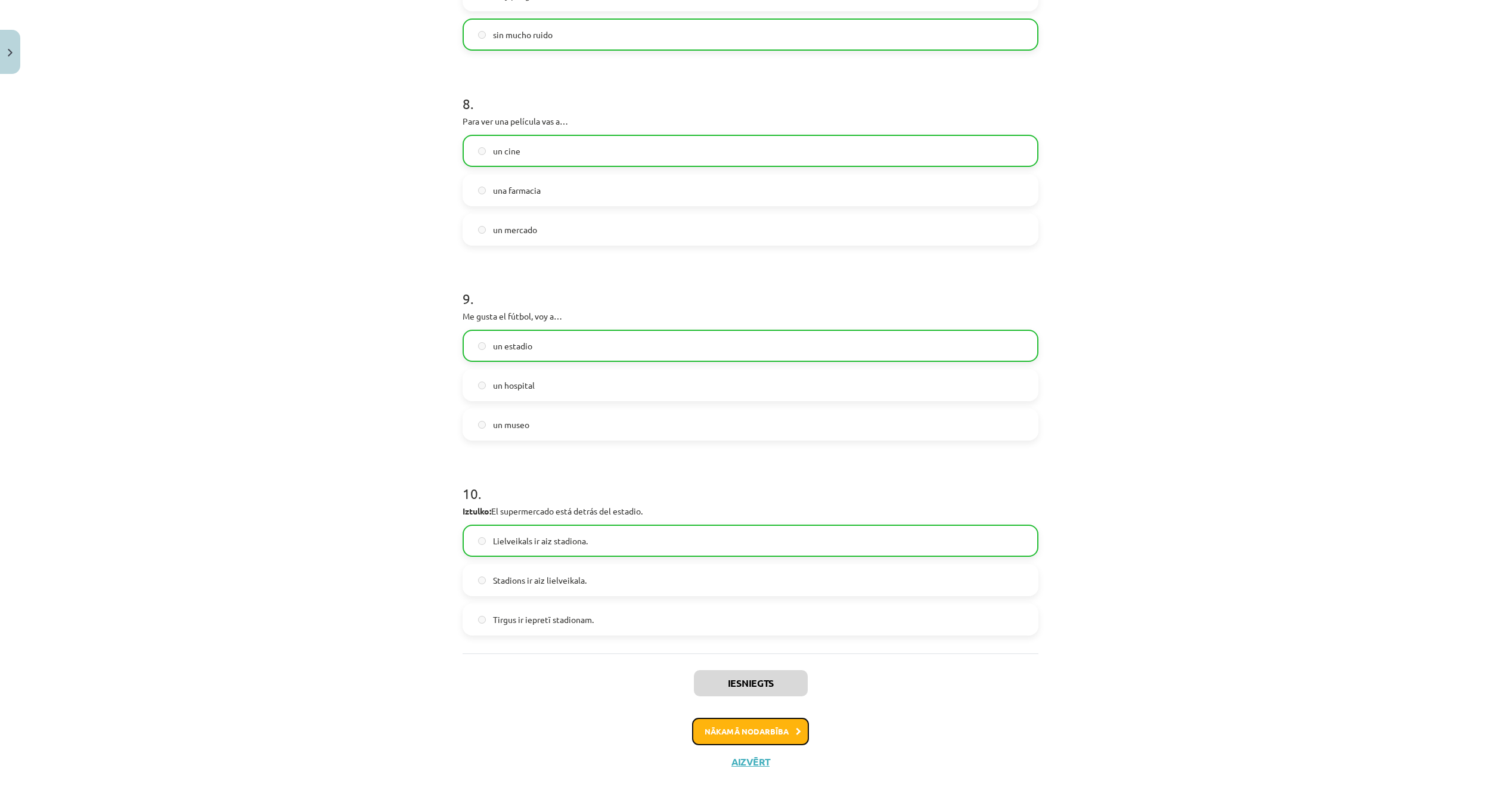
click at [778, 720] on button "Nākamā nodarbība" at bounding box center [750, 731] width 117 height 27
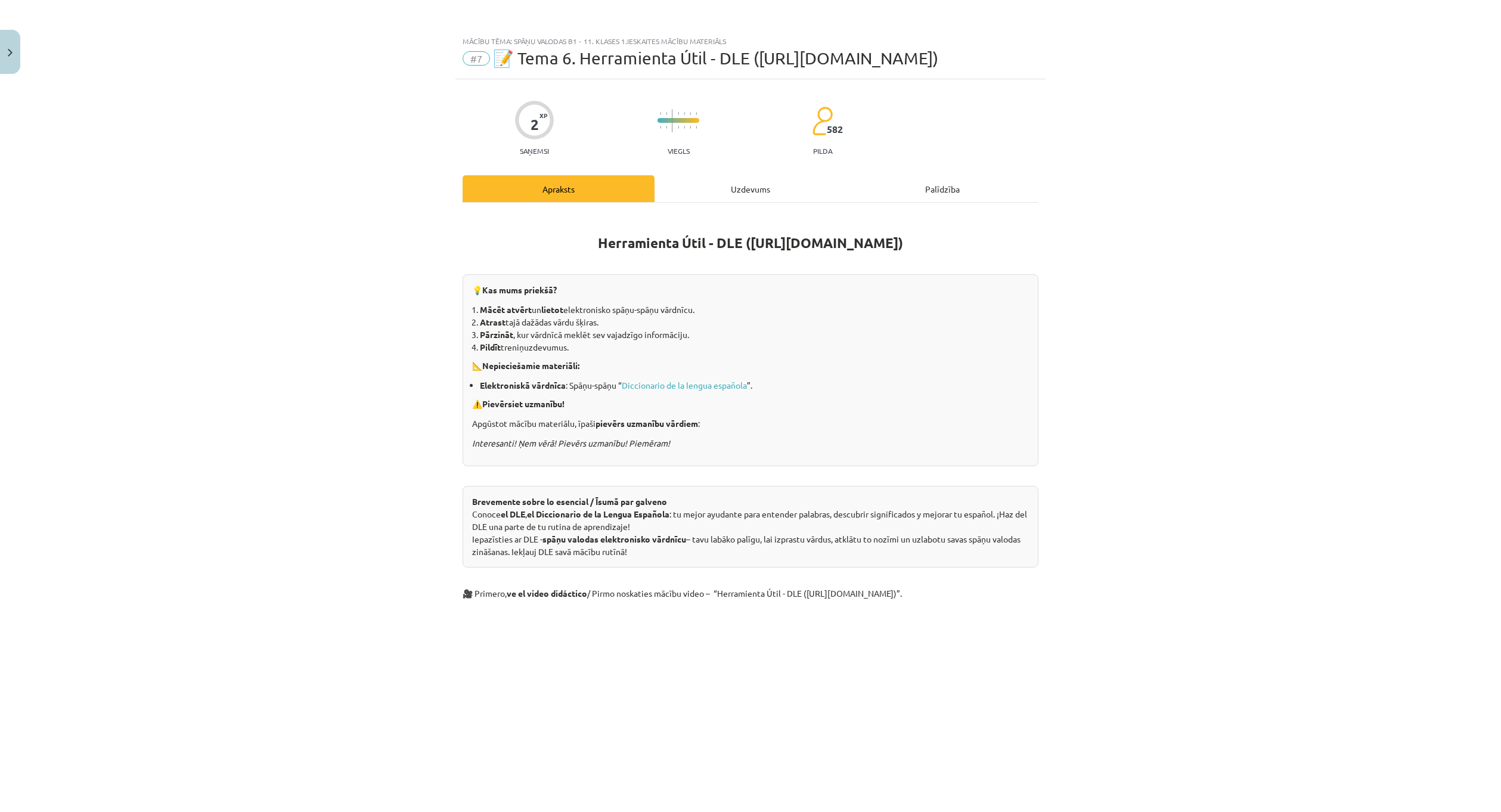
click at [718, 185] on div "Uzdevums" at bounding box center [750, 188] width 192 height 27
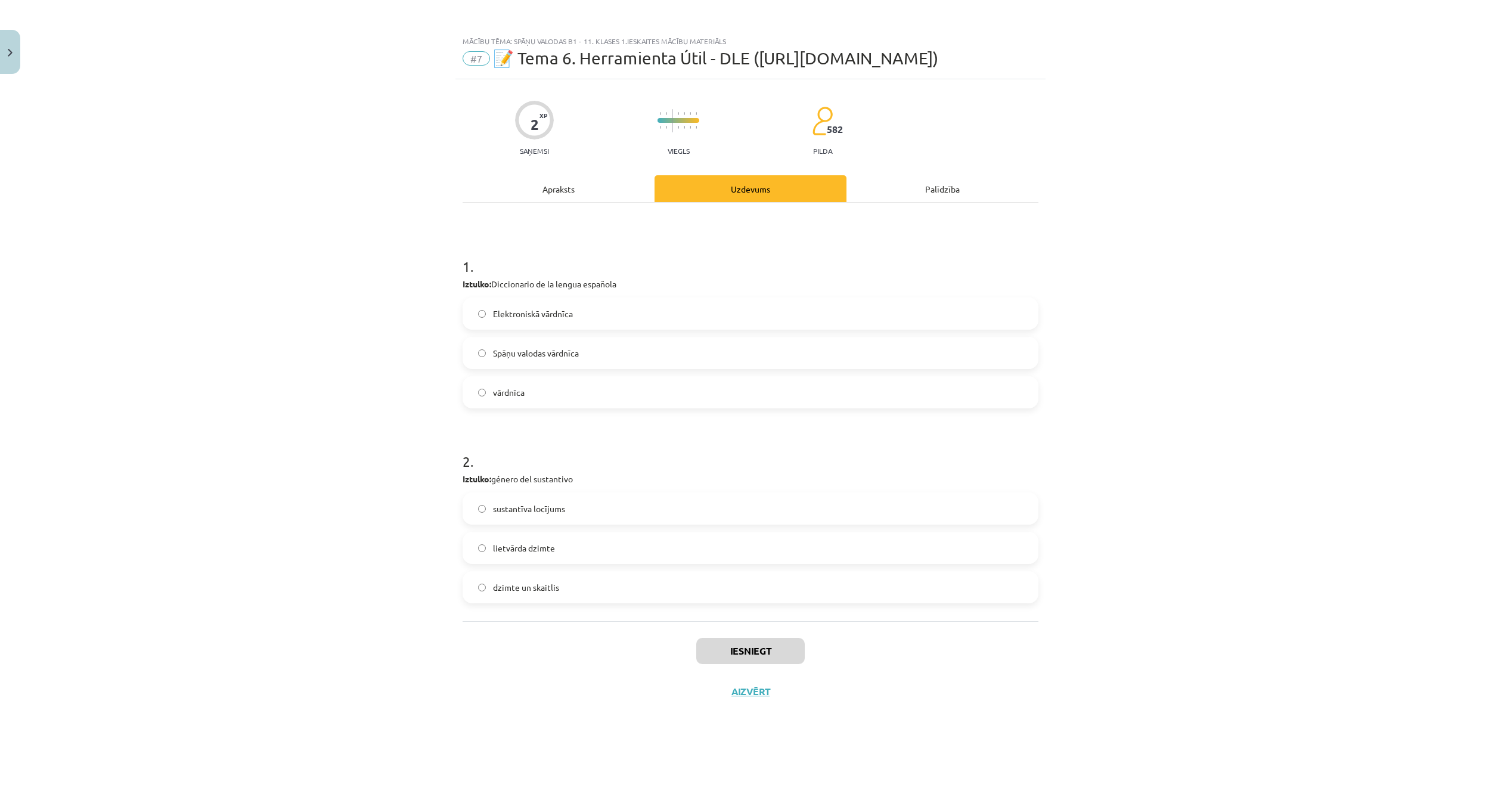
click at [559, 362] on label "Spāņu valodas vārdnīca" at bounding box center [751, 353] width 574 height 30
drag, startPoint x: 501, startPoint y: 477, endPoint x: 614, endPoint y: 474, distance: 113.0
click at [608, 481] on p "Iztulko: género del sustantivo" at bounding box center [750, 479] width 576 height 13
click at [588, 540] on label "lietvārda dzimte" at bounding box center [751, 547] width 574 height 30
drag, startPoint x: 497, startPoint y: 479, endPoint x: 624, endPoint y: 552, distance: 146.5
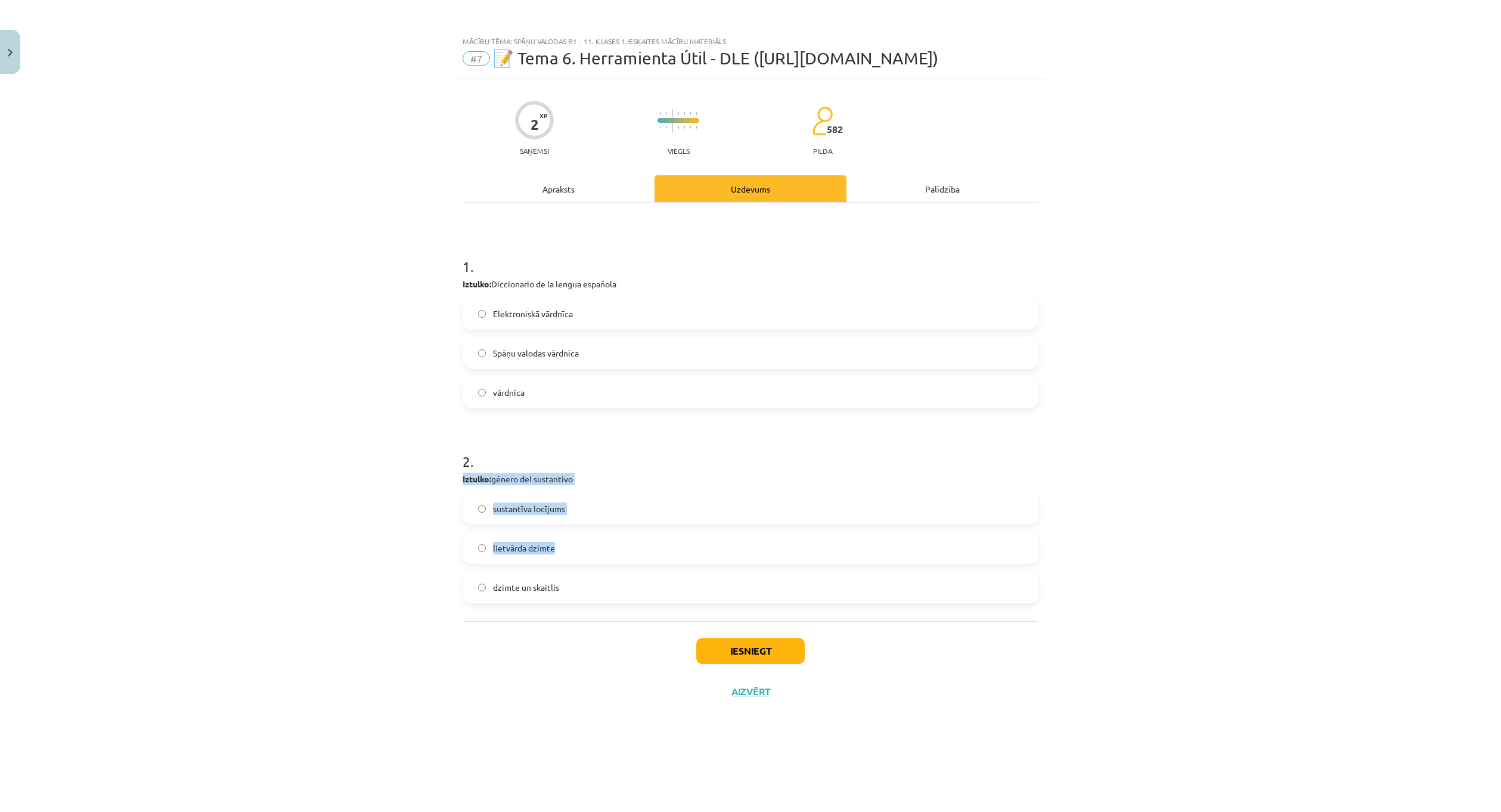
click at [624, 552] on div "2 . Iztulko: género del sustantivo sustantīva locījums lietvārda dzimte dzimte …" at bounding box center [750, 517] width 576 height 171
drag, startPoint x: 512, startPoint y: 263, endPoint x: 716, endPoint y: 599, distance: 393.1
click at [716, 599] on form "1 . Iztulko: Diccionario de la lengua española Elektroniskā vārdnīca Spāņu valo…" at bounding box center [750, 420] width 576 height 366
click at [381, 204] on div "Mācību tēma: Spāņu valodas b1 - 11. klases 1.ieskaites mācību materiāls #7 📝 Te…" at bounding box center [750, 406] width 1501 height 812
drag, startPoint x: 440, startPoint y: 247, endPoint x: 654, endPoint y: 592, distance: 406.0
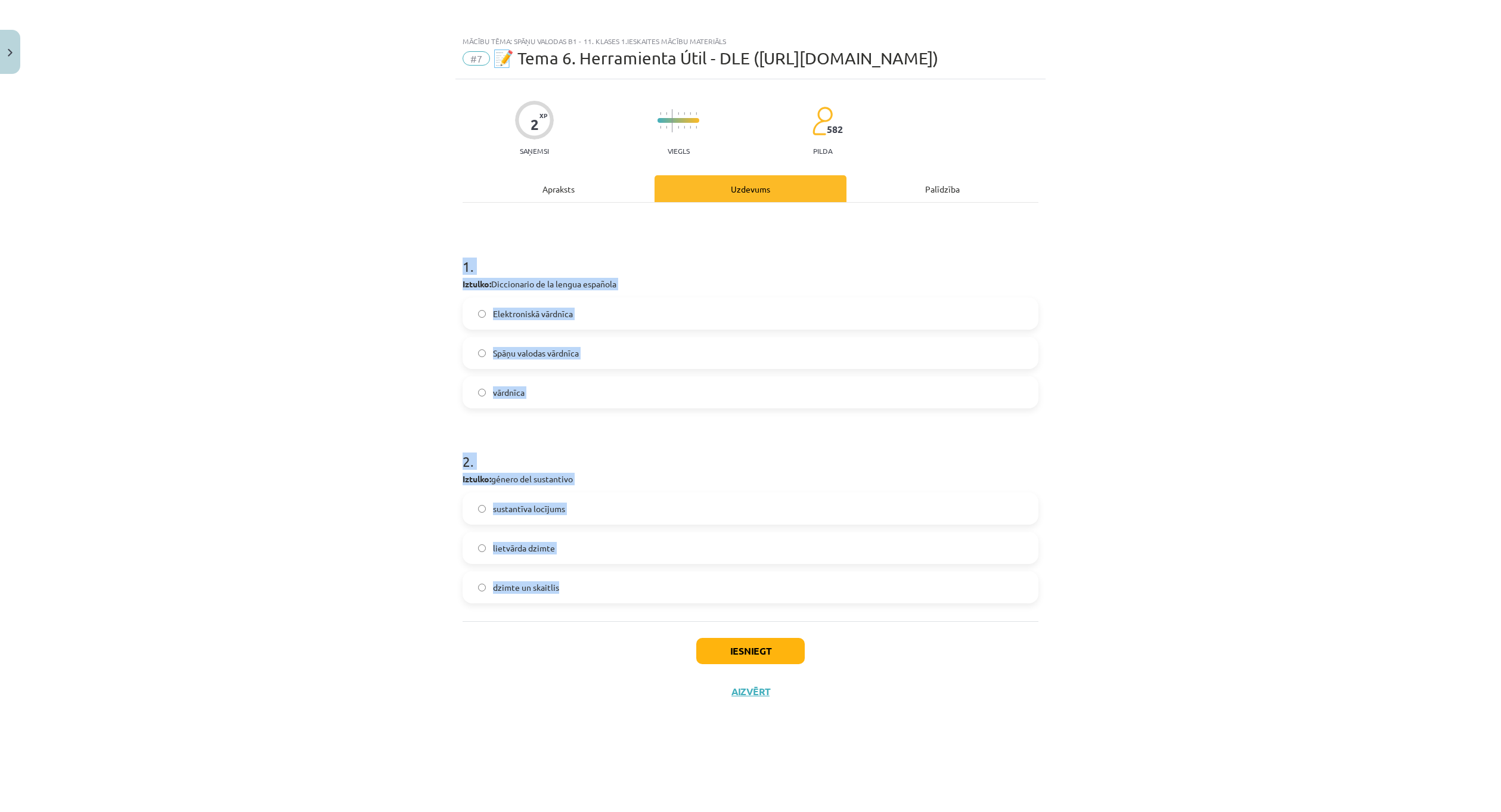
click at [654, 592] on div "Mācību tēma: Spāņu valodas b1 - 11. klases 1.ieskaites mācību materiāls #7 📝 Te…" at bounding box center [750, 406] width 1501 height 812
copy form "1 . Iztulko: Diccionario de la lengua española Elektroniskā vārdnīca Spāņu valo…"
click at [713, 655] on button "Iesniegt" at bounding box center [750, 651] width 108 height 26
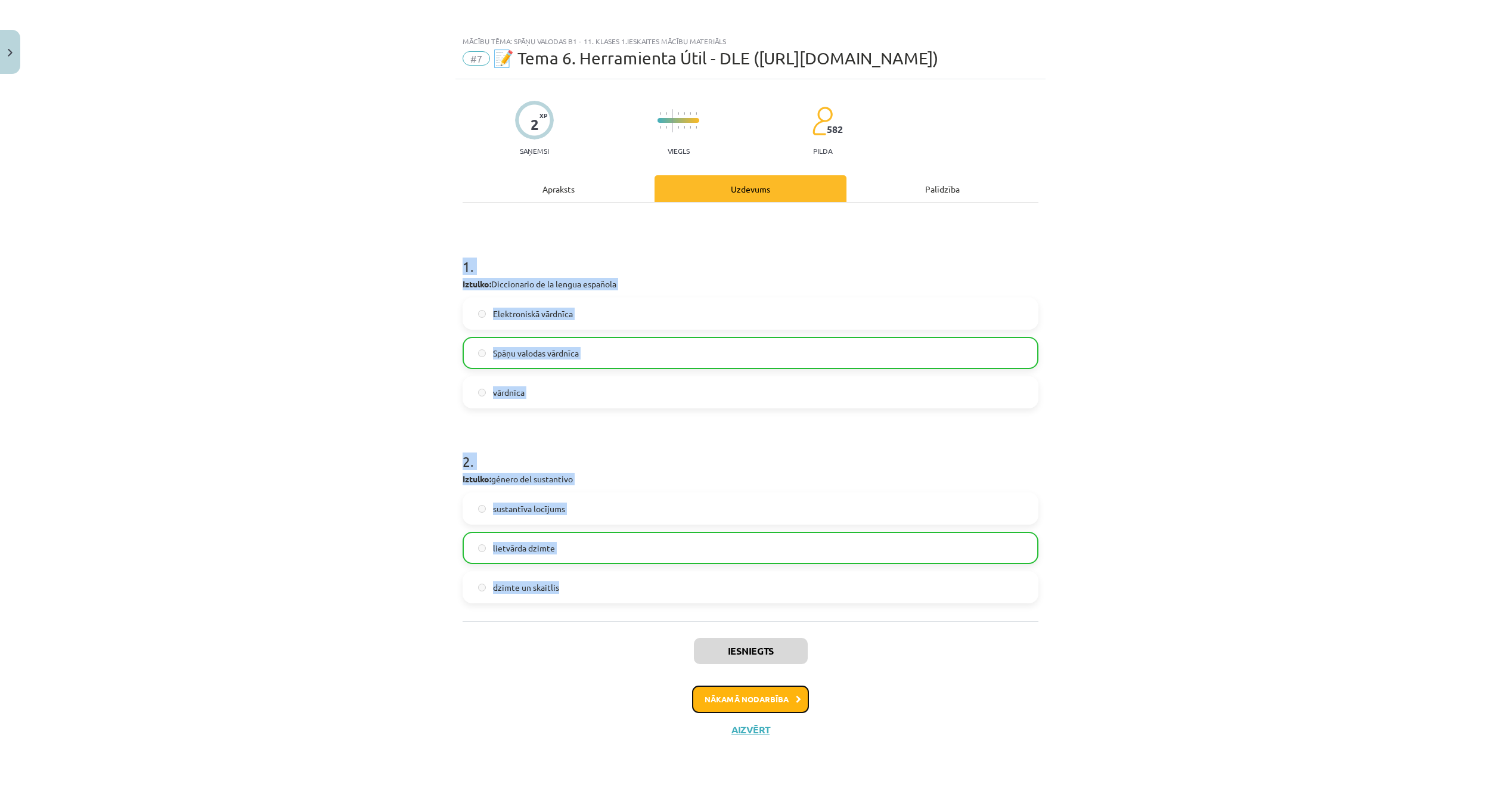
click at [763, 691] on button "Nākamā nodarbība" at bounding box center [750, 699] width 117 height 27
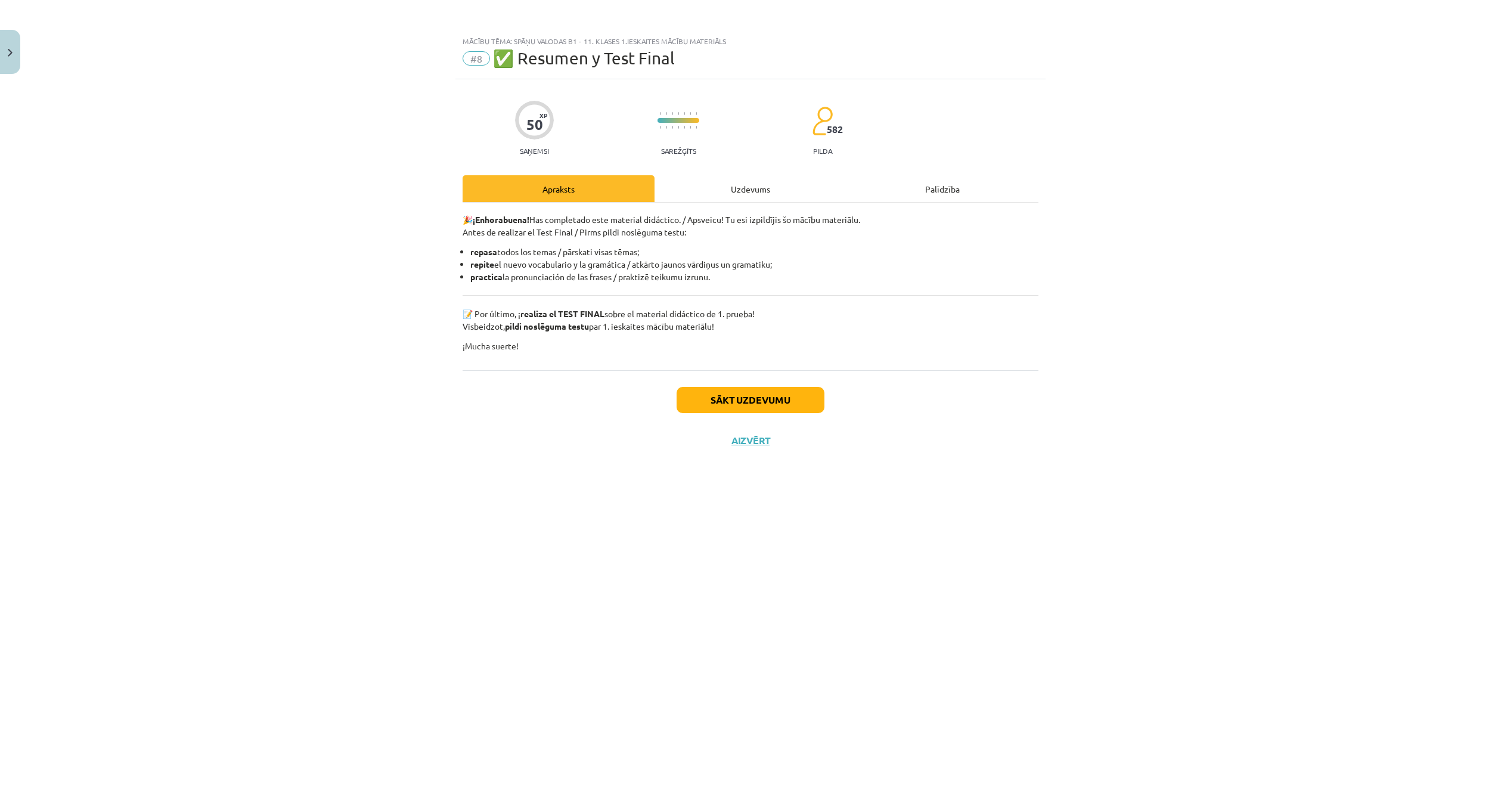
click at [753, 199] on div "Uzdevums" at bounding box center [750, 188] width 192 height 27
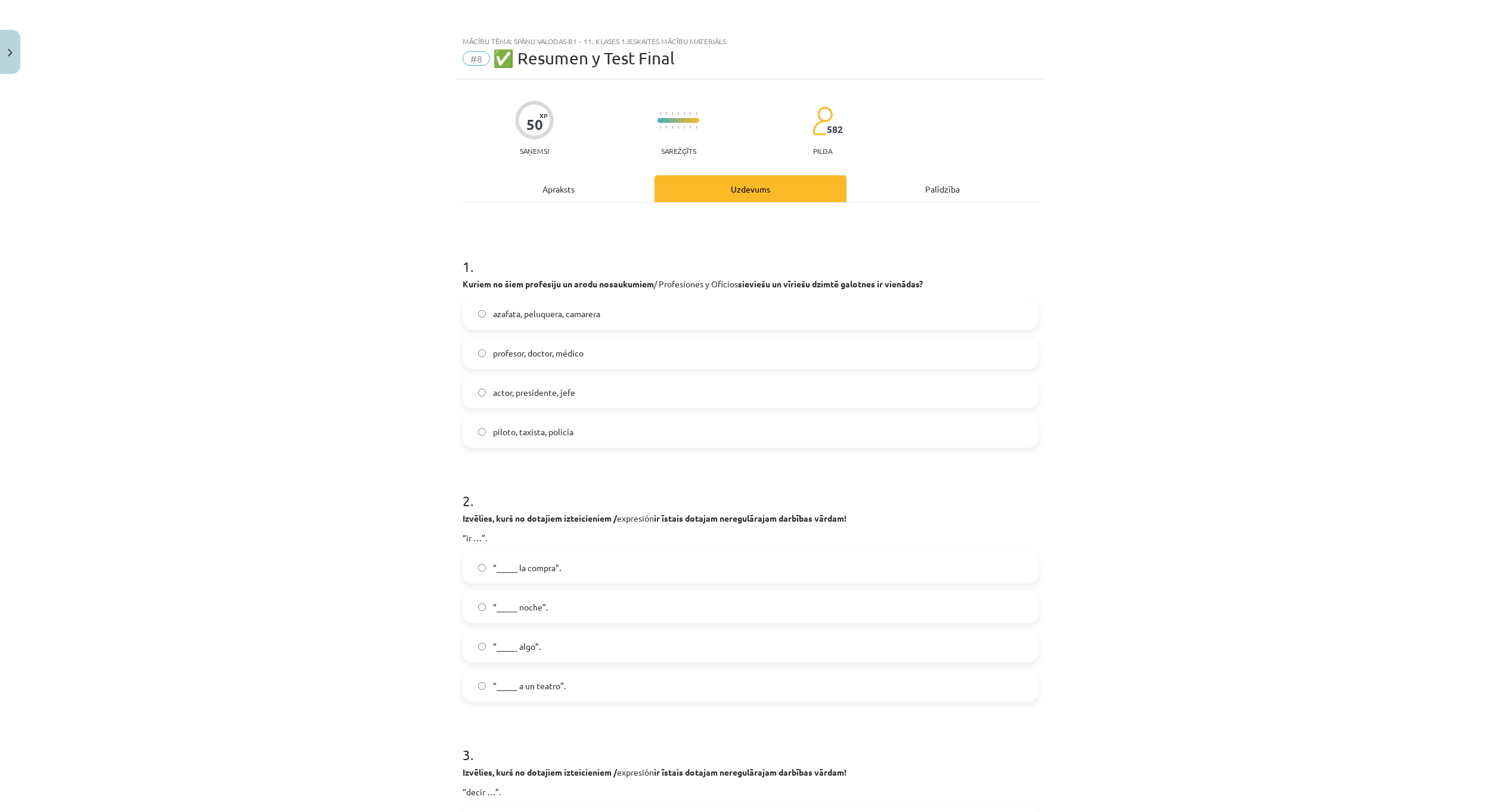
drag, startPoint x: 1297, startPoint y: 480, endPoint x: 1263, endPoint y: 465, distance: 37.2
click at [1296, 480] on div "Mācību tēma: Spāņu valodas b1 - 11. klases 1.ieskaites mācību materiāls #8 ✅ Re…" at bounding box center [750, 406] width 1501 height 812
